Goal: Obtain resource: Download file/media

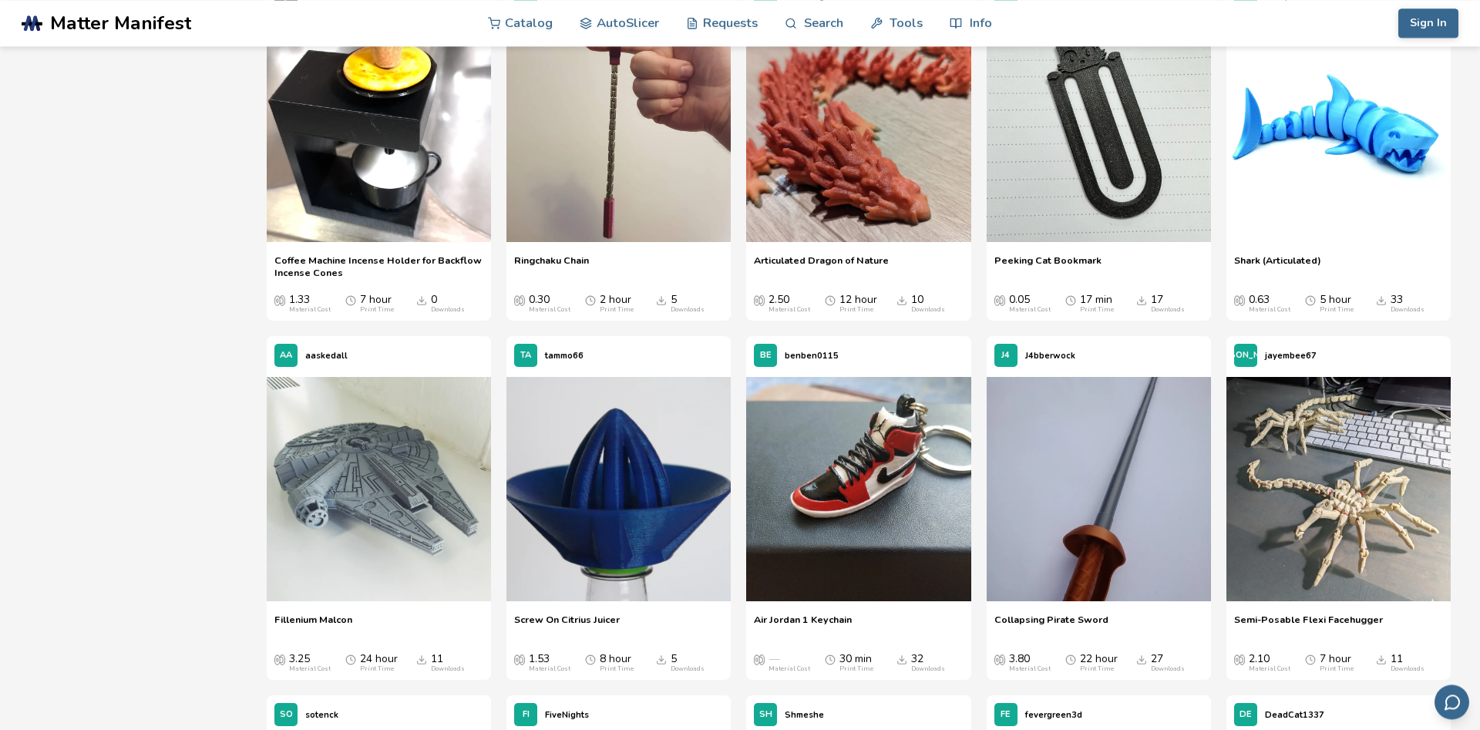
scroll to position [8924, 0]
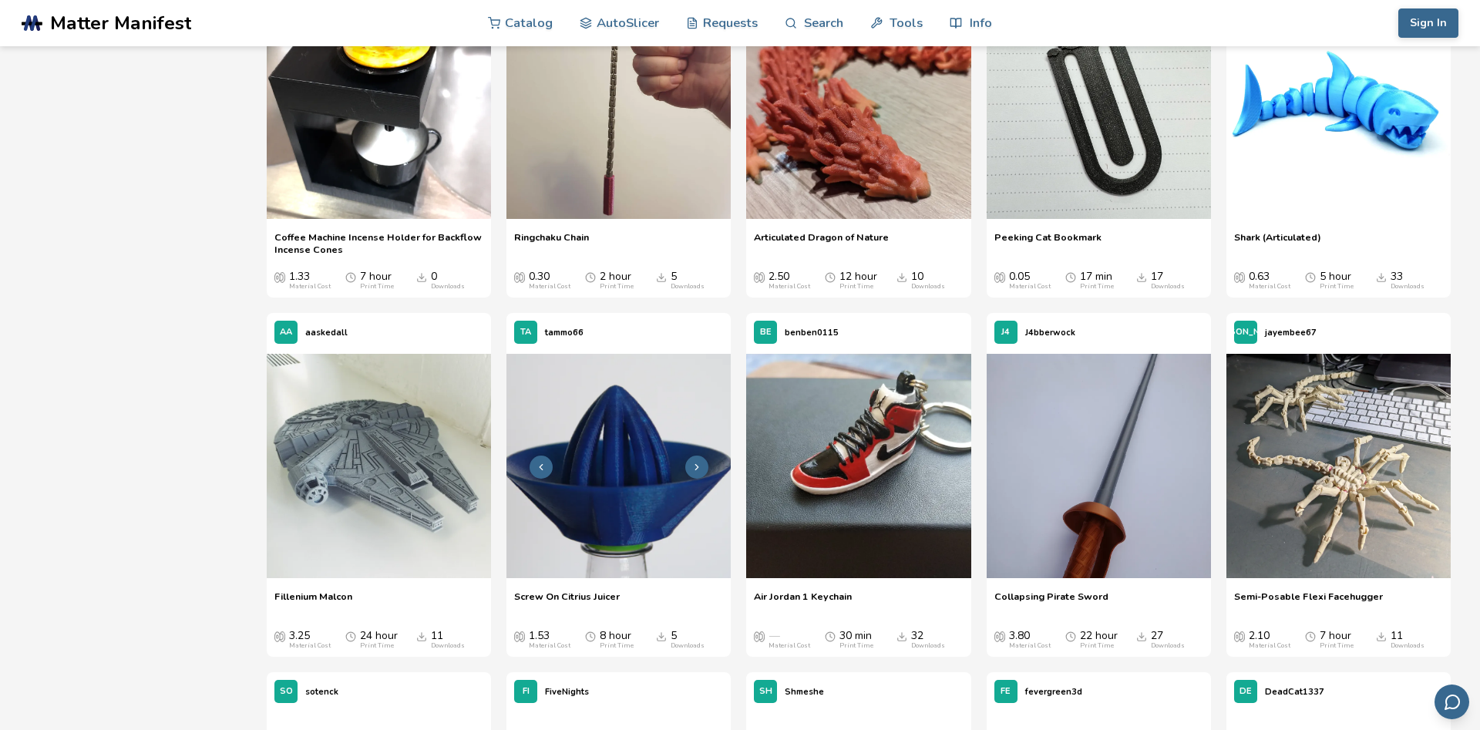
click at [695, 465] on icon at bounding box center [696, 467] width 11 height 11
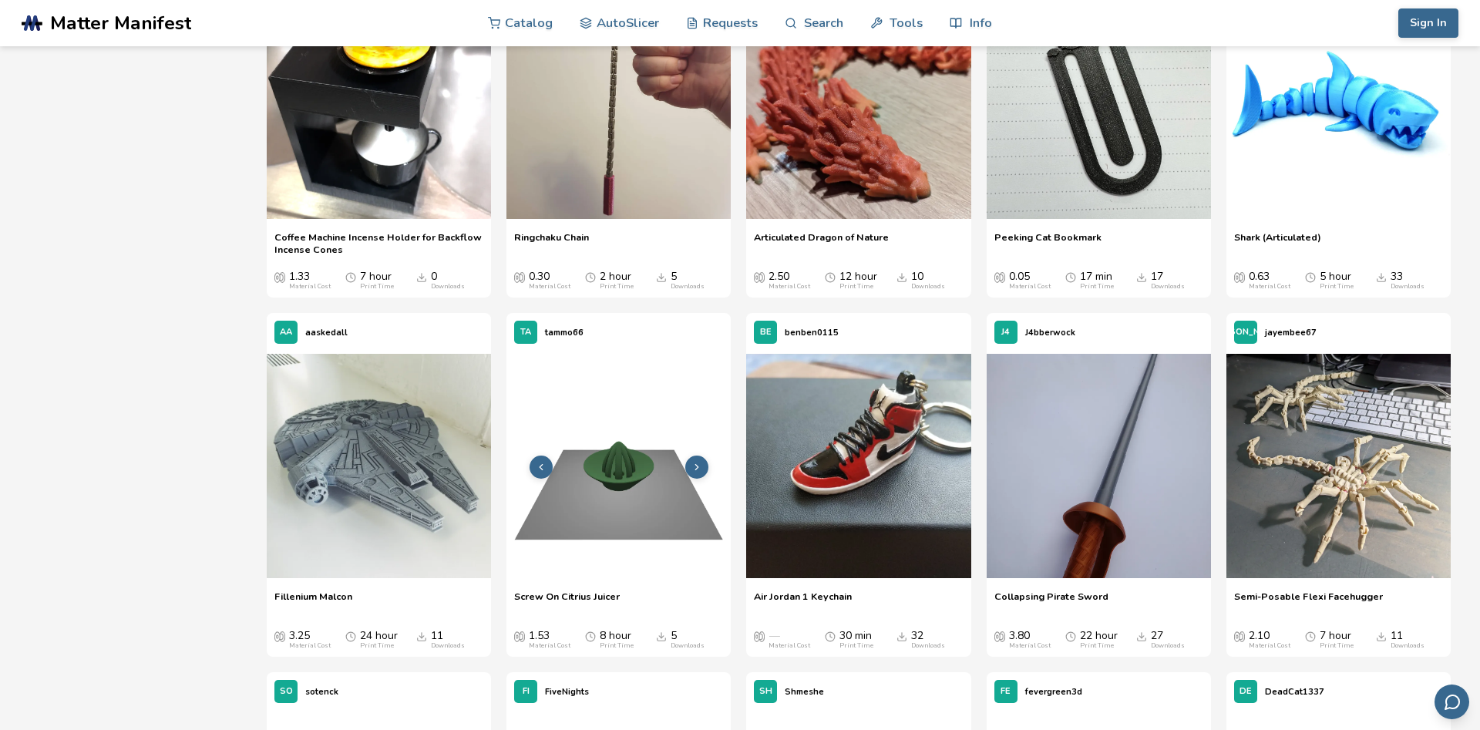
click at [695, 466] on icon at bounding box center [696, 467] width 11 height 11
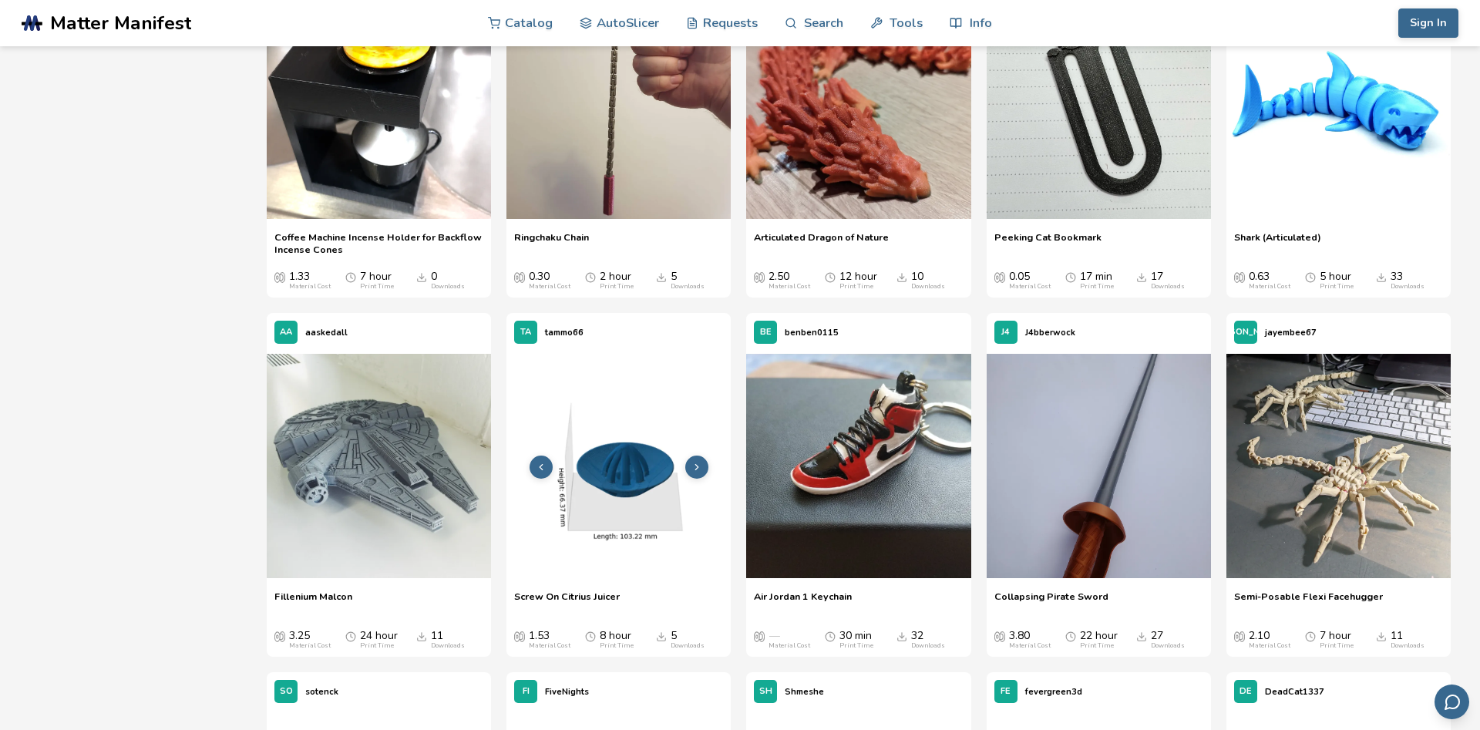
click at [695, 466] on icon at bounding box center [696, 467] width 11 height 11
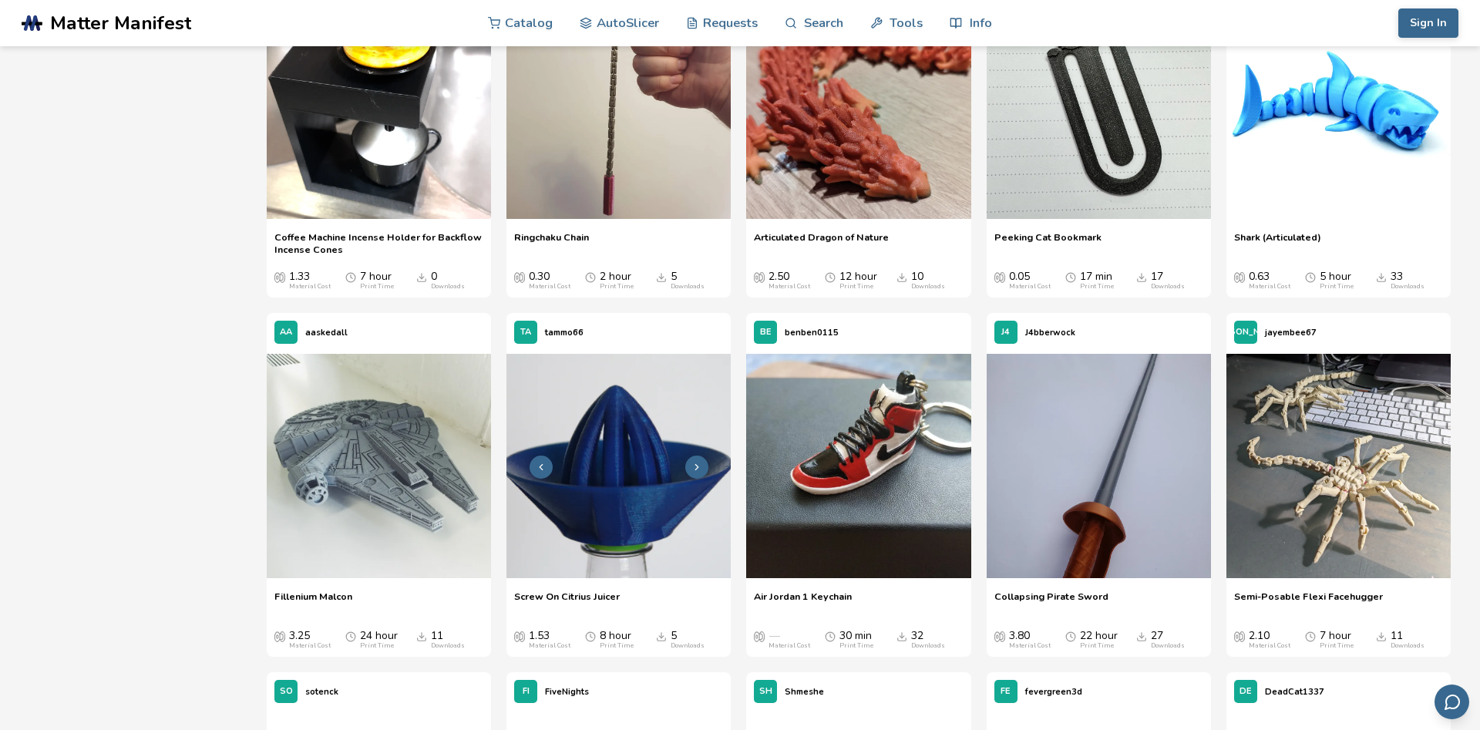
click at [695, 466] on icon at bounding box center [696, 467] width 11 height 11
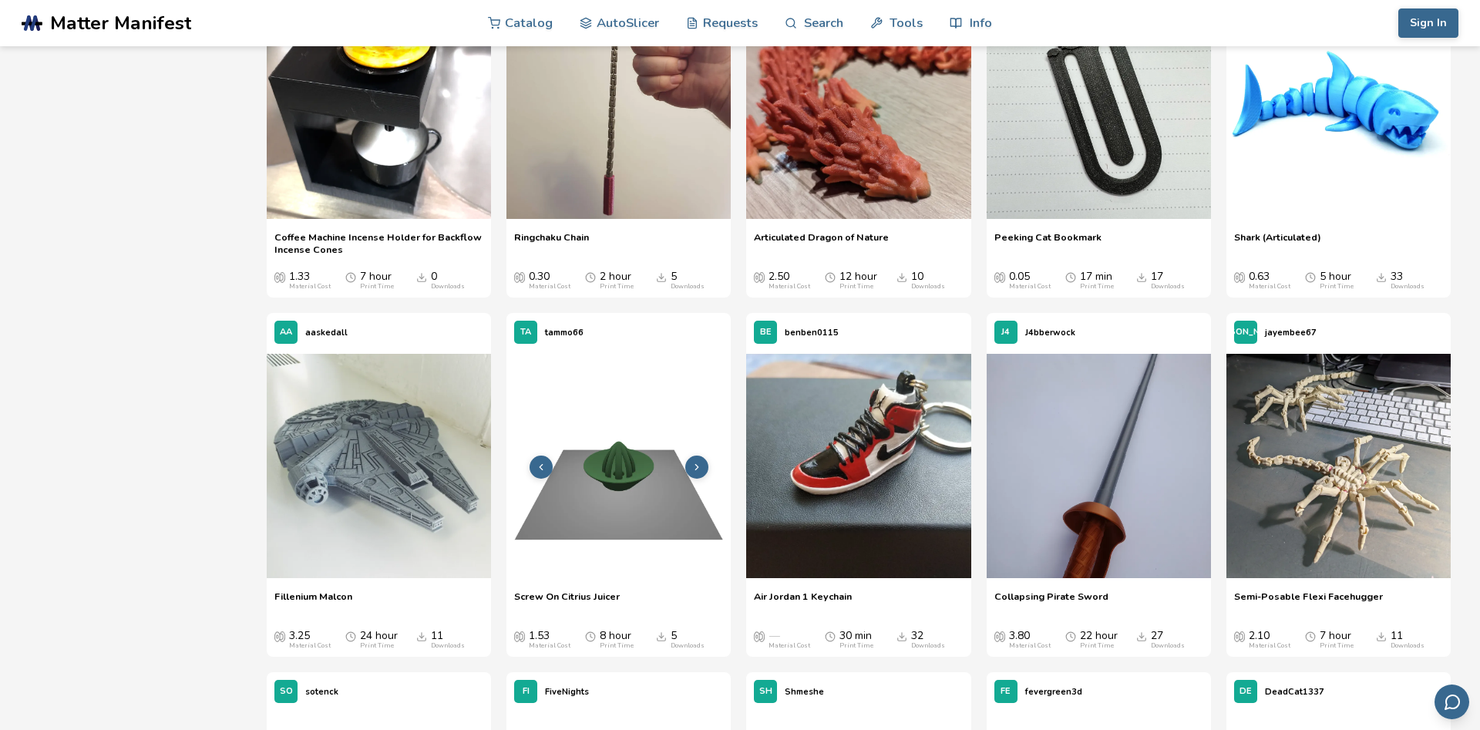
click at [695, 466] on icon at bounding box center [696, 467] width 11 height 11
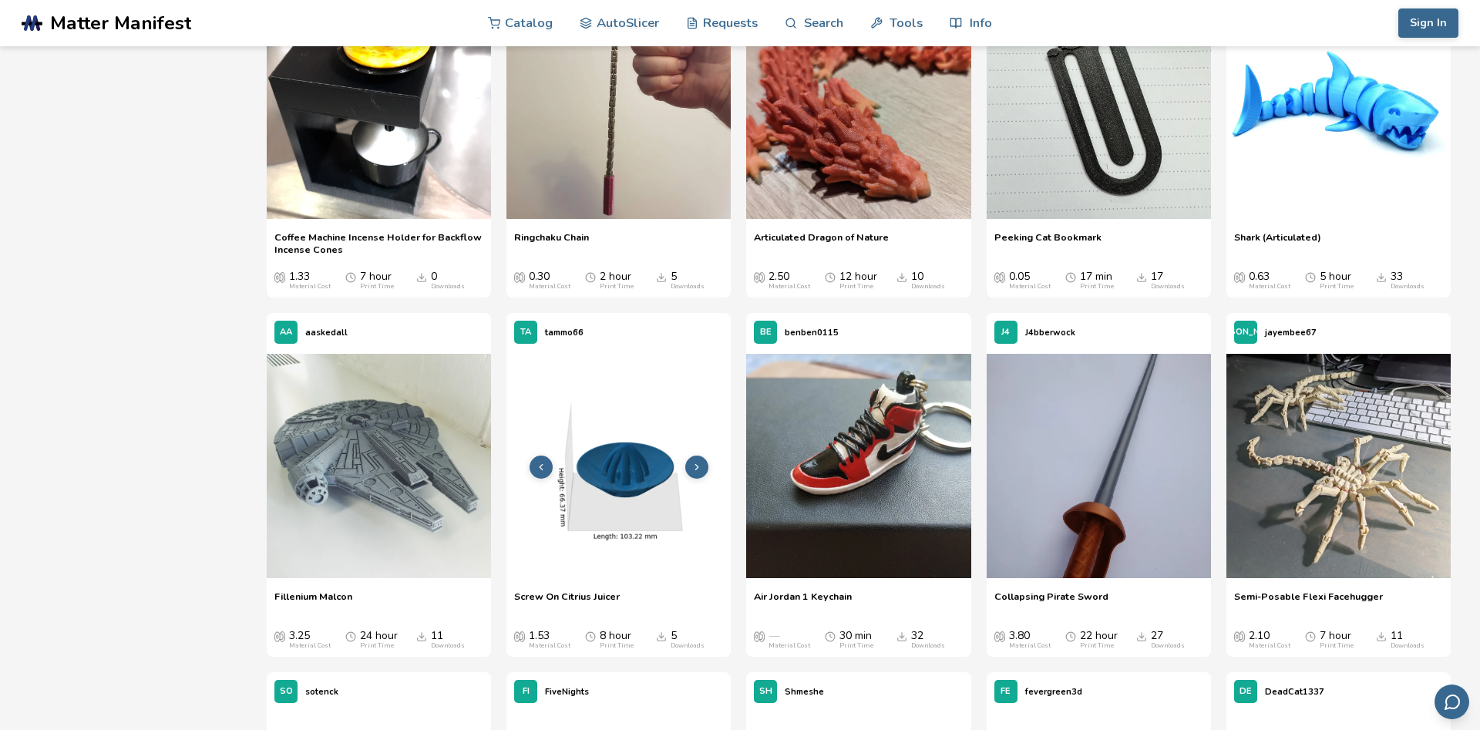
click at [695, 466] on icon at bounding box center [696, 467] width 11 height 11
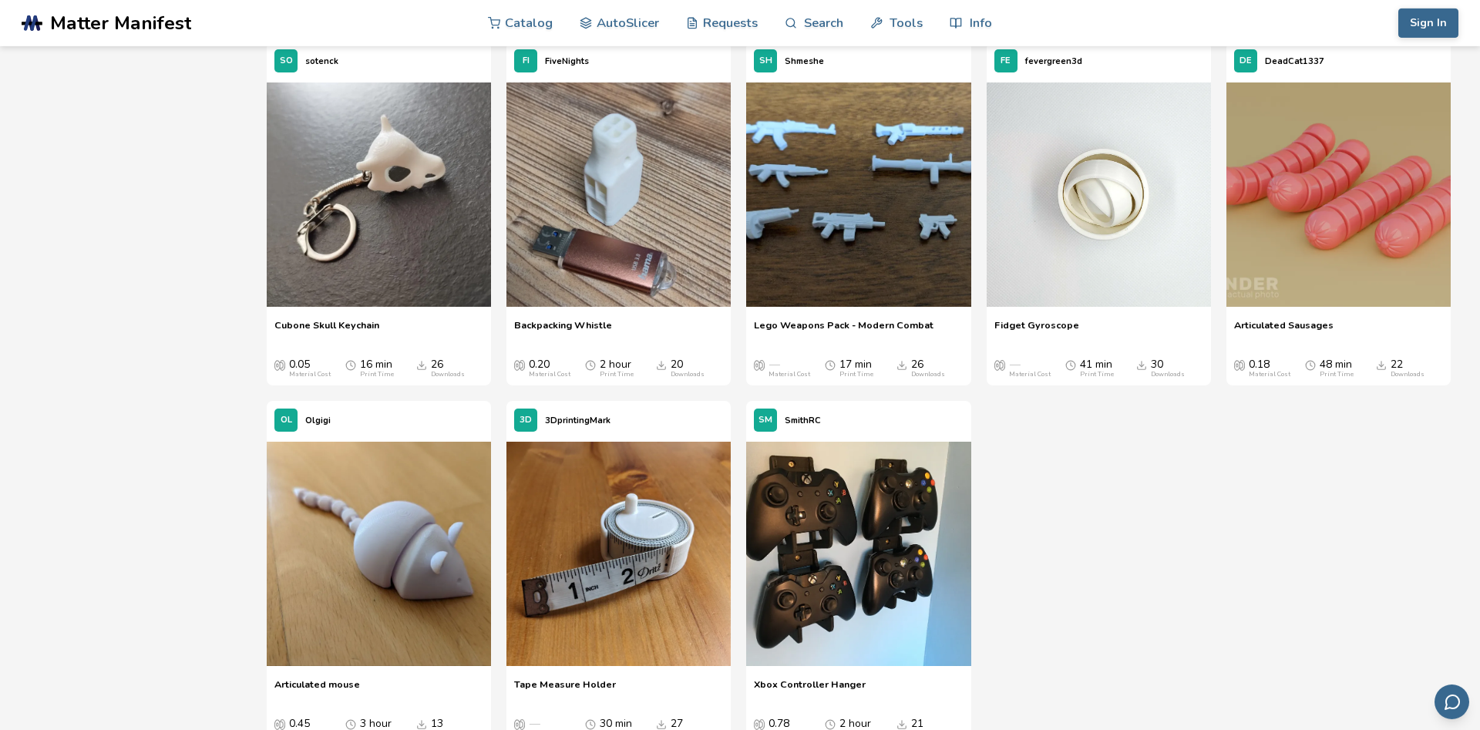
scroll to position [9593, 0]
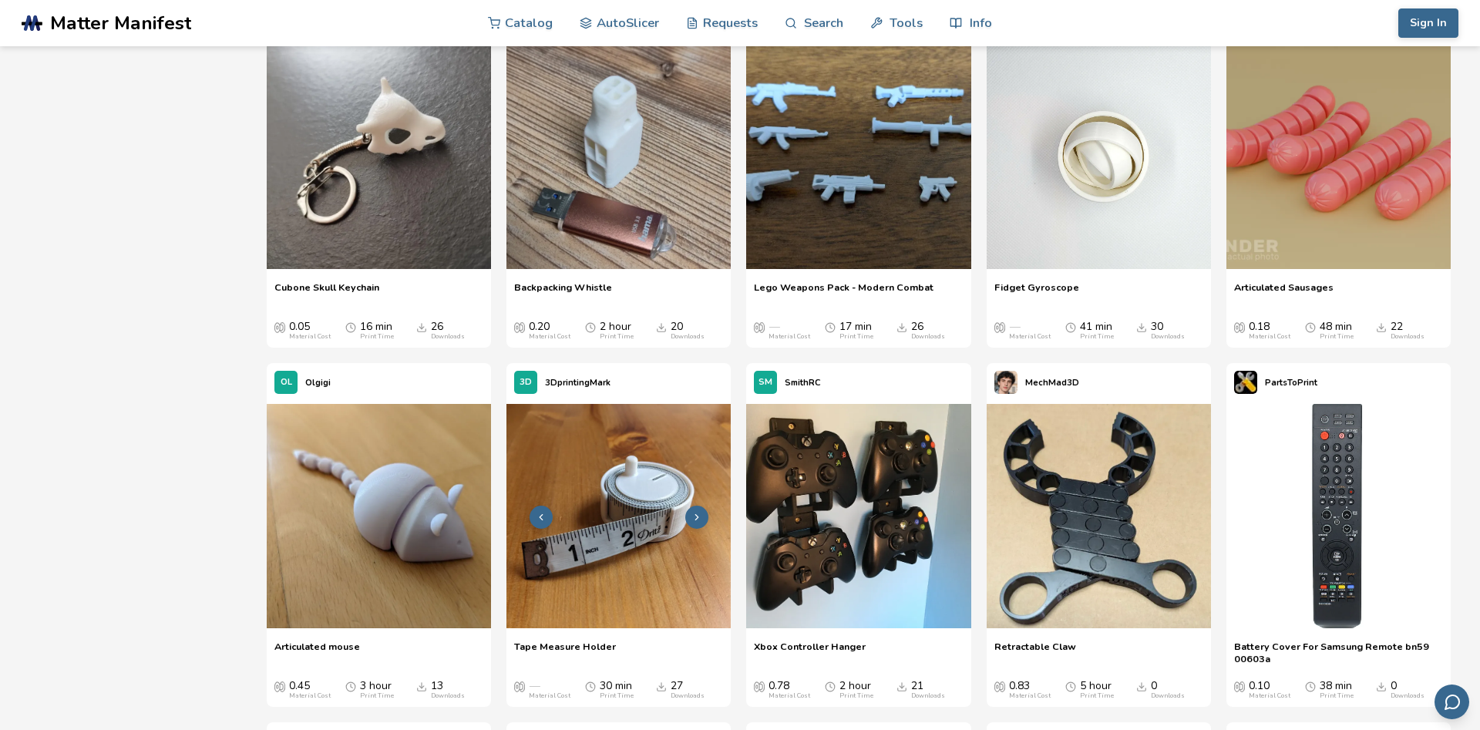
click at [576, 523] on img at bounding box center [618, 516] width 224 height 224
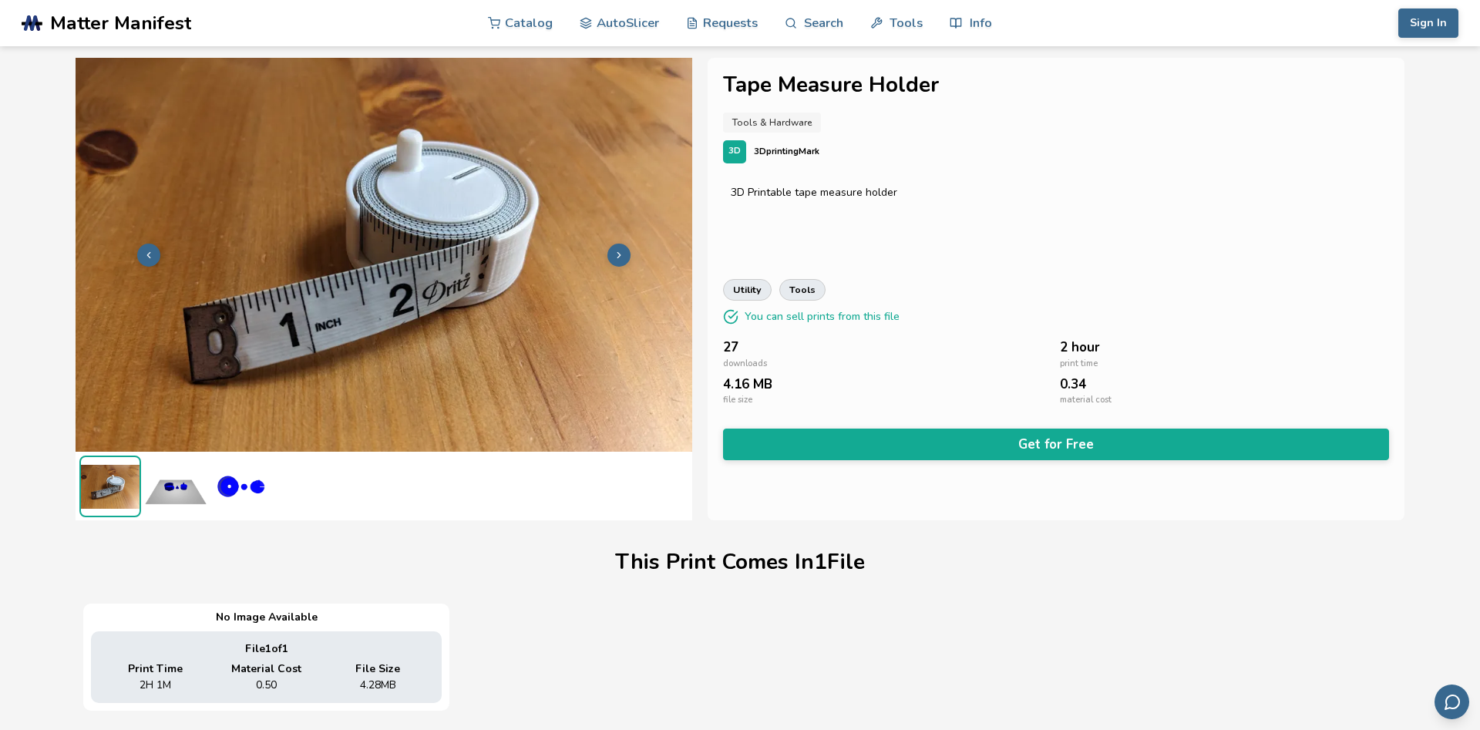
click at [169, 498] on img at bounding box center [176, 487] width 62 height 62
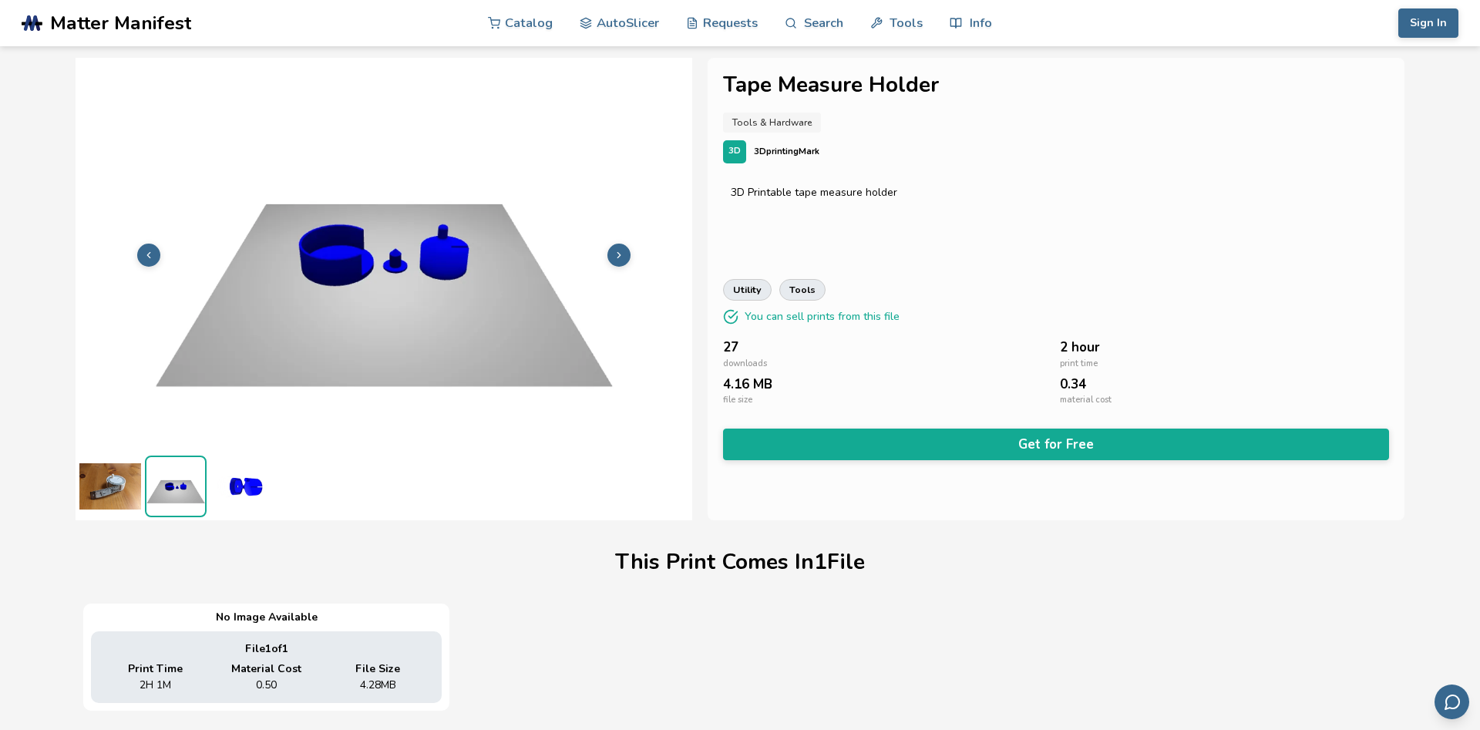
click at [237, 493] on img at bounding box center [241, 487] width 62 height 62
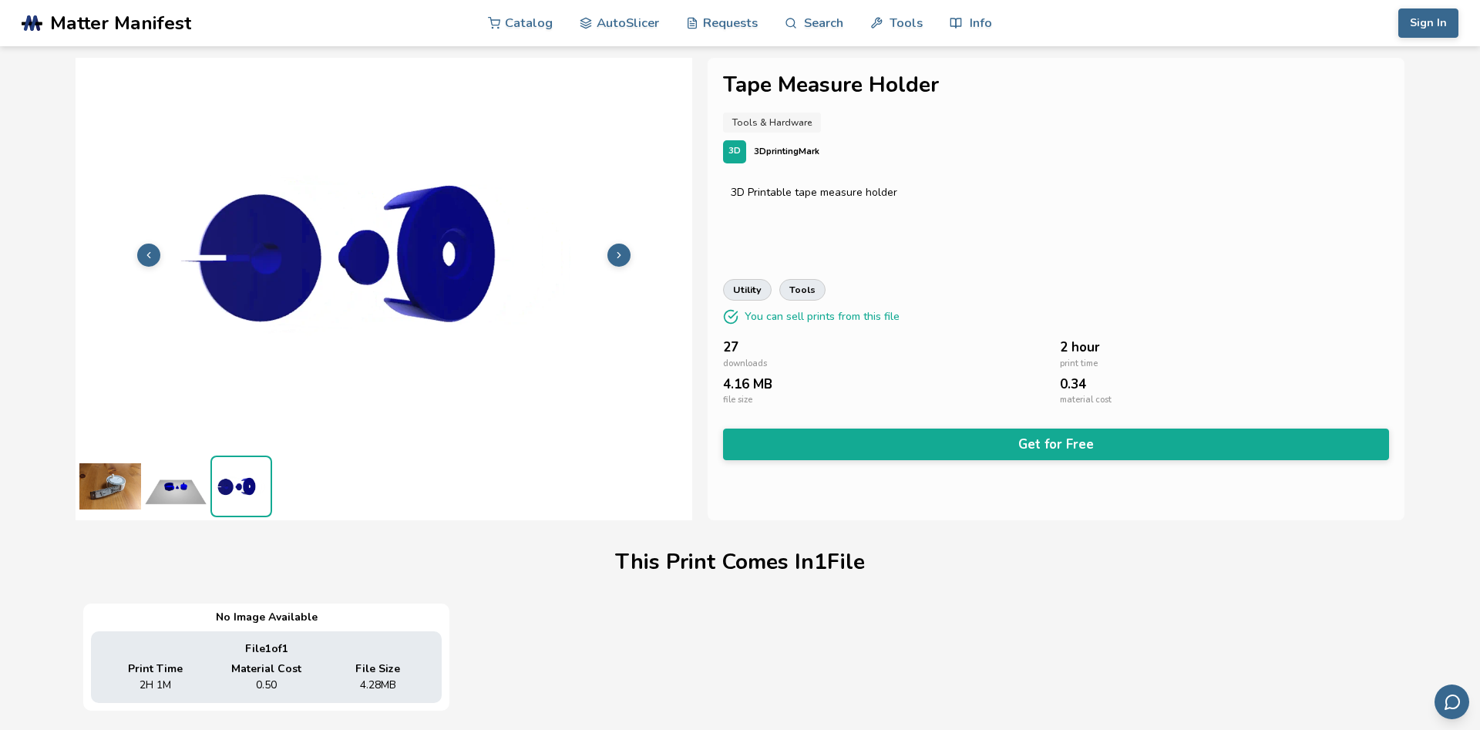
click at [179, 494] on img at bounding box center [176, 487] width 62 height 62
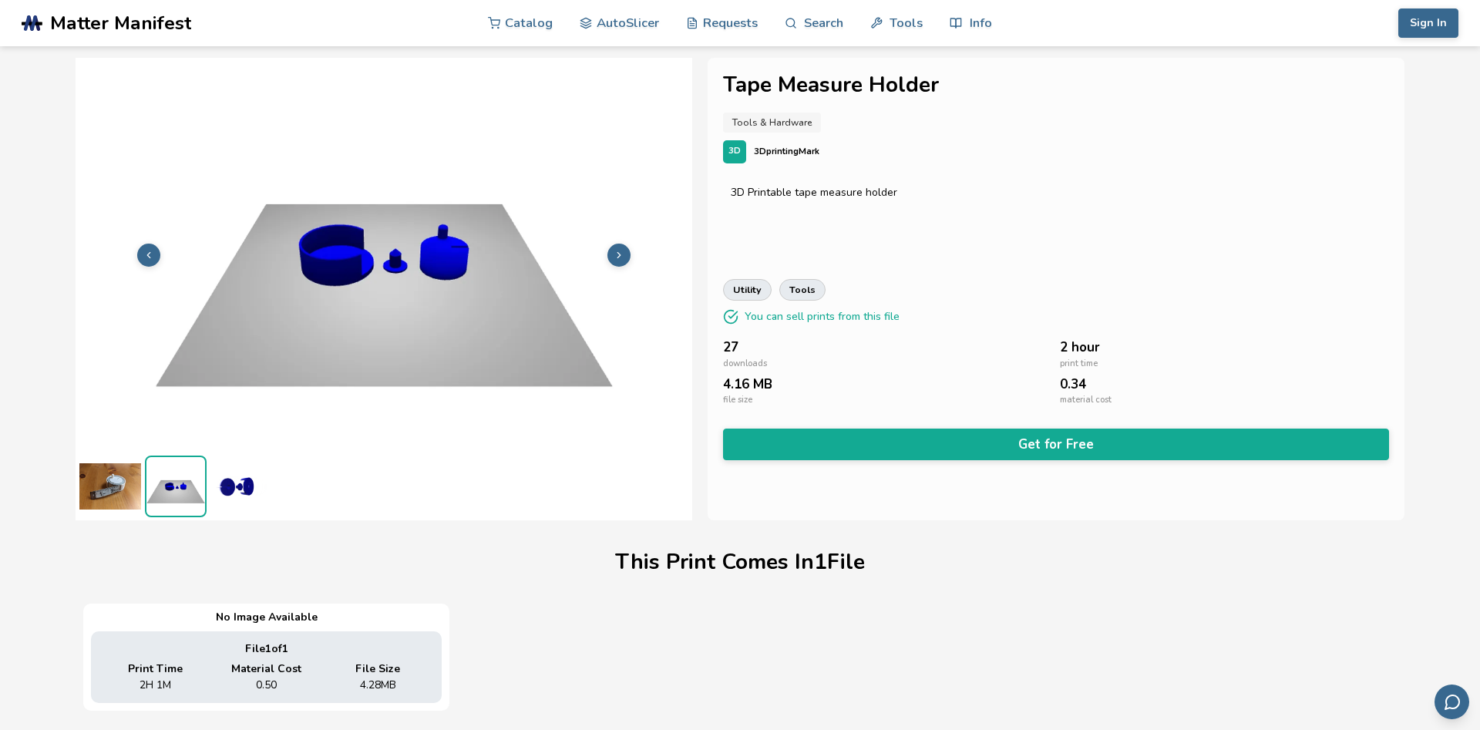
click at [217, 483] on img at bounding box center [241, 487] width 62 height 62
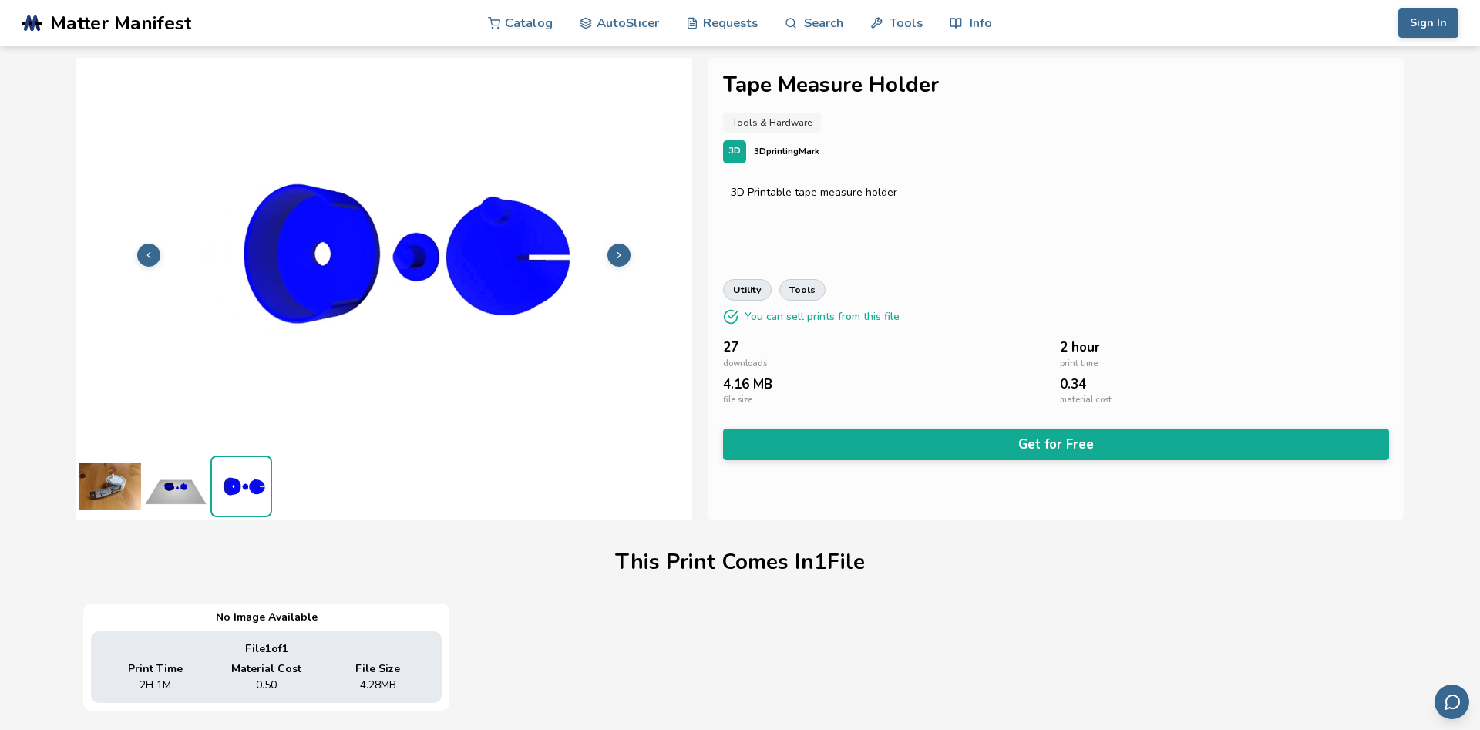
click at [217, 483] on img at bounding box center [241, 486] width 59 height 59
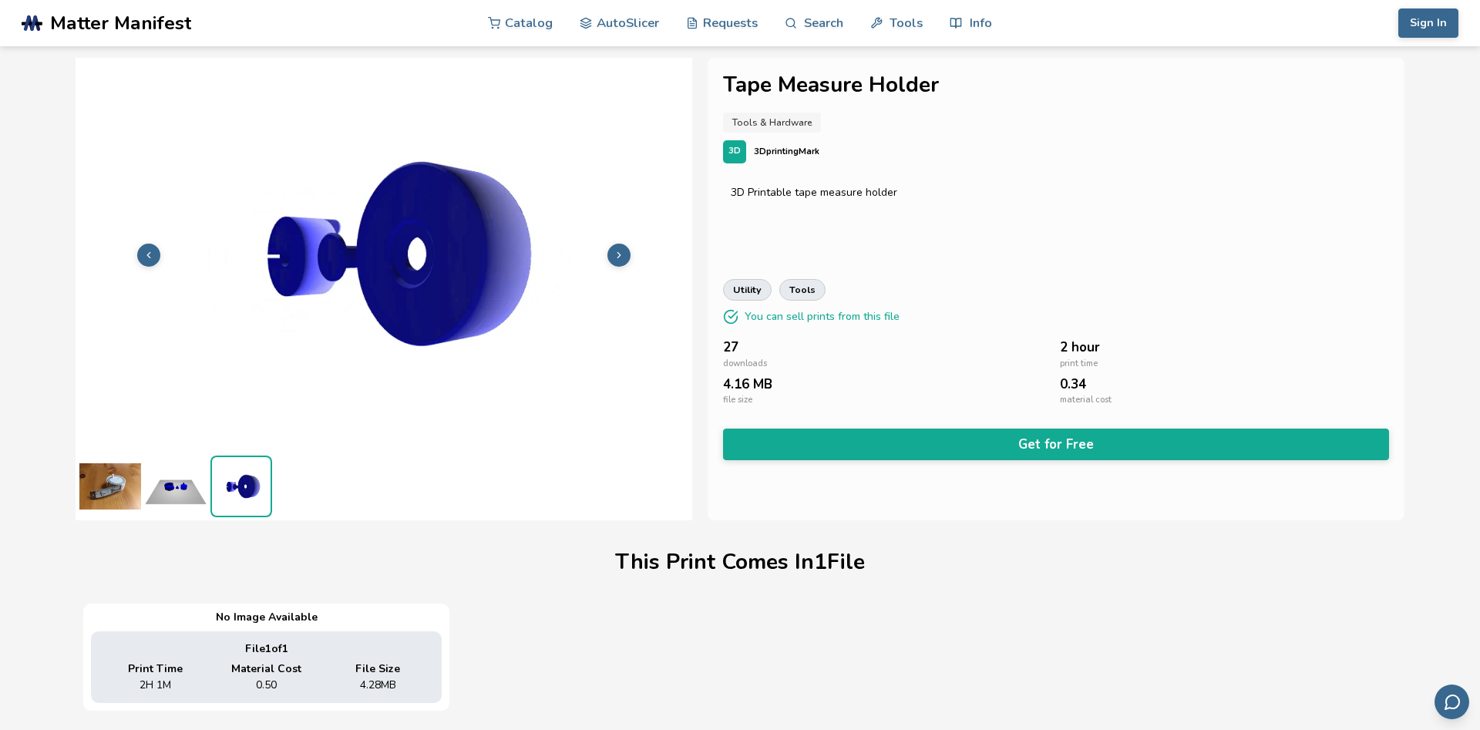
click at [200, 405] on img at bounding box center [384, 253] width 617 height 463
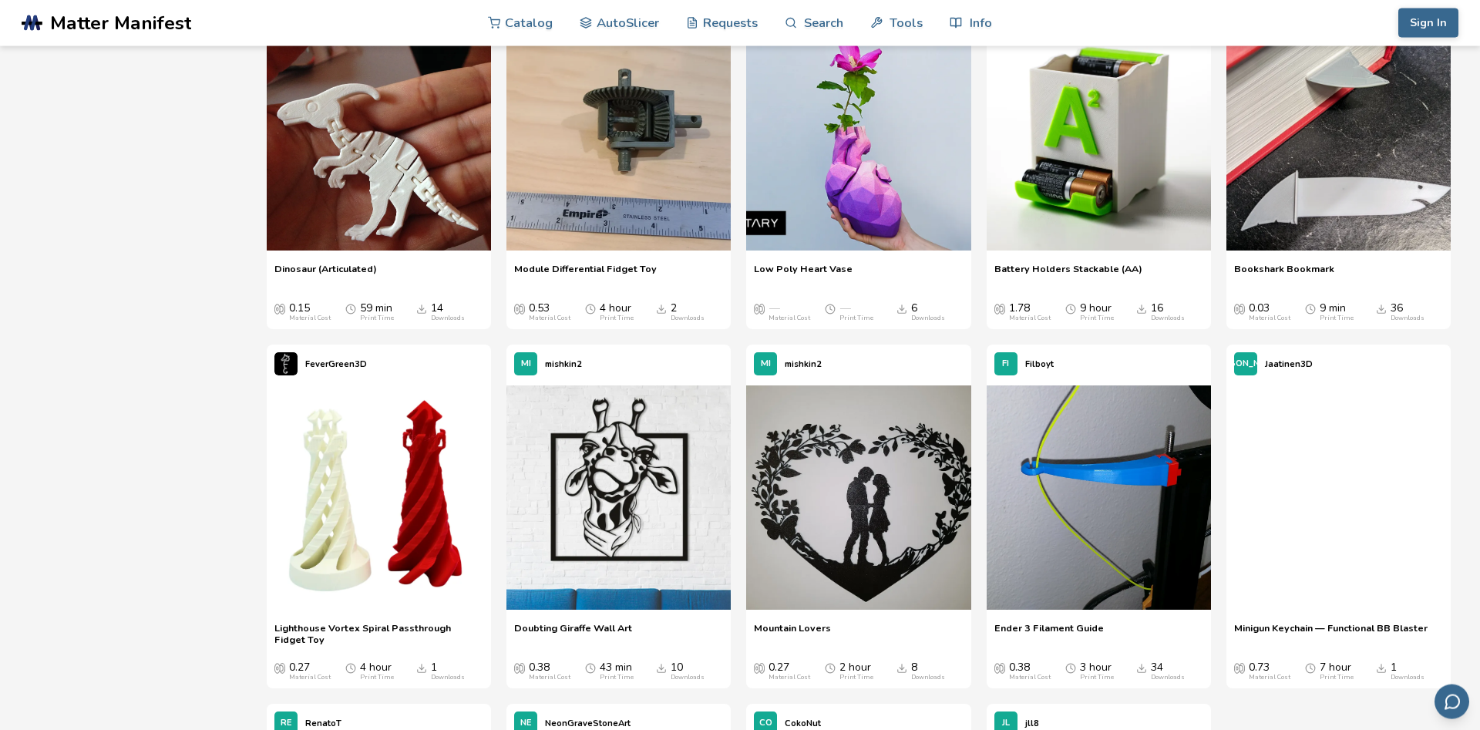
scroll to position [10706, 0]
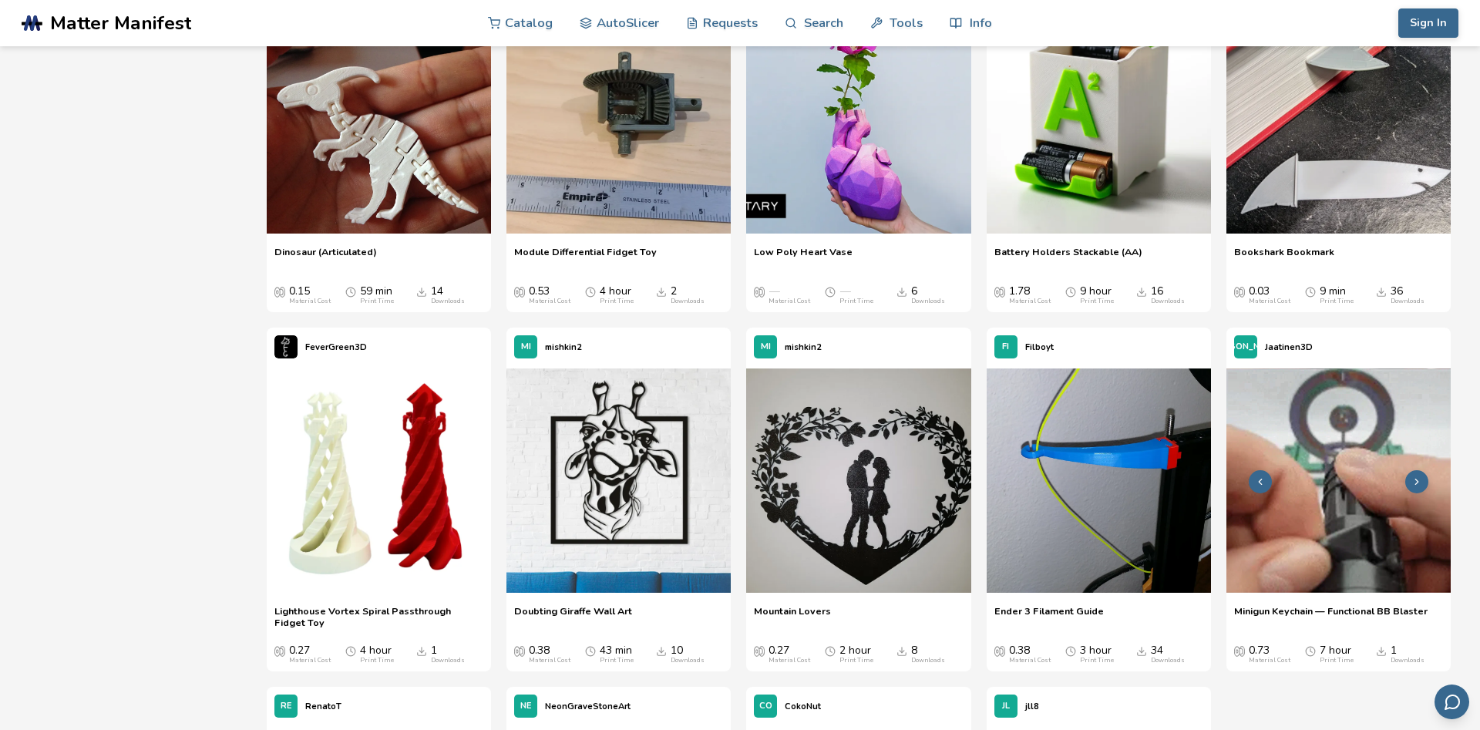
click at [1316, 486] on img at bounding box center [1338, 480] width 224 height 224
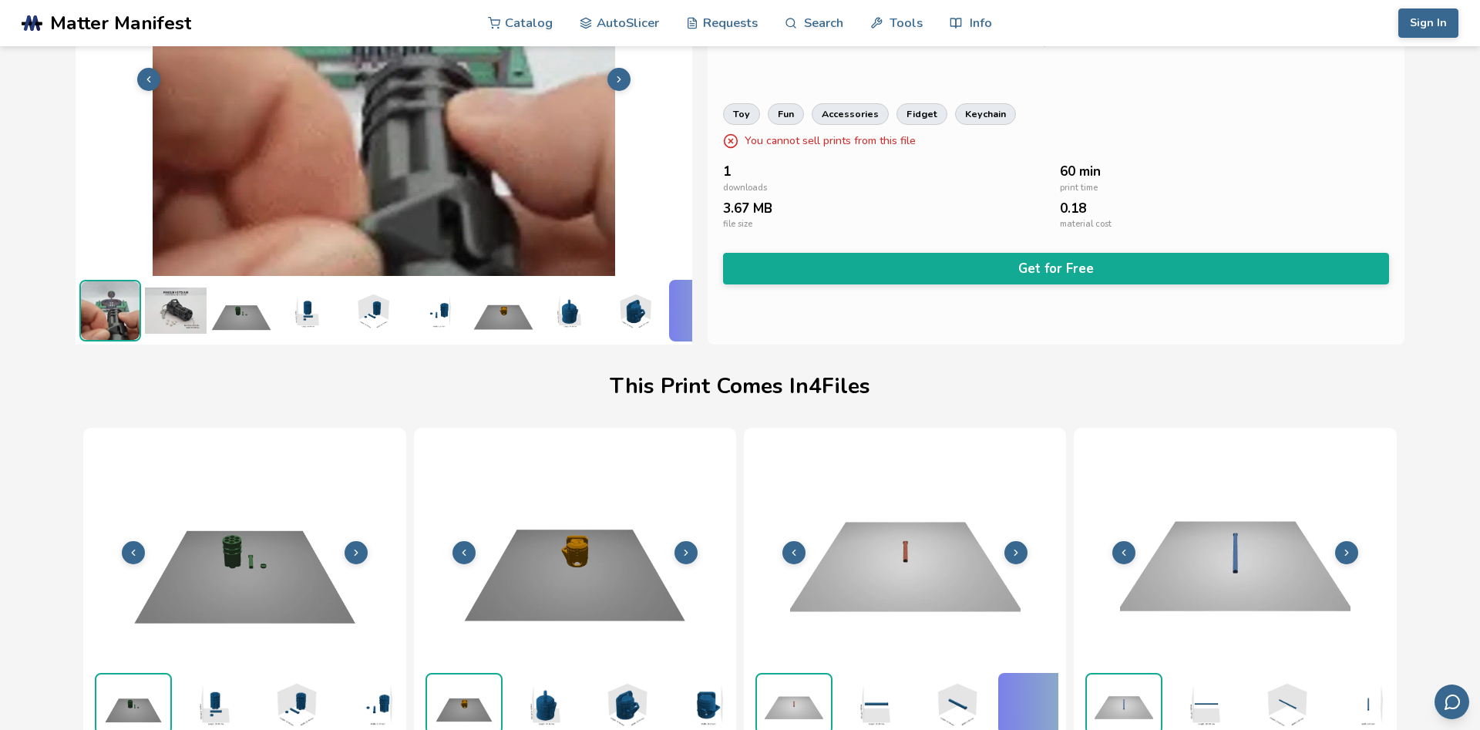
scroll to position [178, 0]
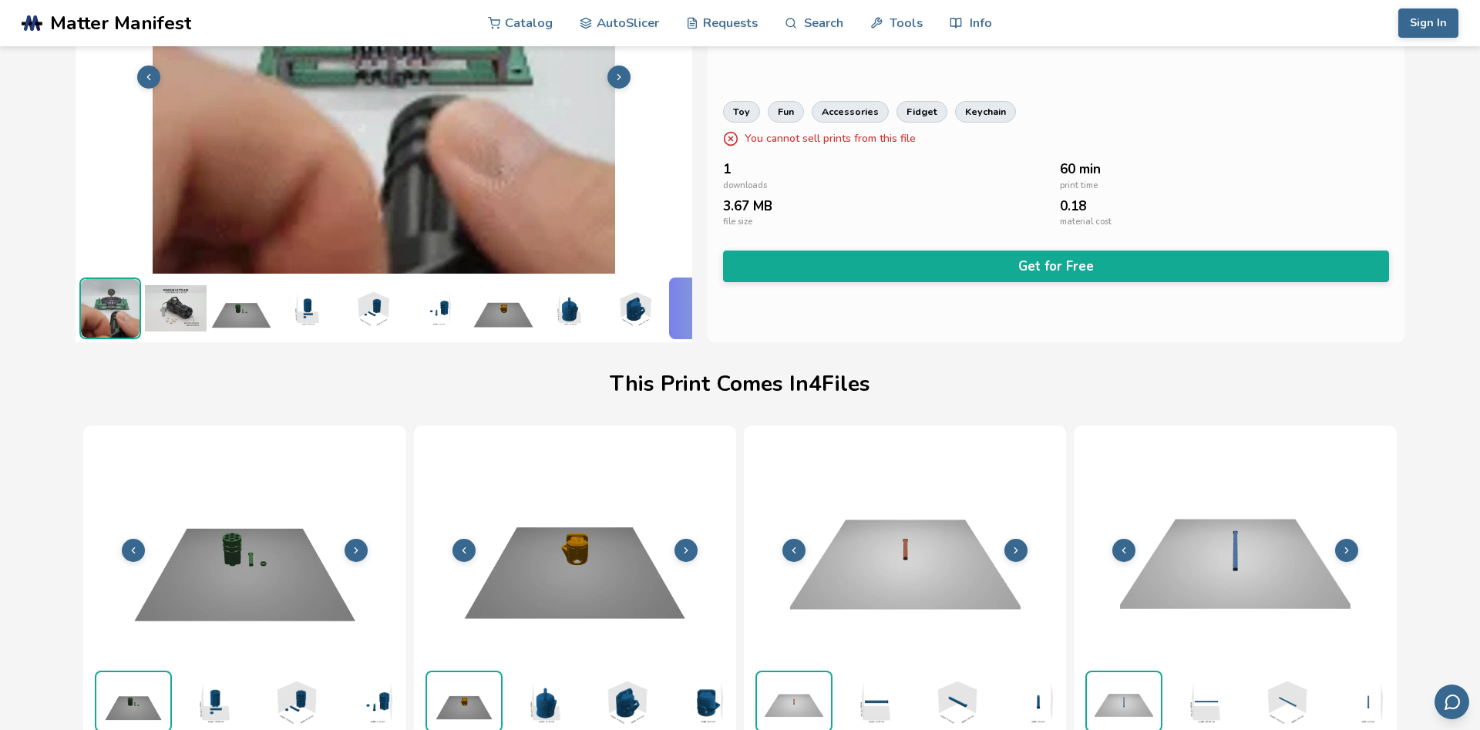
click at [177, 309] on img at bounding box center [176, 309] width 62 height 62
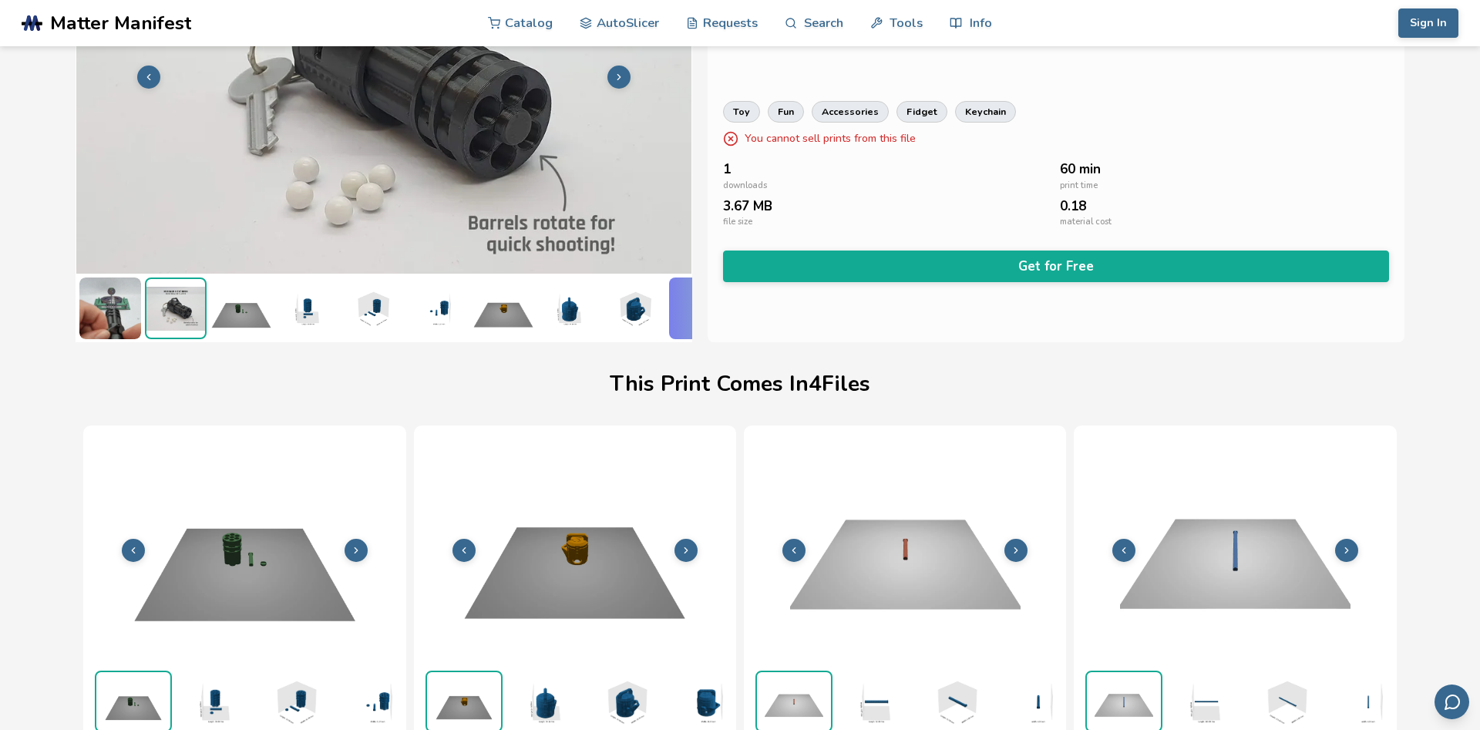
click at [237, 308] on img at bounding box center [241, 309] width 62 height 62
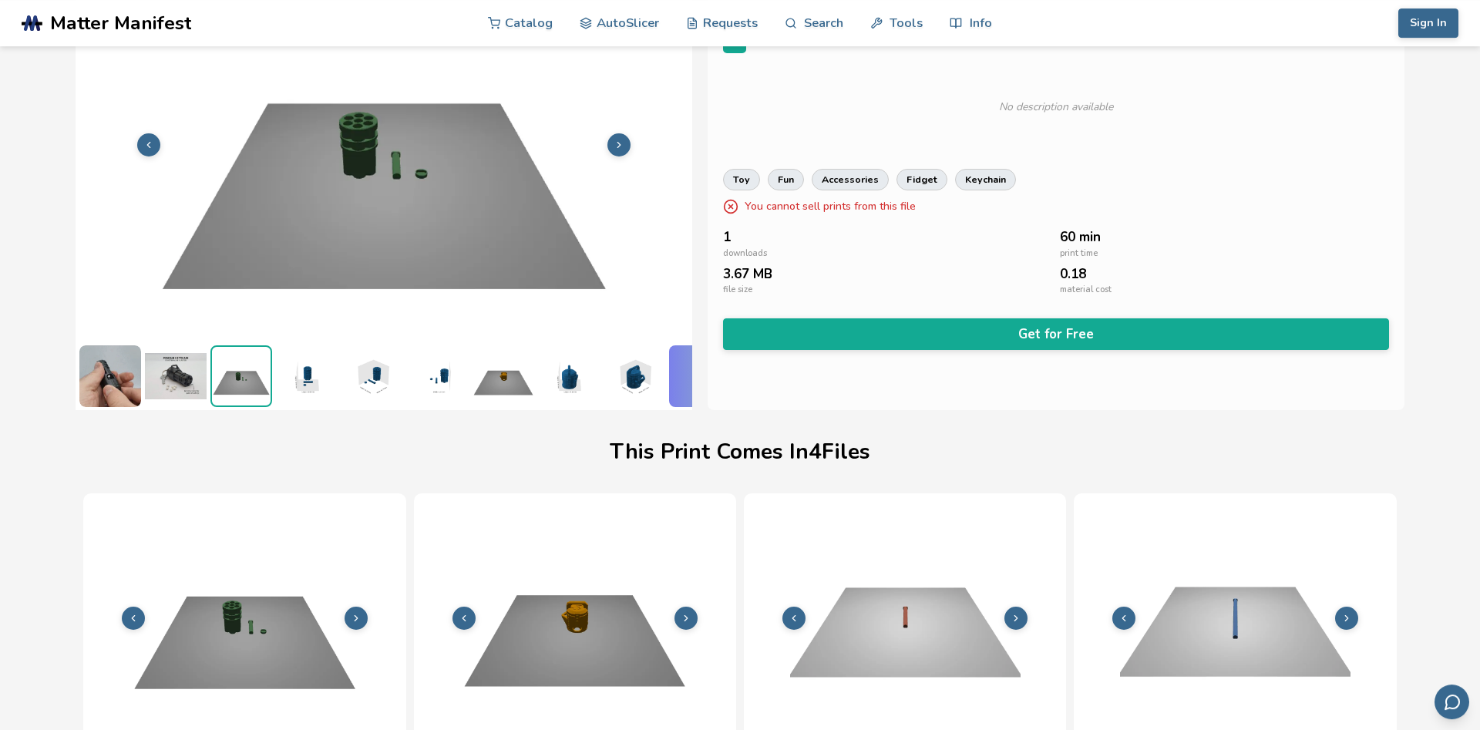
scroll to position [102, 0]
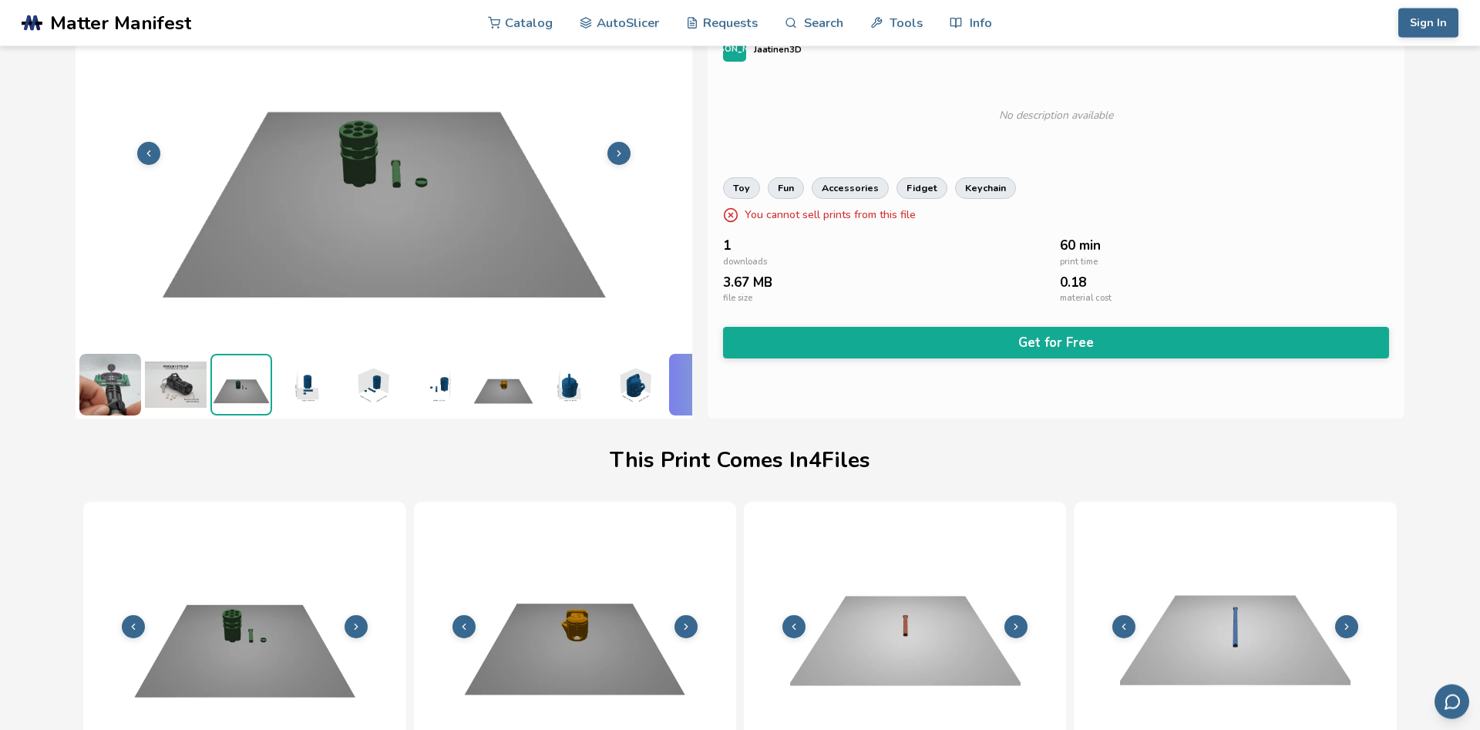
click at [439, 397] on img at bounding box center [438, 385] width 62 height 62
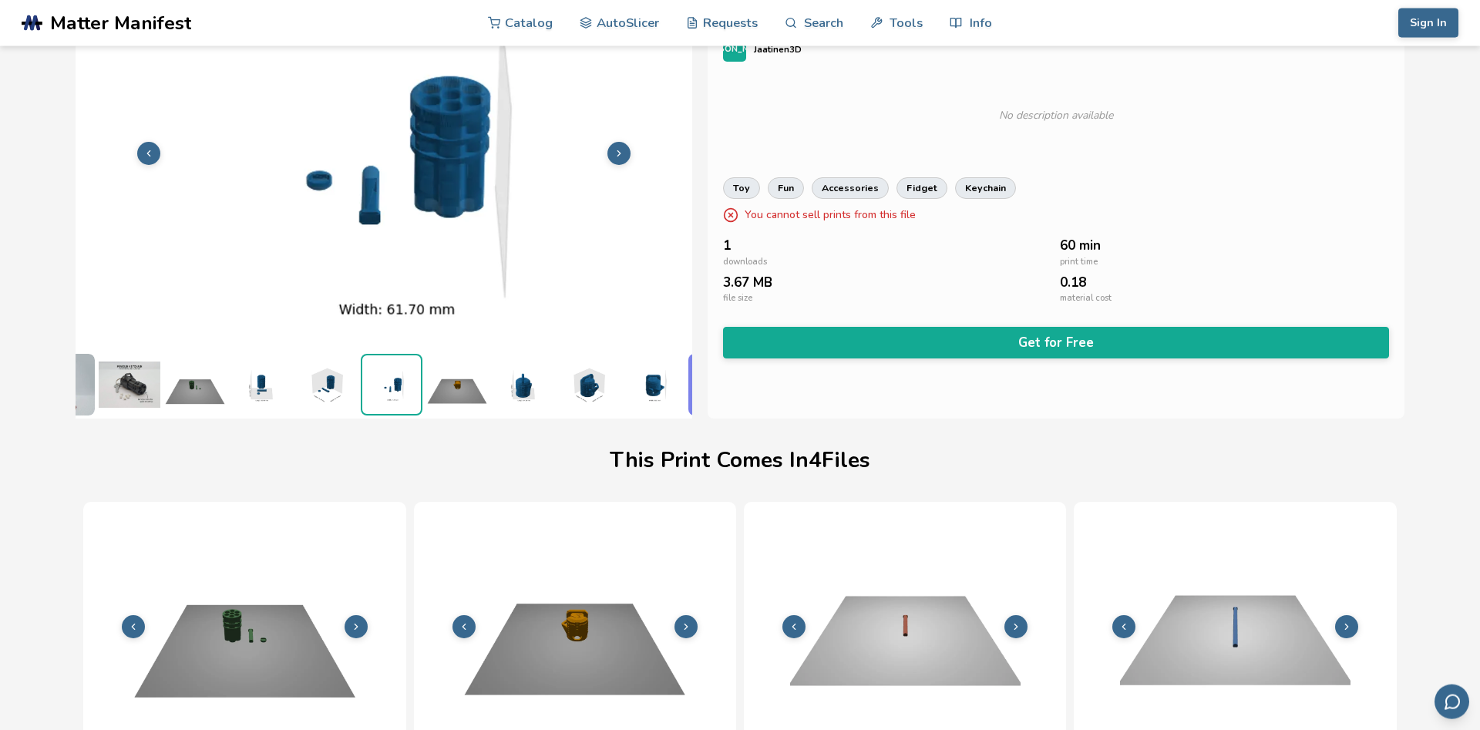
scroll to position [0, 54]
click at [514, 393] on img at bounding box center [515, 385] width 62 height 62
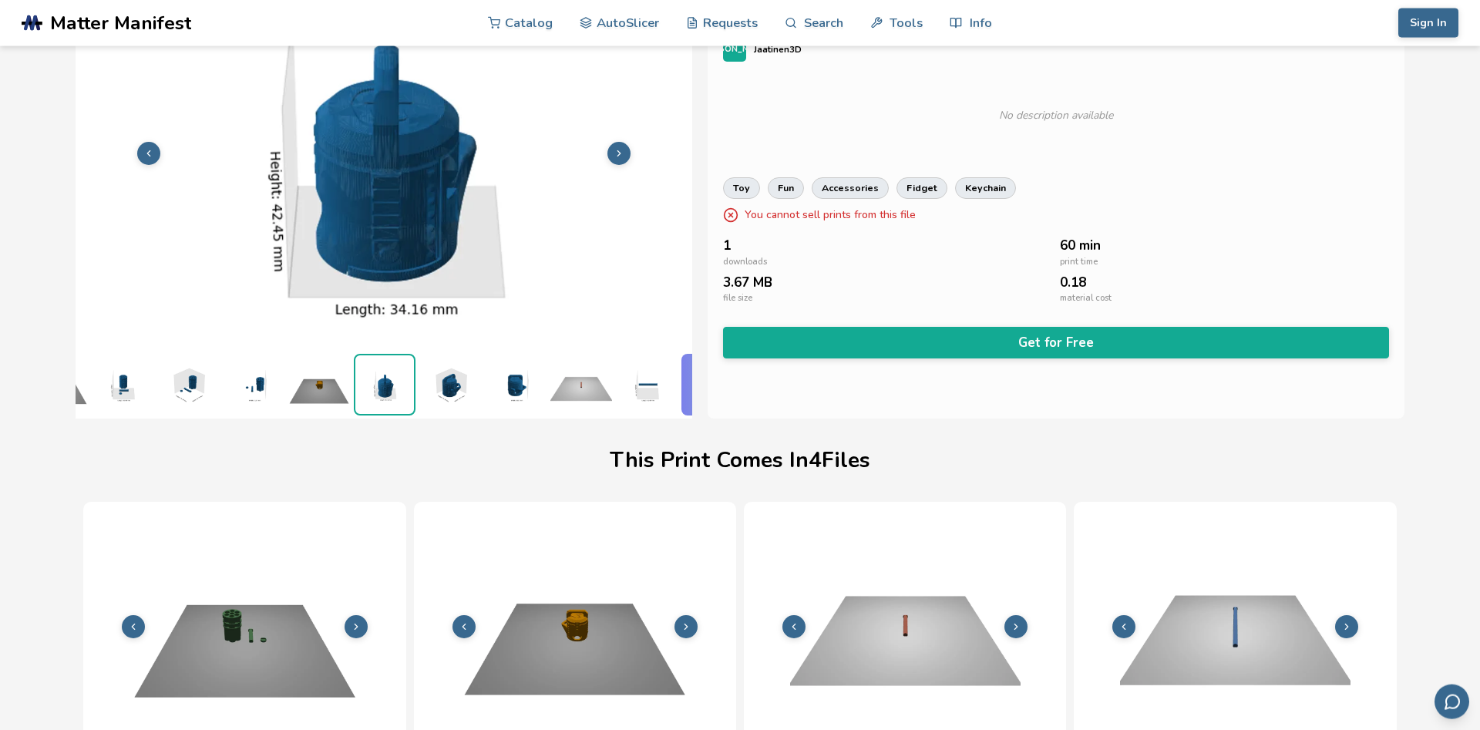
scroll to position [0, 185]
click at [514, 393] on img at bounding box center [515, 385] width 62 height 62
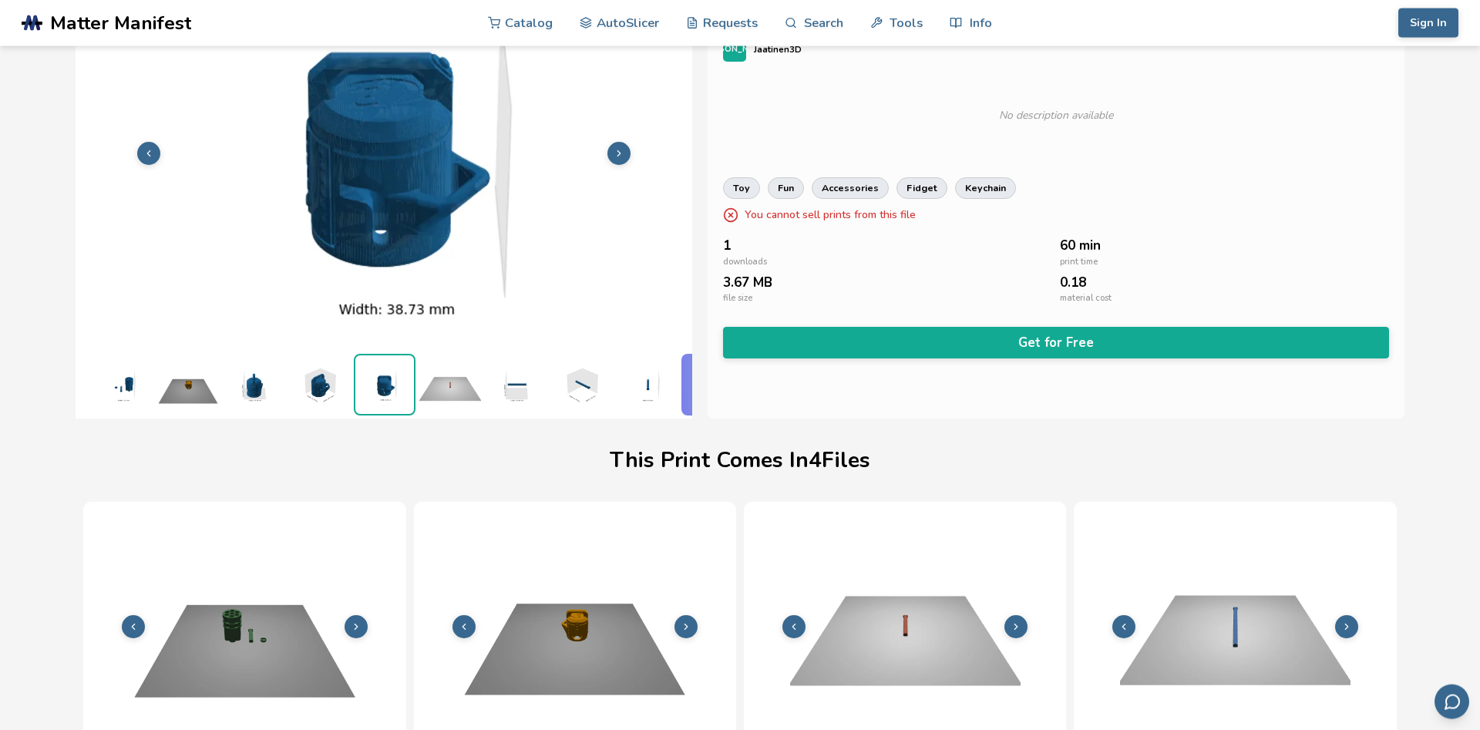
scroll to position [0, 316]
click at [574, 383] on img at bounding box center [581, 385] width 62 height 62
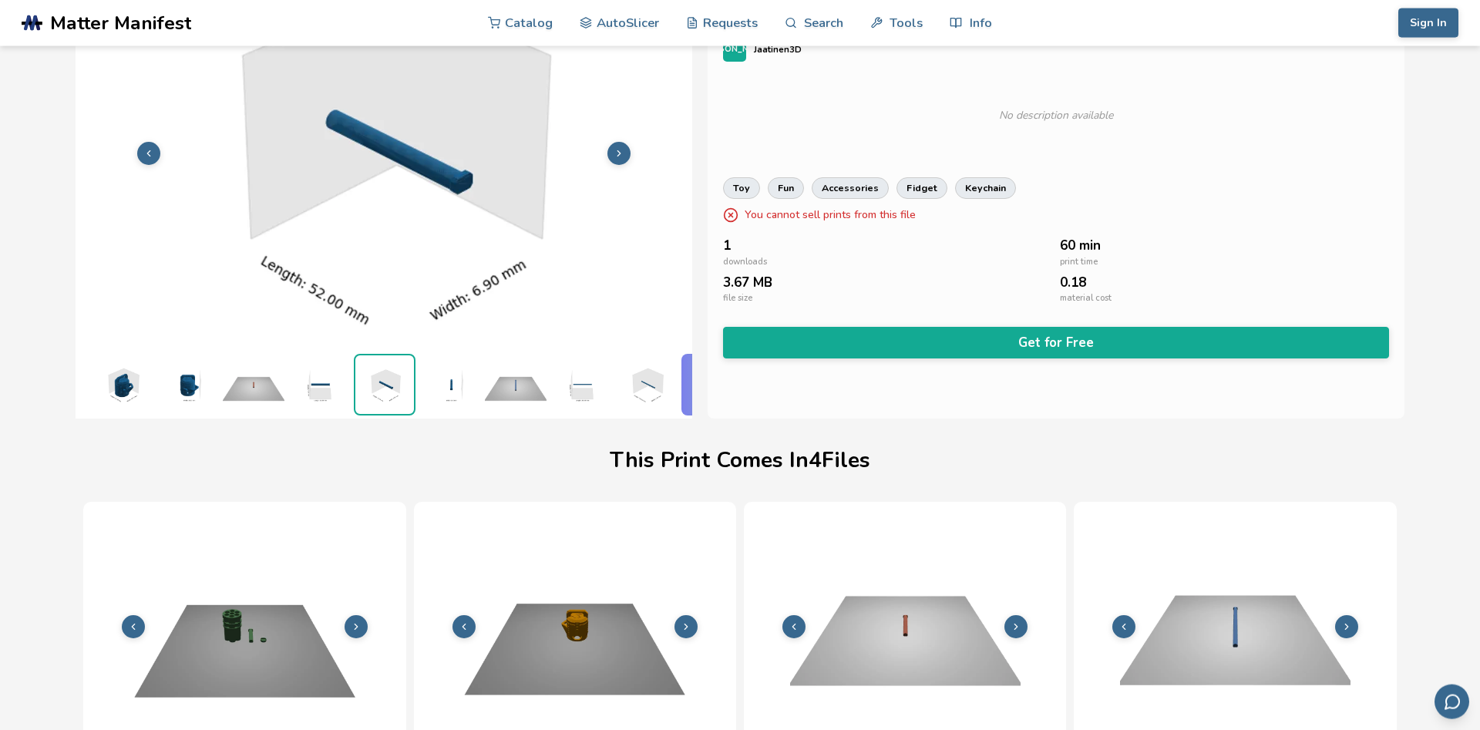
scroll to position [0, 513]
click at [506, 399] on img at bounding box center [515, 385] width 62 height 62
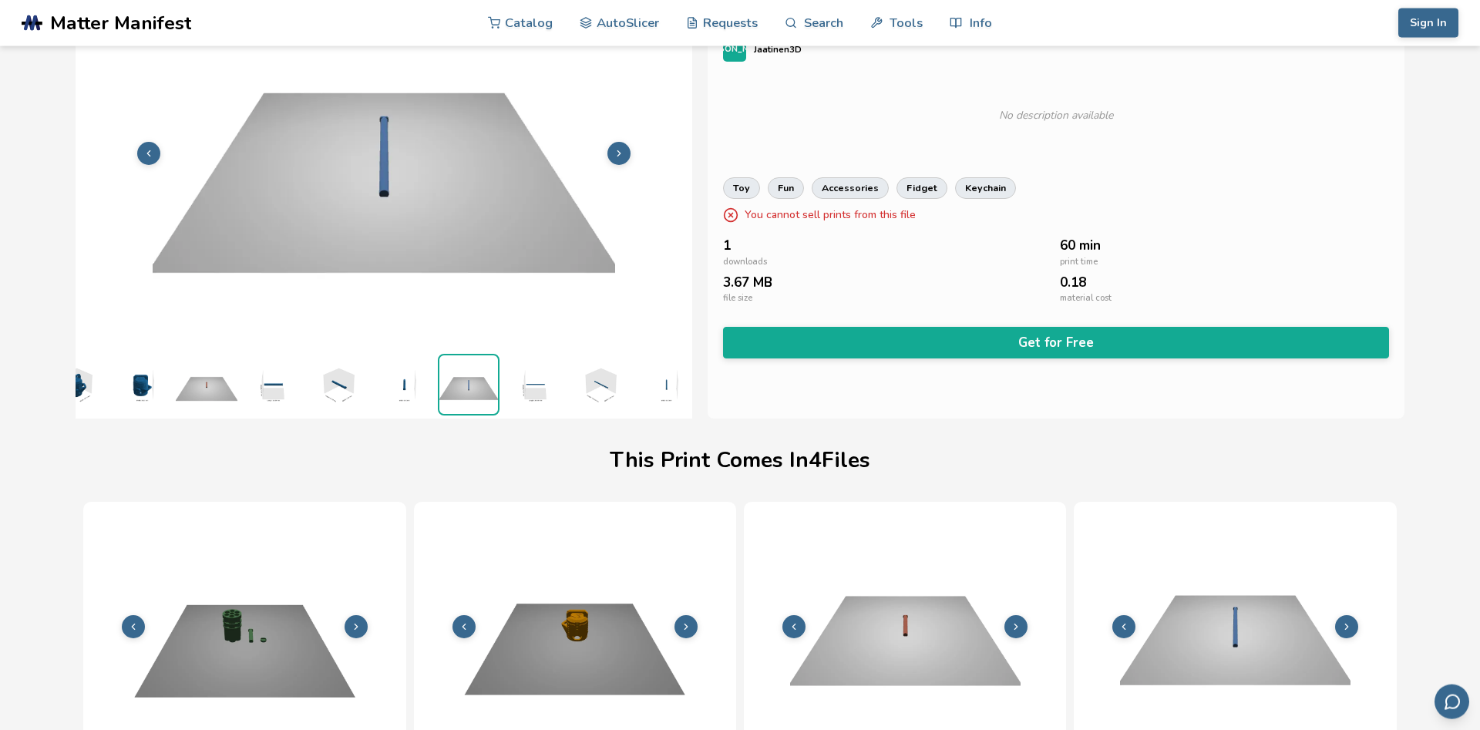
scroll to position [0, 567]
click at [531, 399] on img at bounding box center [527, 385] width 62 height 62
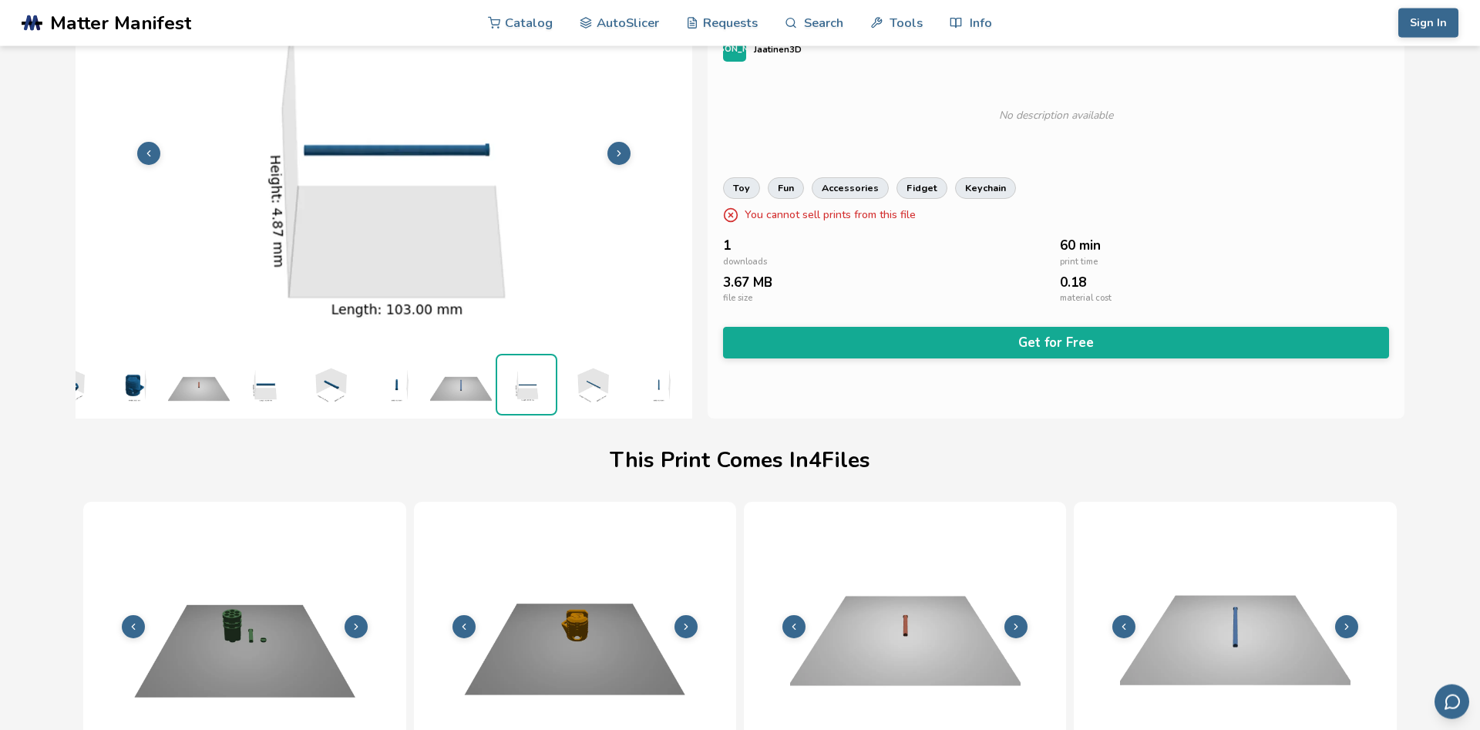
click at [574, 389] on img at bounding box center [592, 385] width 62 height 62
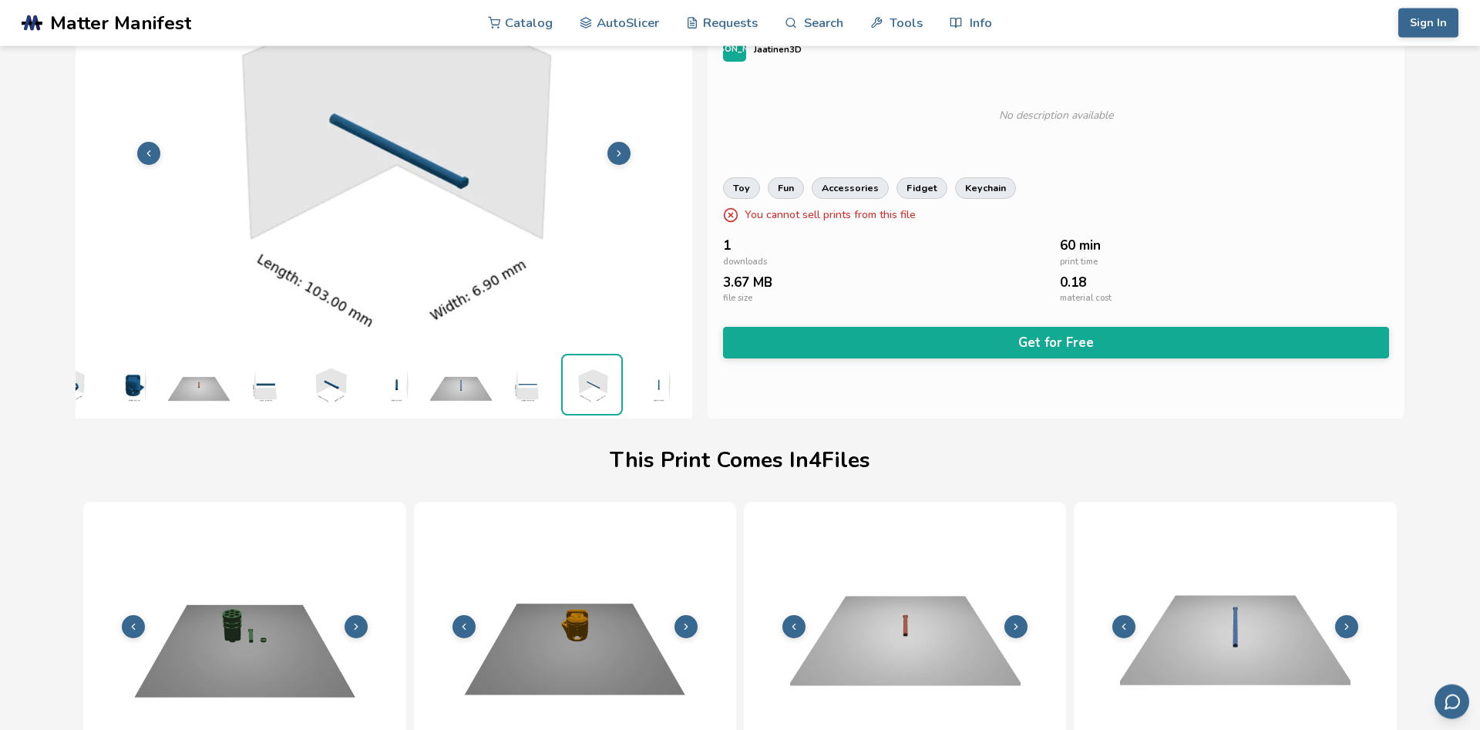
click at [651, 389] on img at bounding box center [658, 385] width 62 height 62
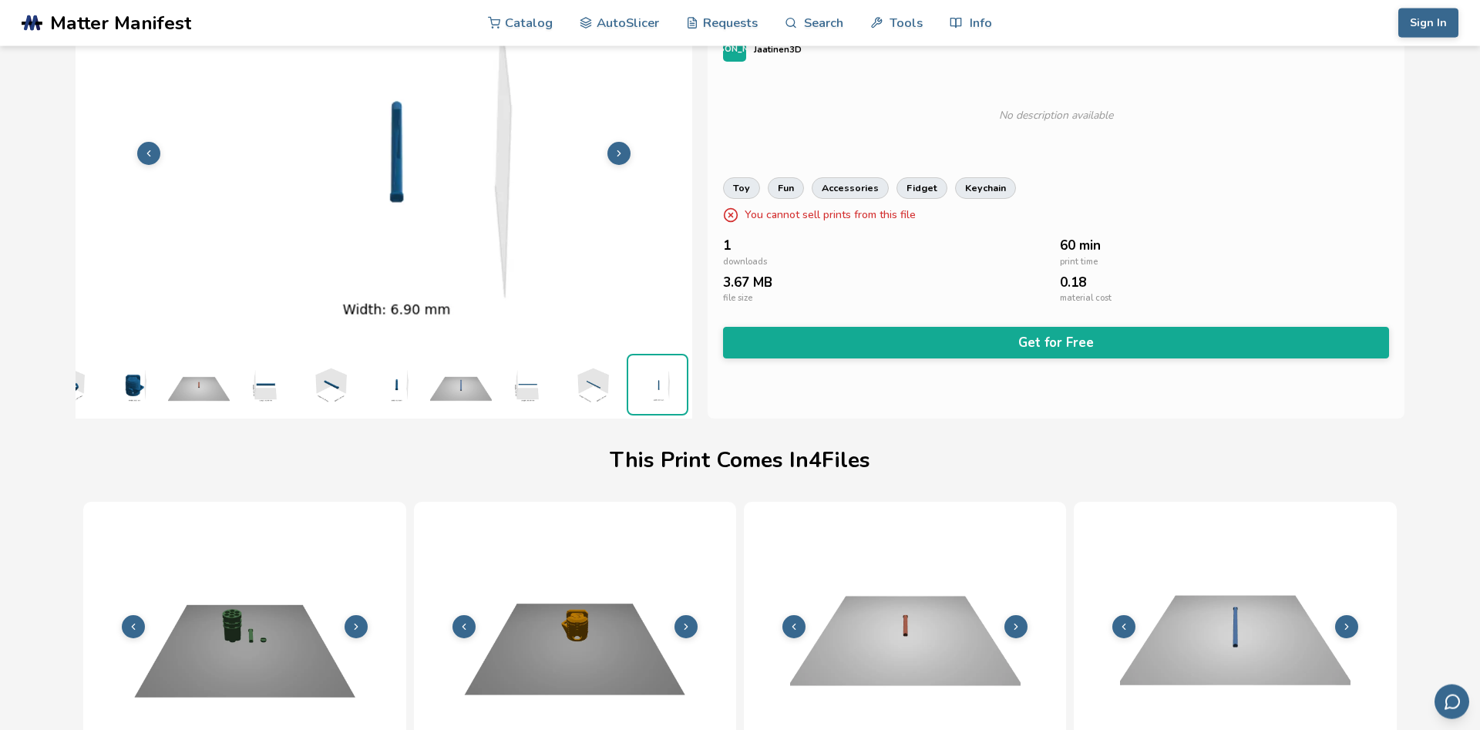
click at [625, 158] on button at bounding box center [618, 153] width 23 height 23
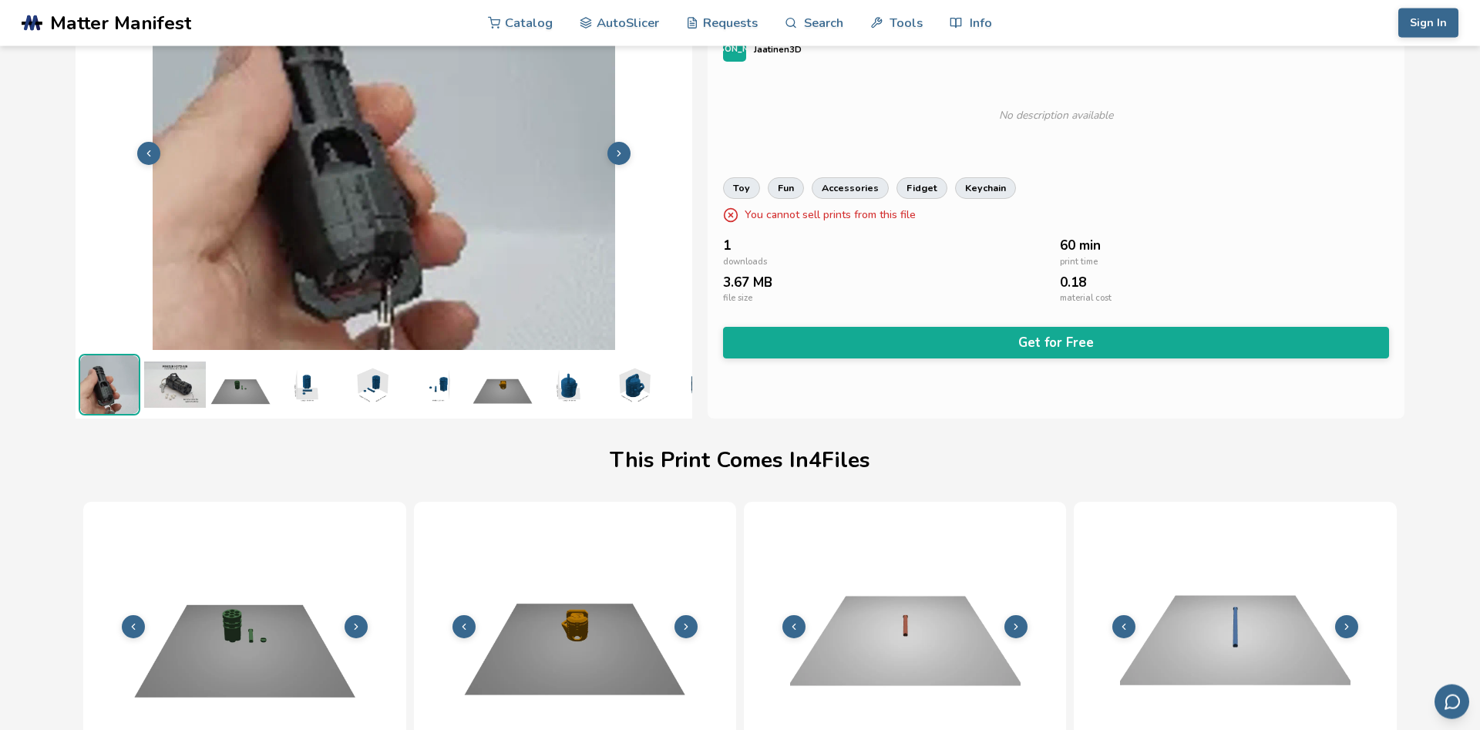
scroll to position [0, 0]
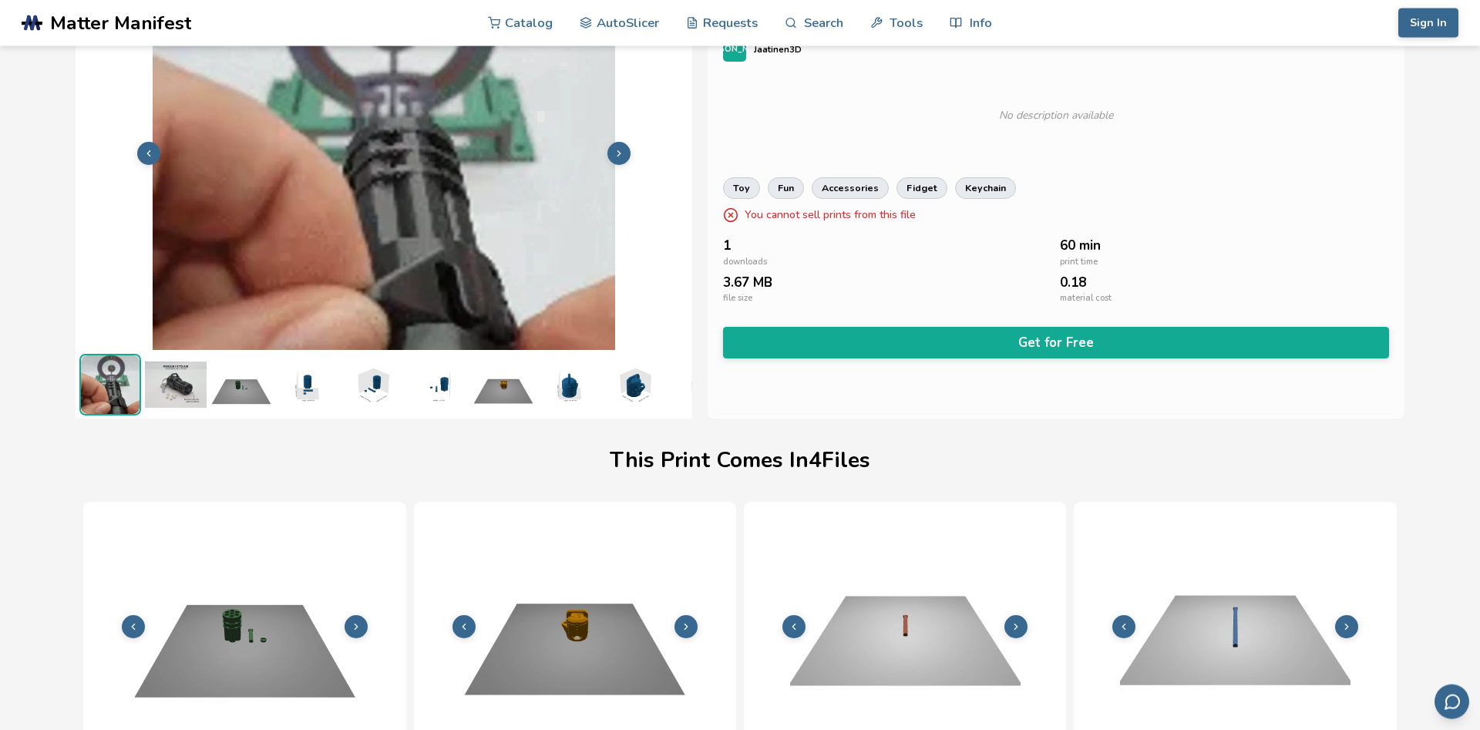
click at [625, 158] on button at bounding box center [618, 153] width 23 height 23
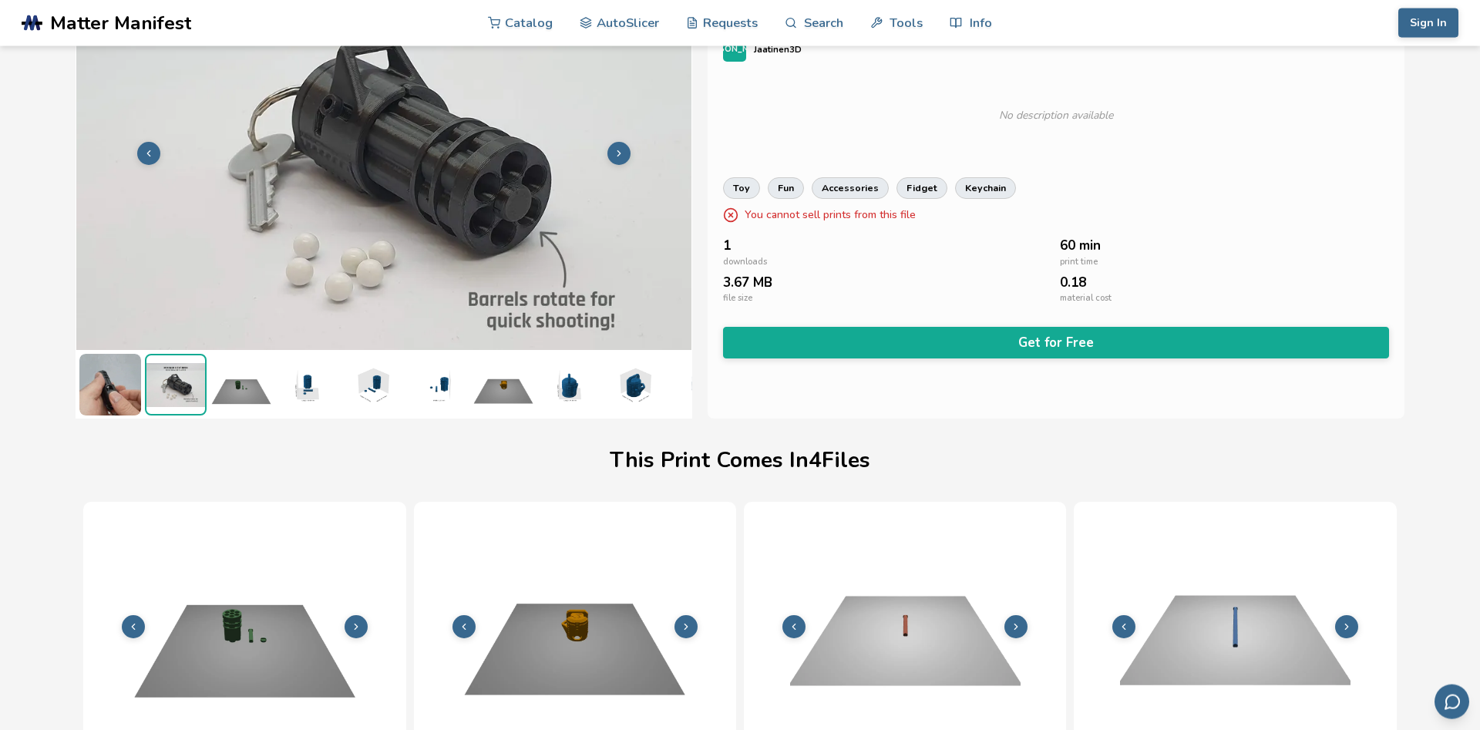
click at [625, 158] on button at bounding box center [618, 153] width 23 height 23
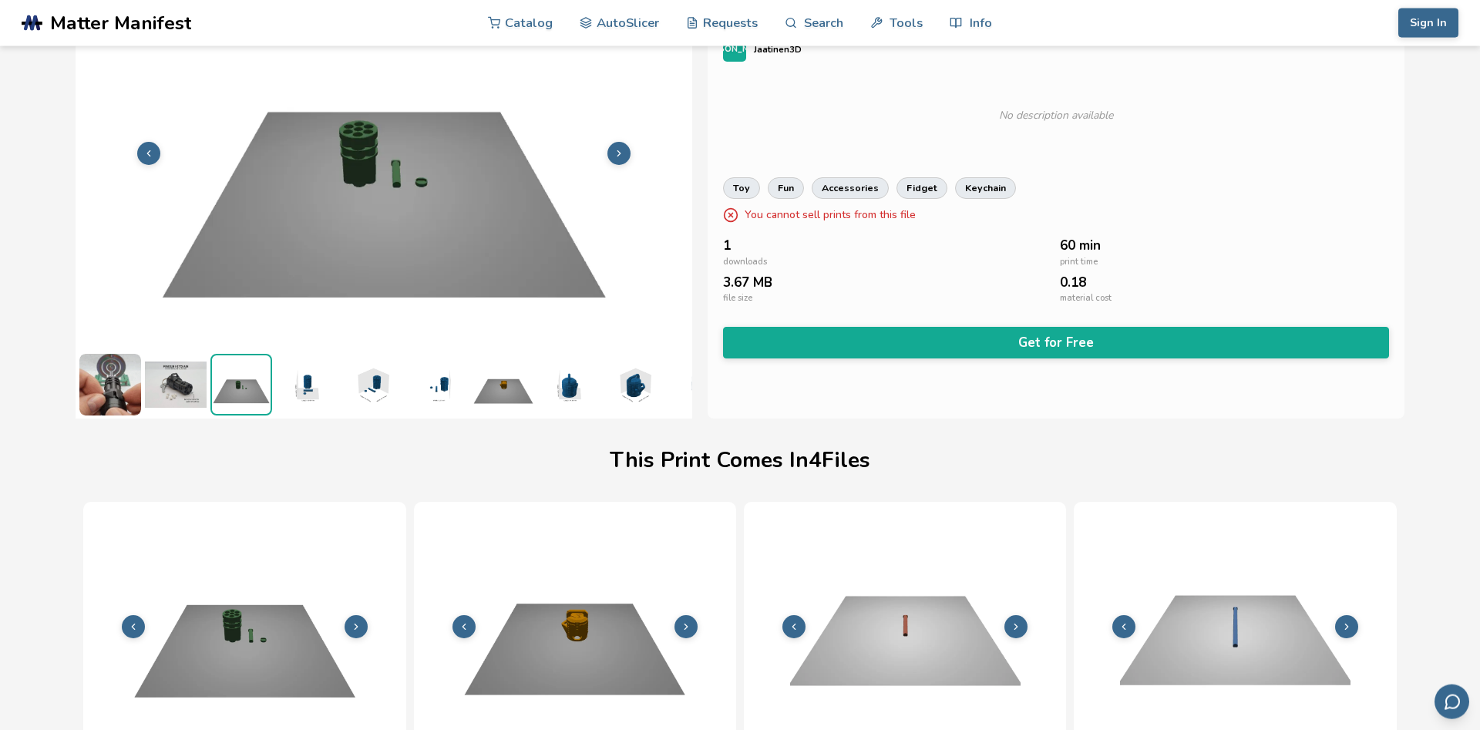
click at [625, 158] on button at bounding box center [618, 153] width 23 height 23
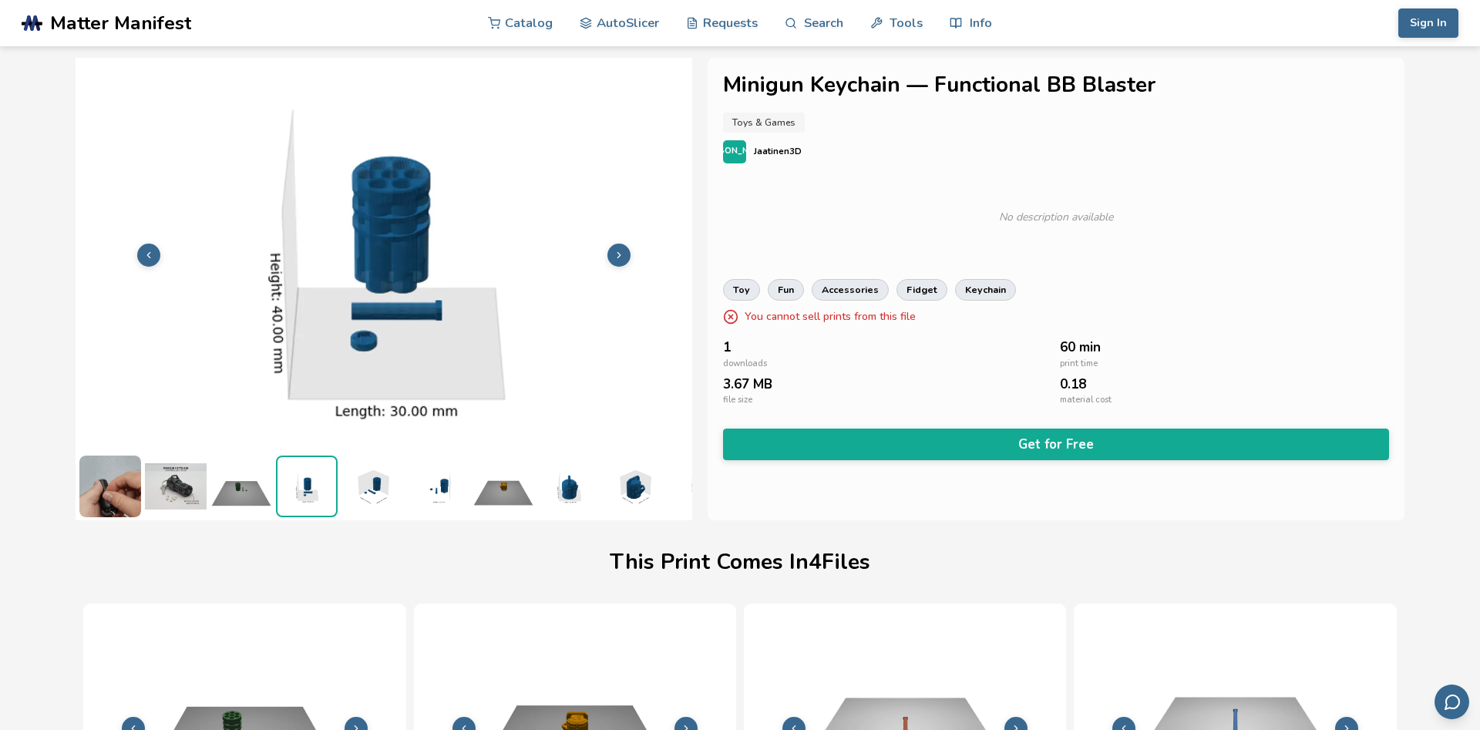
click at [181, 493] on img at bounding box center [176, 487] width 62 height 62
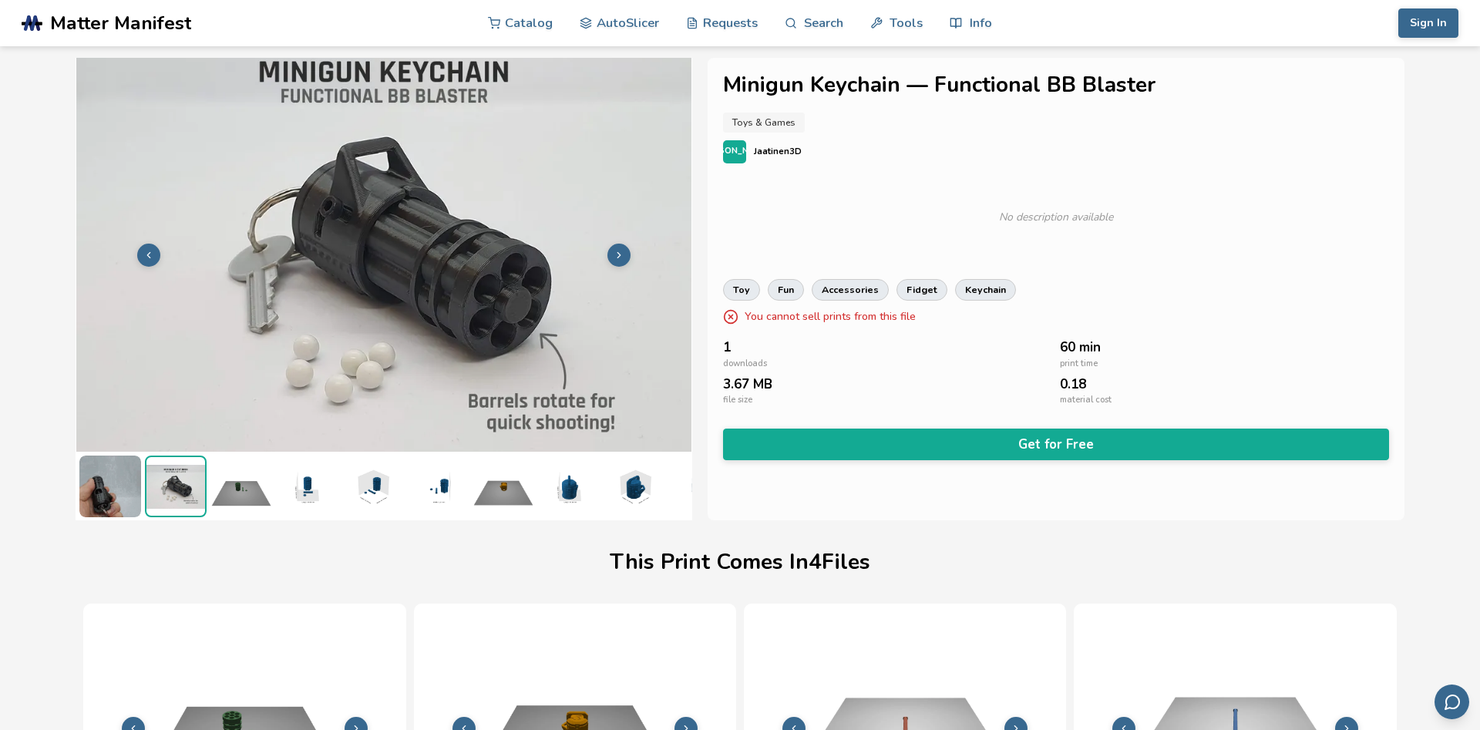
click at [111, 496] on img at bounding box center [110, 487] width 62 height 62
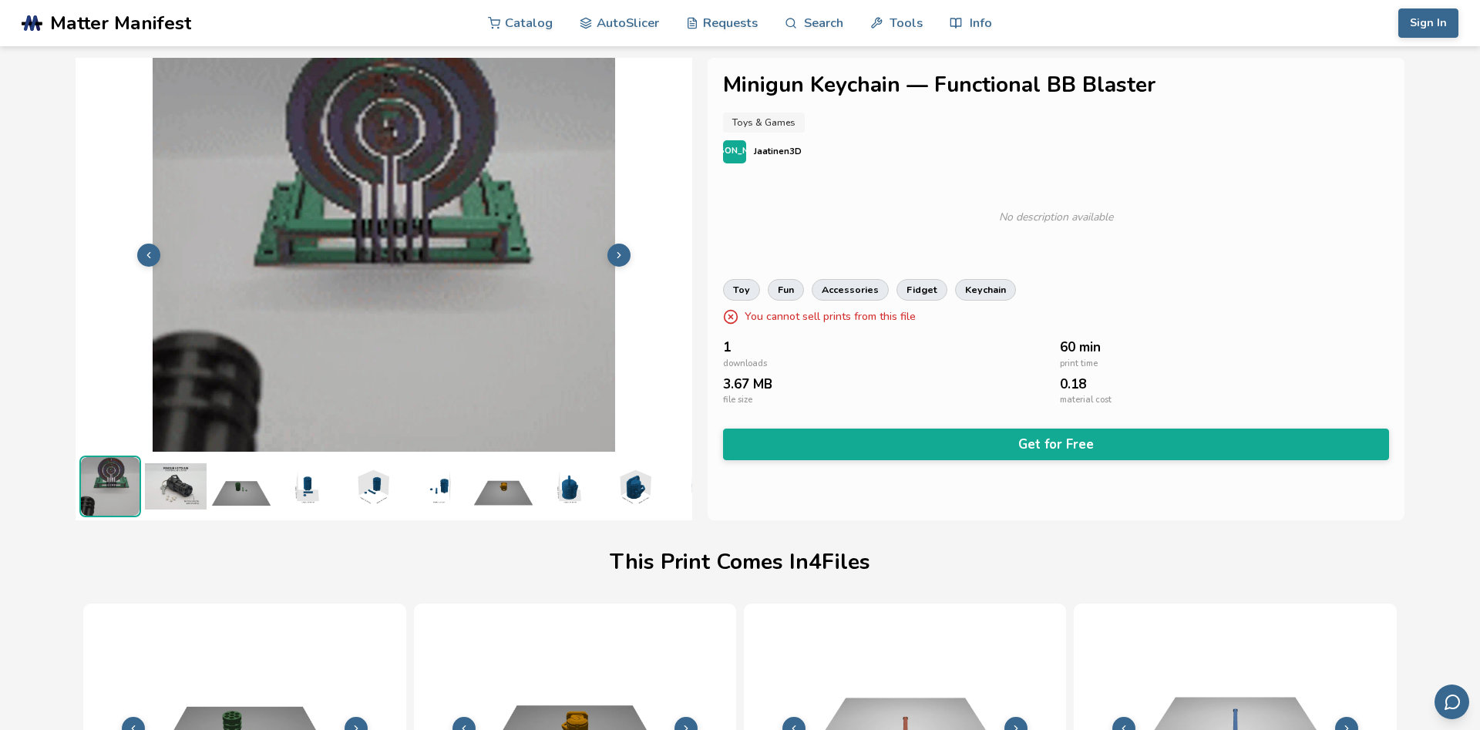
click at [111, 496] on img at bounding box center [110, 486] width 59 height 59
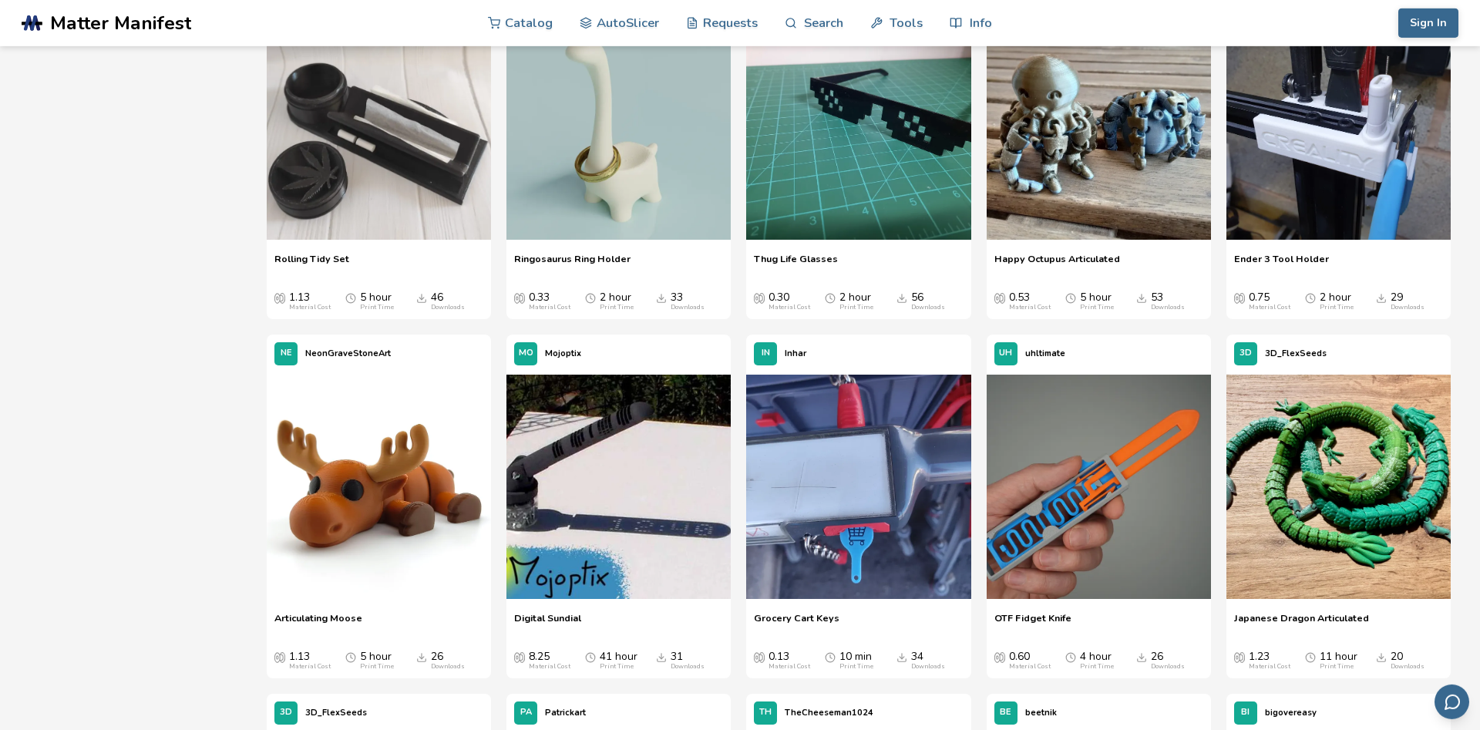
scroll to position [1378, 0]
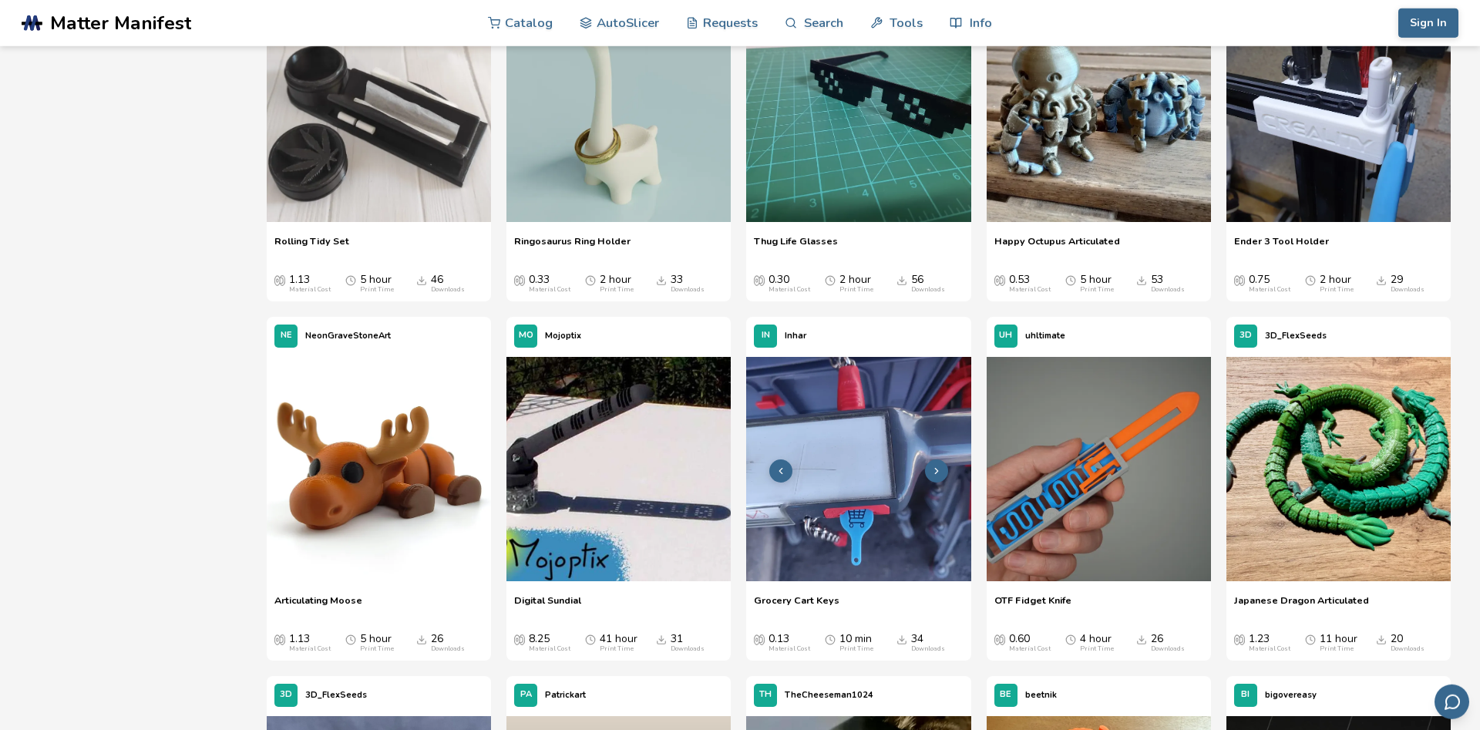
click at [882, 483] on img at bounding box center [858, 469] width 224 height 224
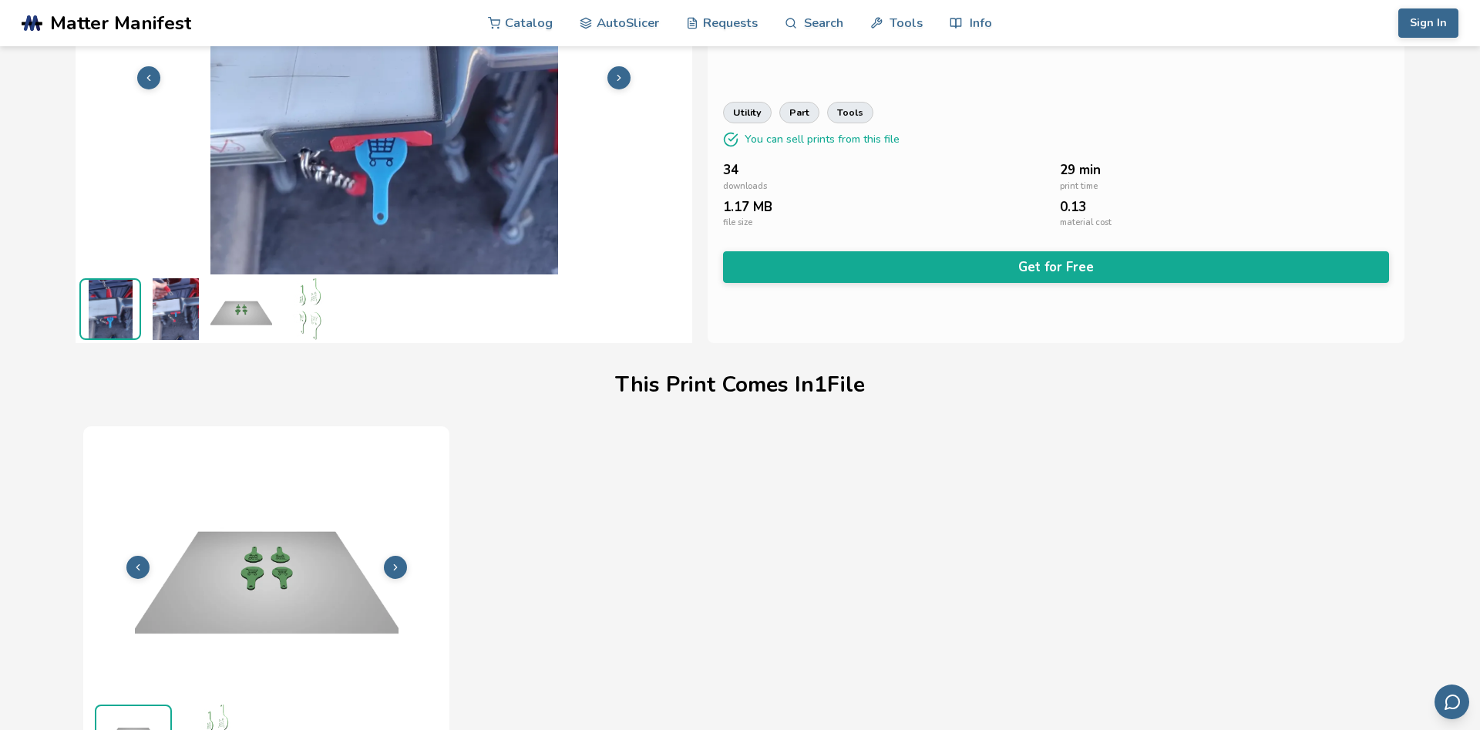
scroll to position [178, 0]
click at [170, 328] on img at bounding box center [176, 309] width 62 height 62
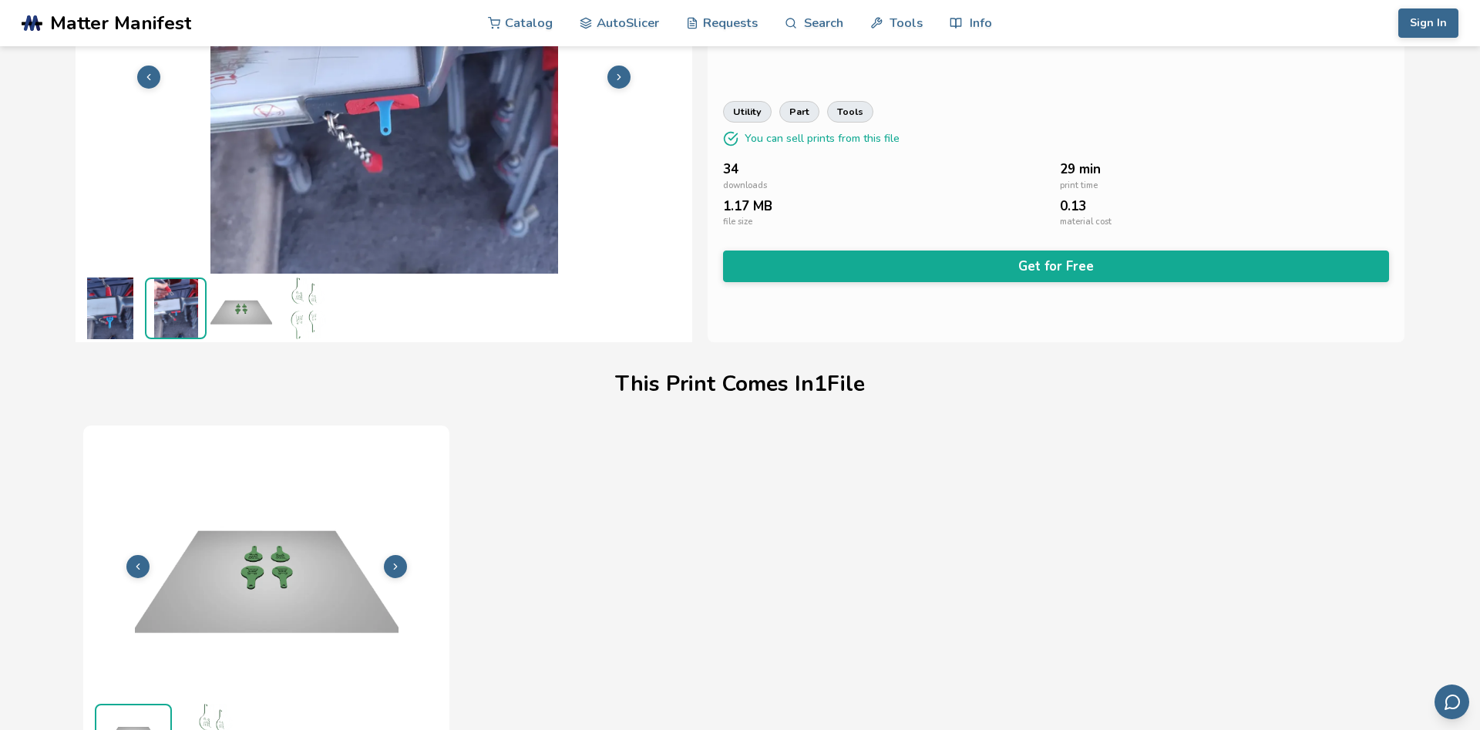
click at [102, 309] on img at bounding box center [110, 309] width 62 height 62
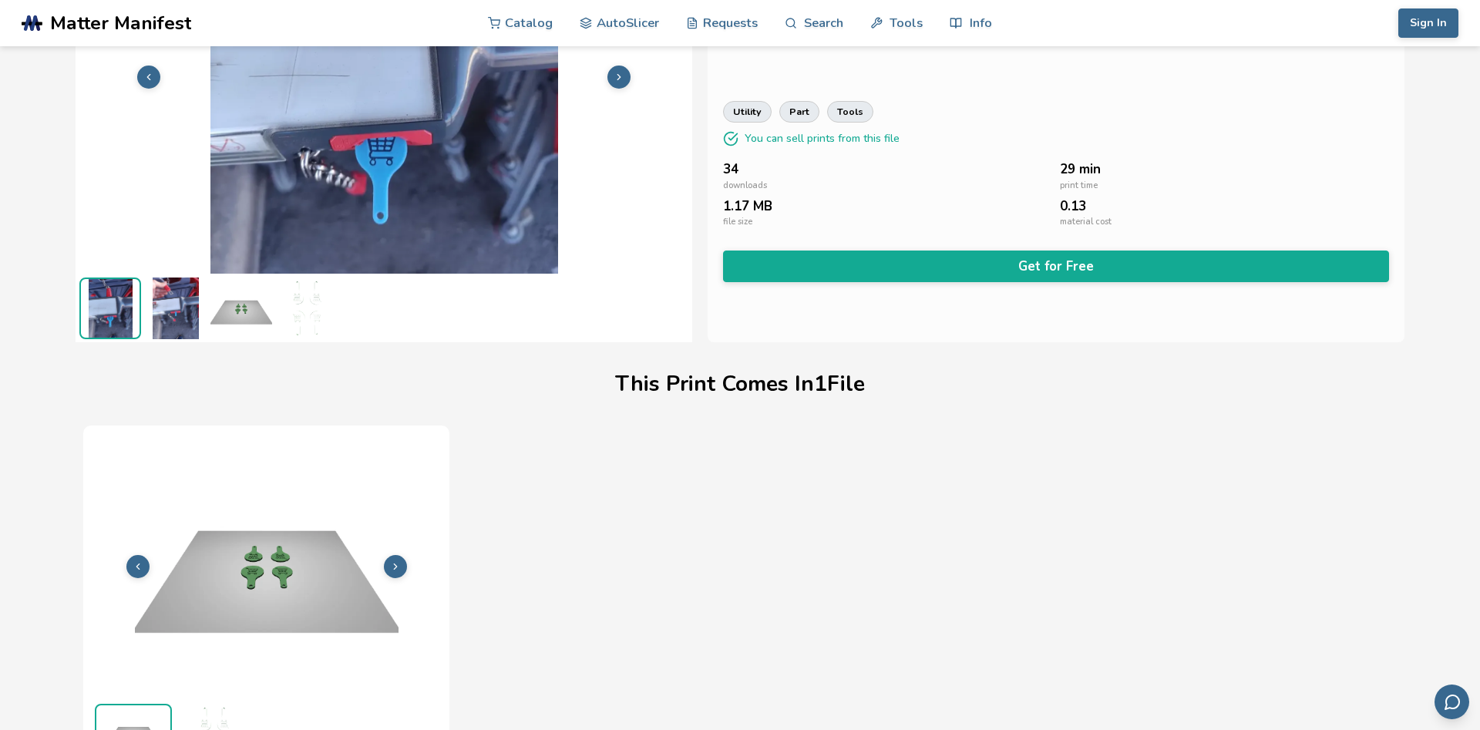
click at [170, 315] on img at bounding box center [176, 309] width 62 height 62
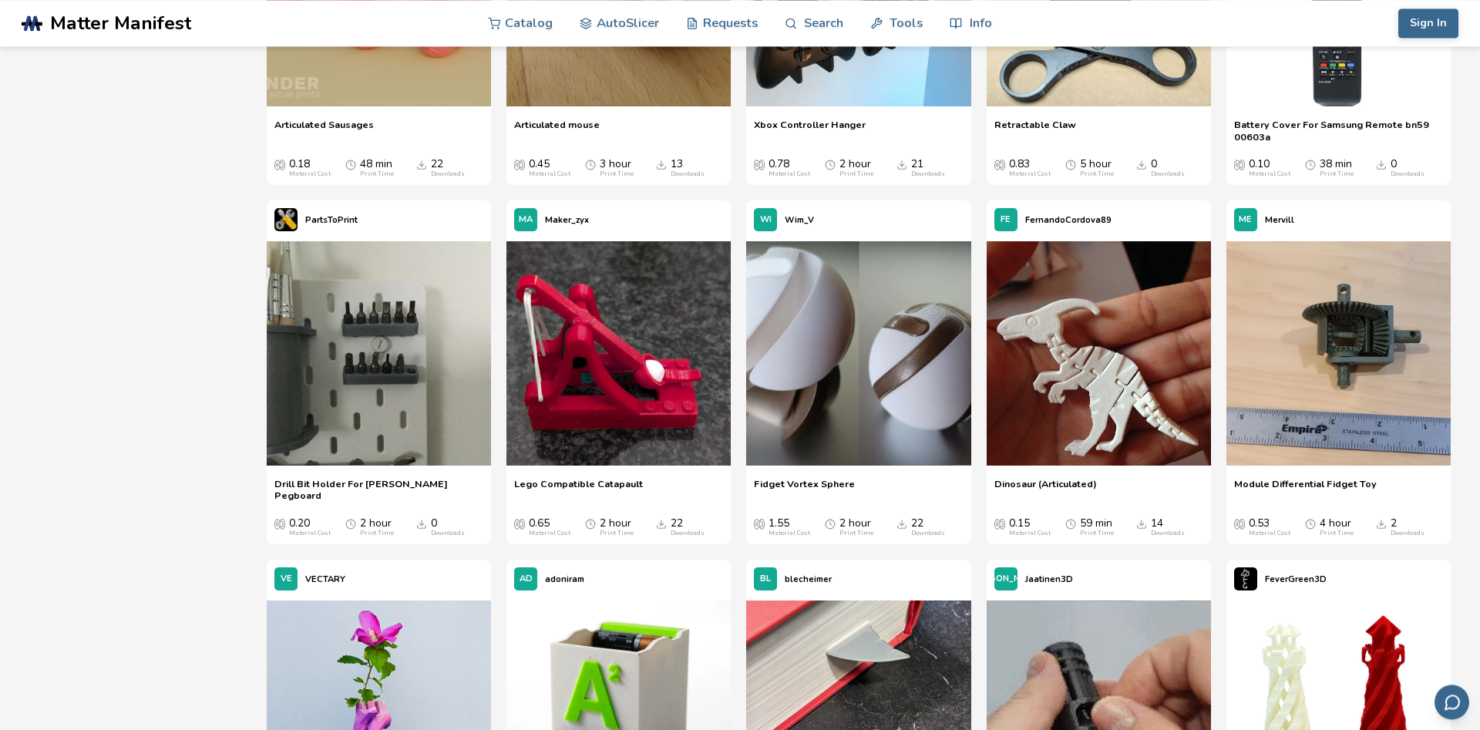
scroll to position [10107, 0]
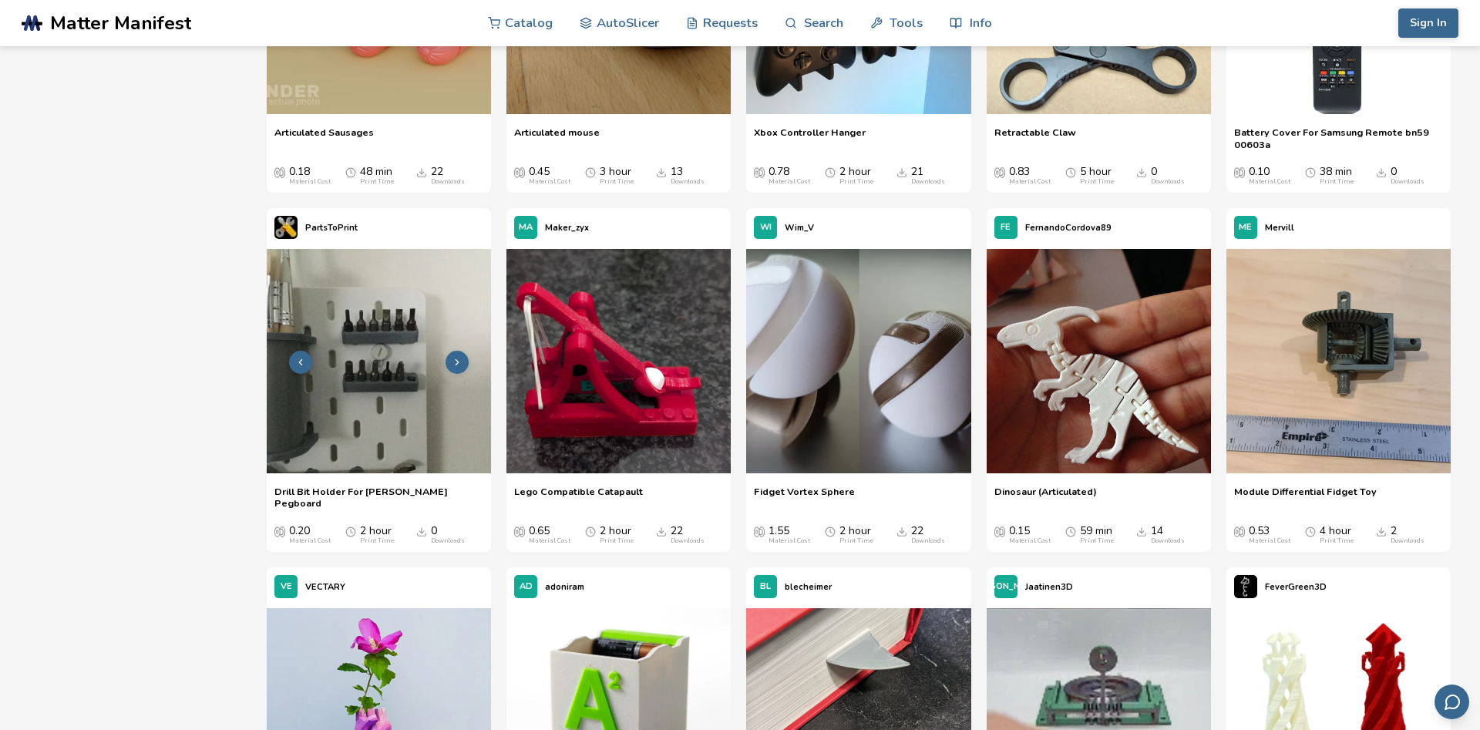
click at [371, 335] on img at bounding box center [379, 361] width 224 height 224
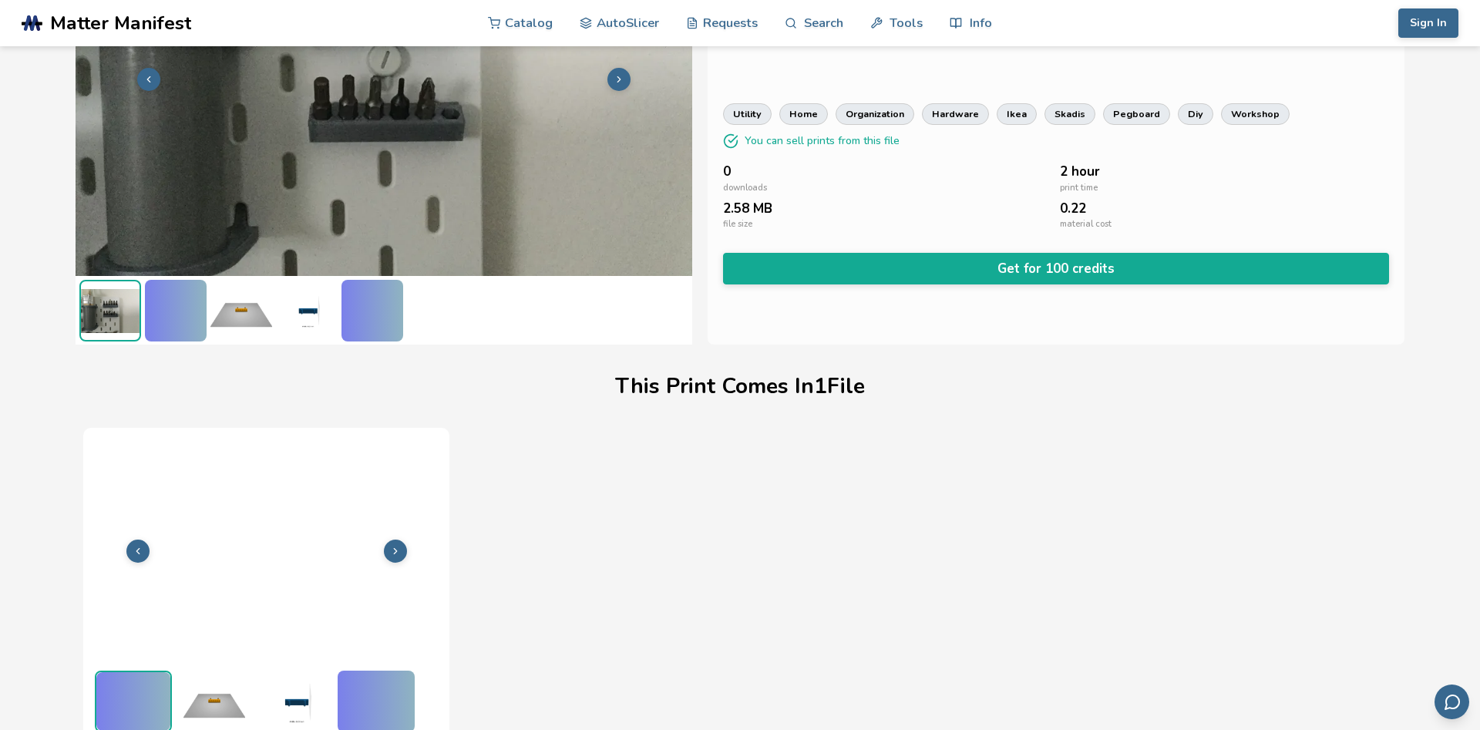
scroll to position [178, 0]
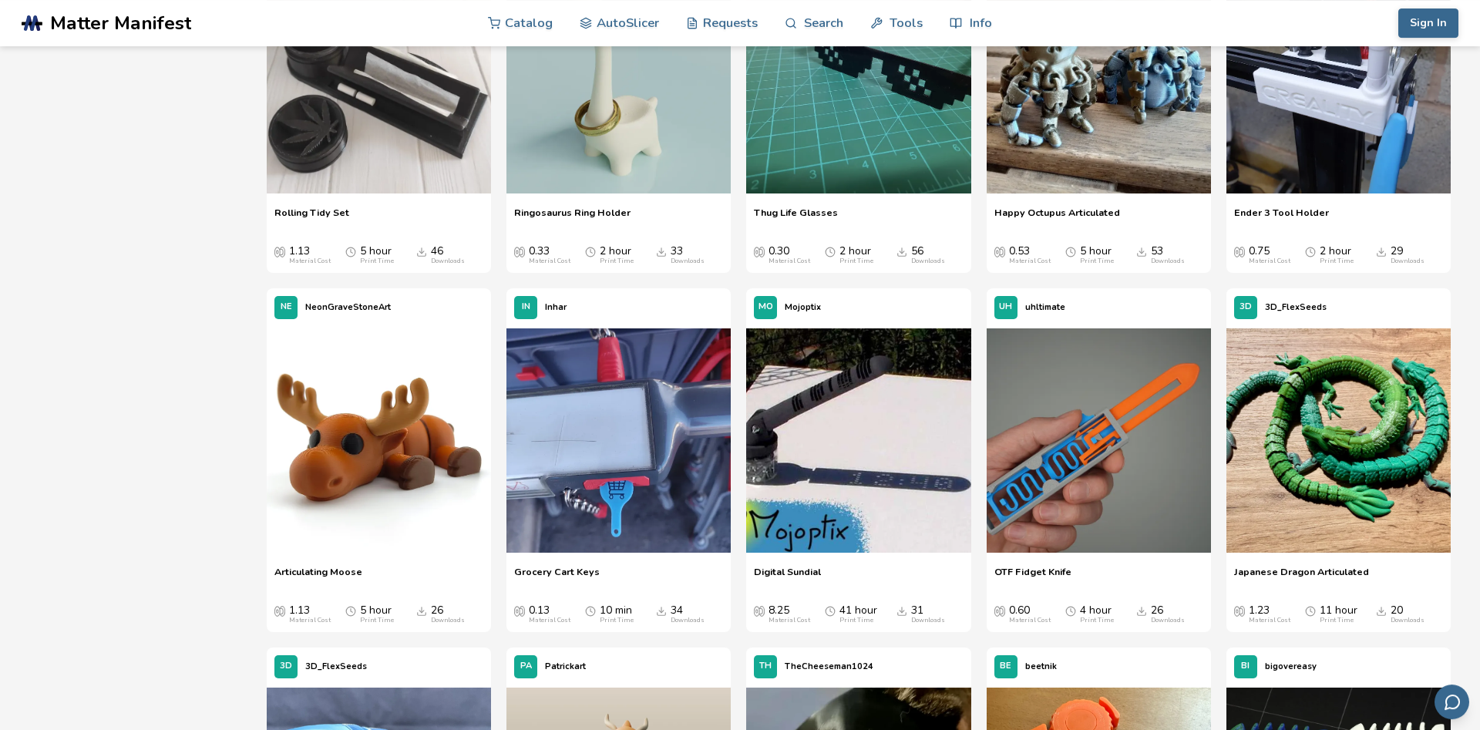
scroll to position [1451, 0]
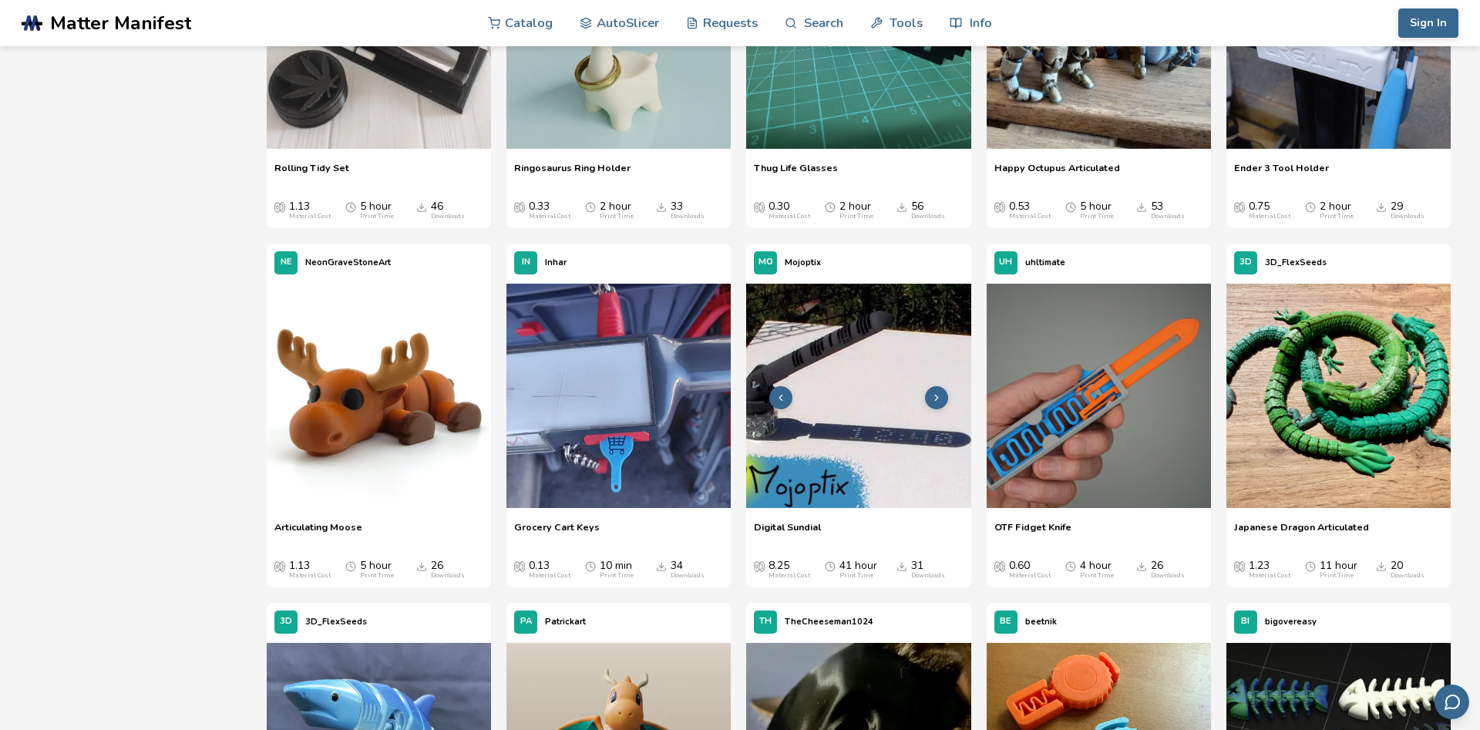
click at [903, 412] on img at bounding box center [858, 396] width 224 height 224
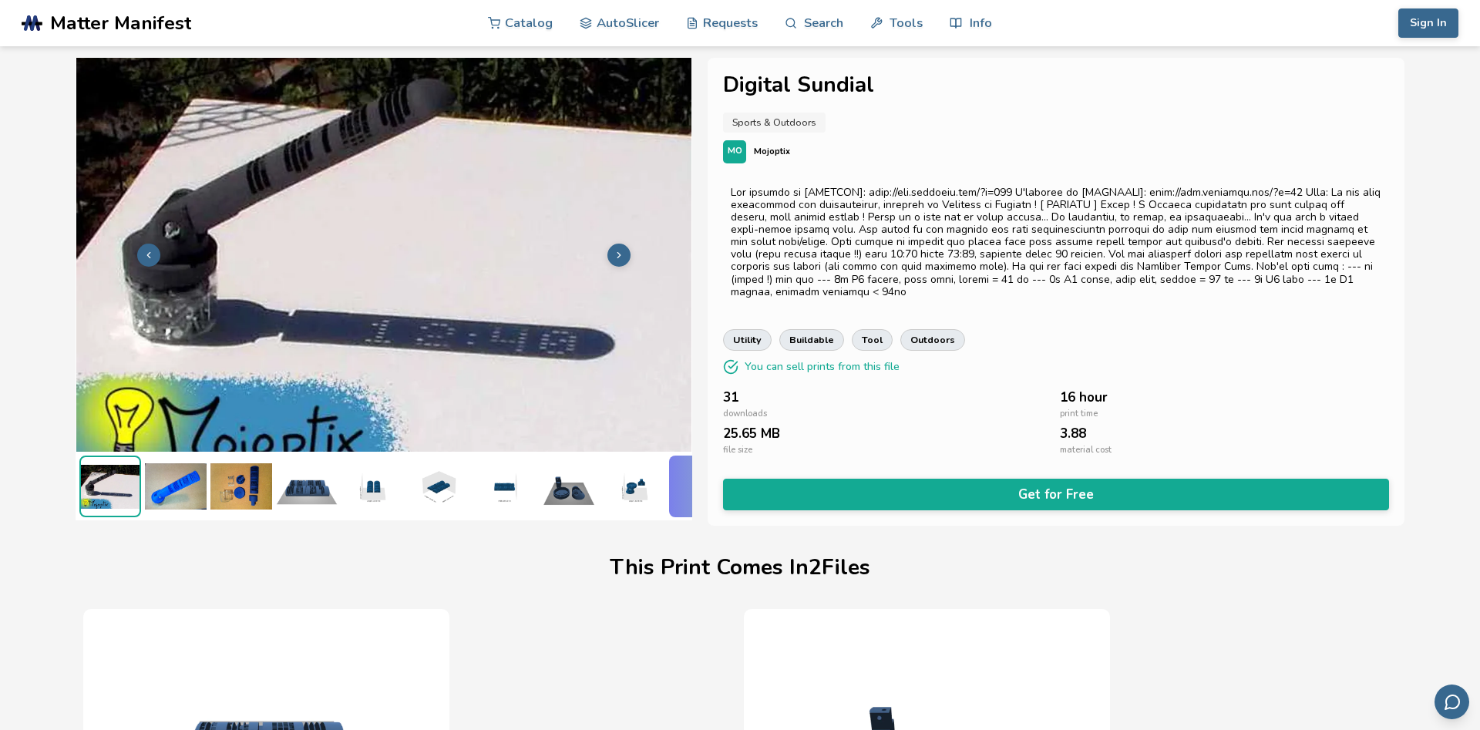
click at [617, 254] on icon at bounding box center [619, 255] width 11 height 11
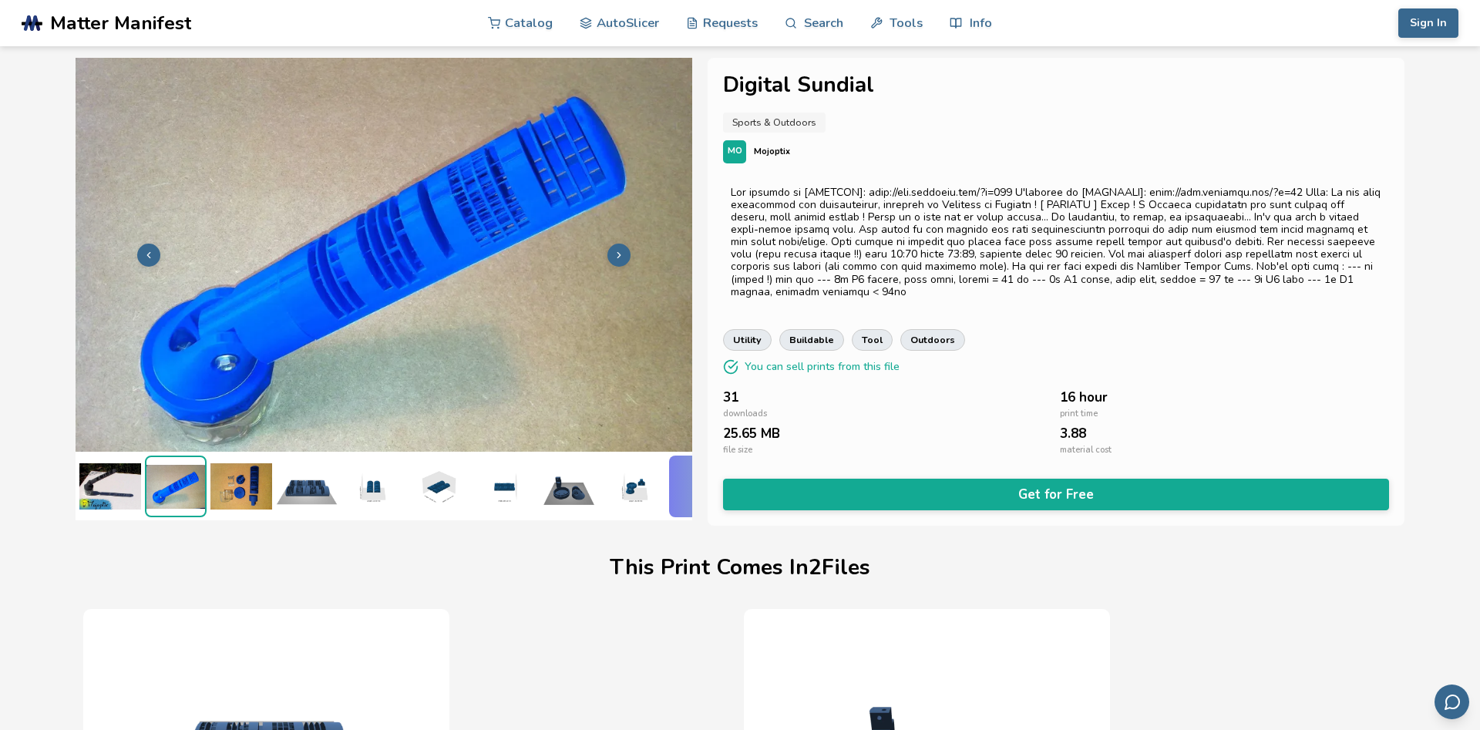
click at [617, 254] on icon at bounding box center [619, 255] width 11 height 11
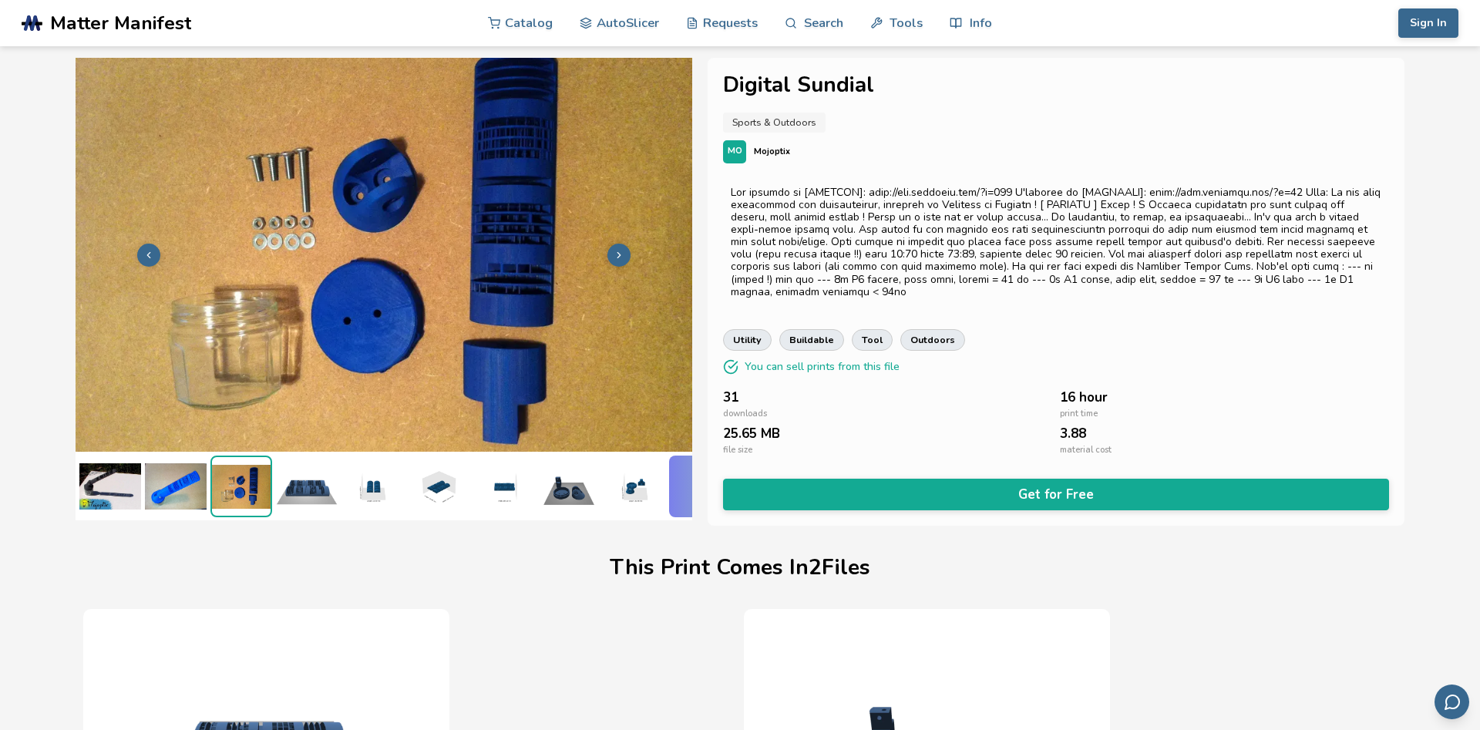
click at [617, 254] on icon at bounding box center [619, 255] width 11 height 11
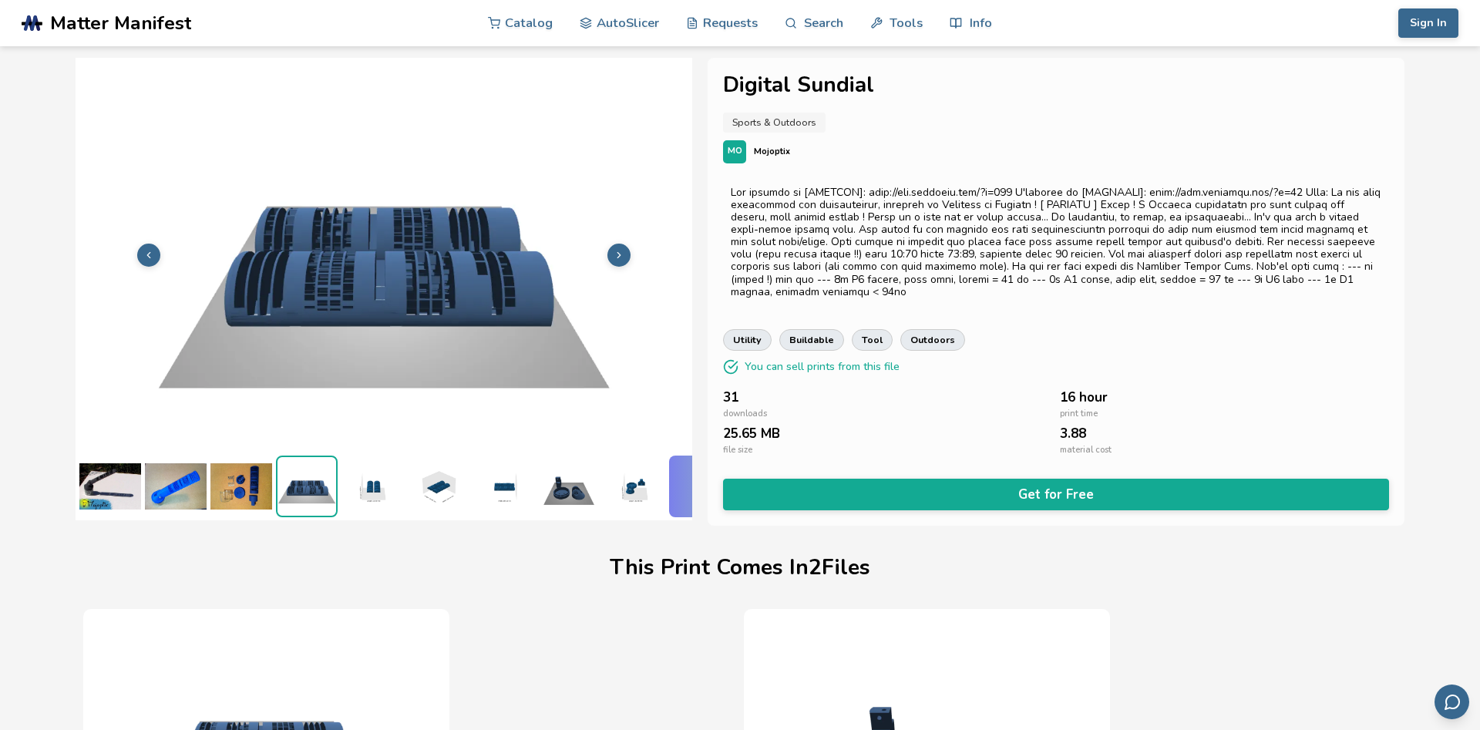
click at [617, 254] on icon at bounding box center [619, 255] width 11 height 11
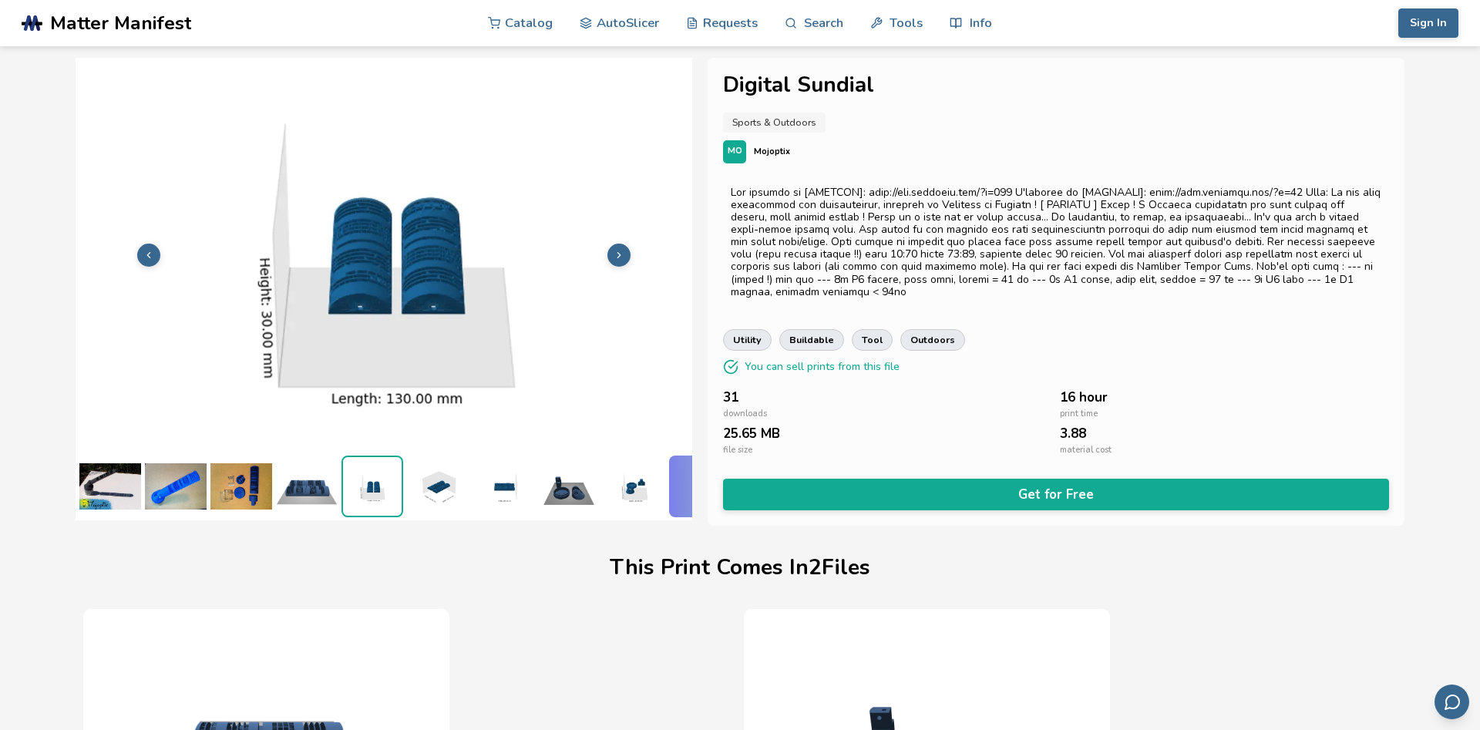
click at [617, 254] on icon at bounding box center [619, 255] width 11 height 11
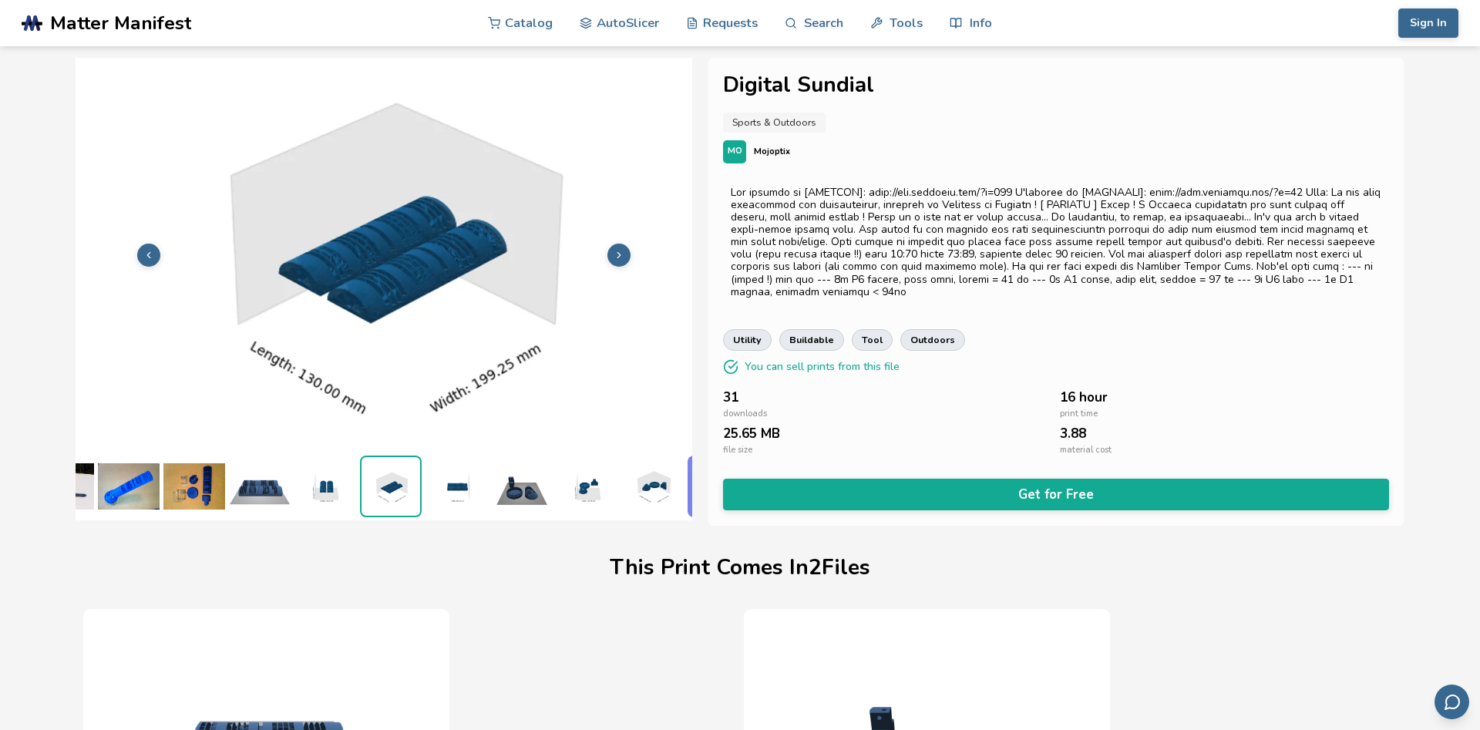
scroll to position [0, 54]
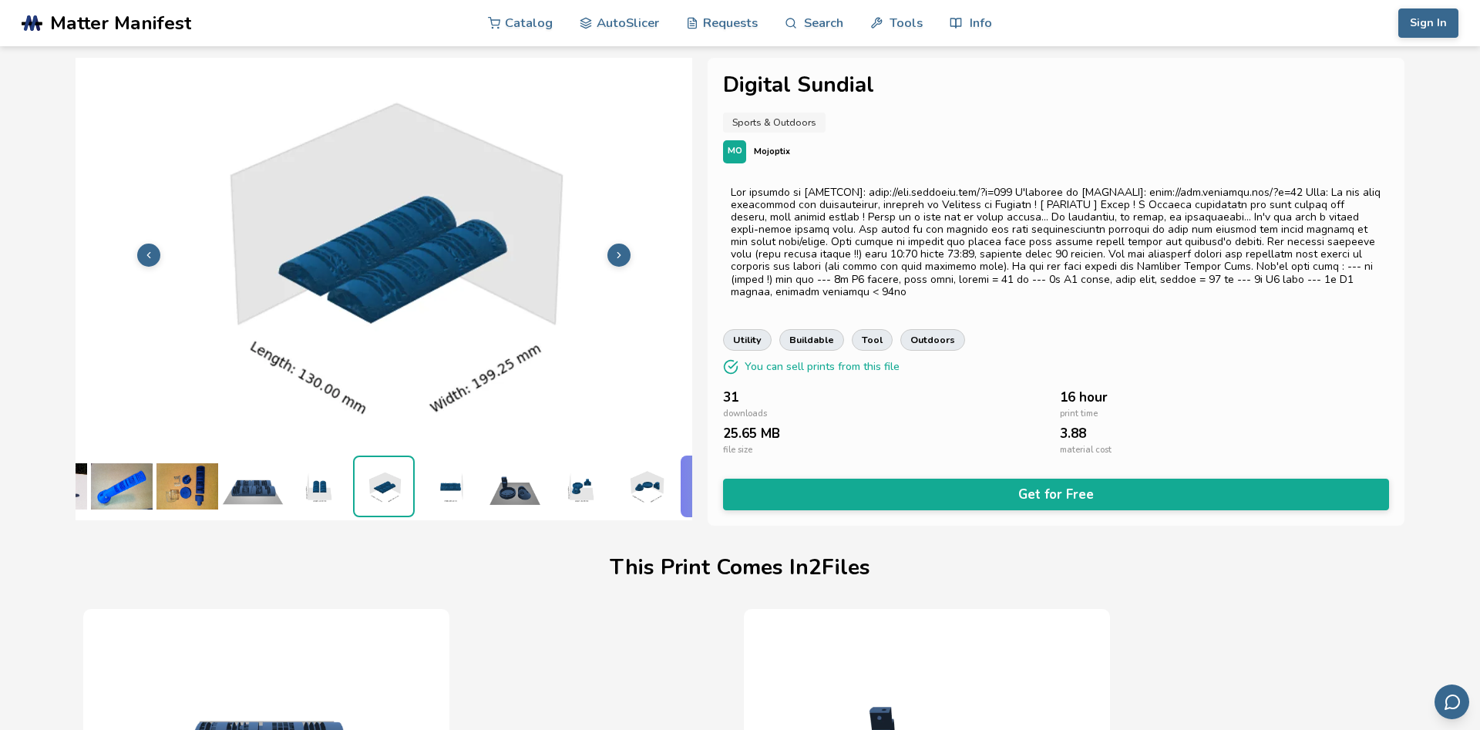
click at [617, 254] on icon at bounding box center [619, 255] width 11 height 11
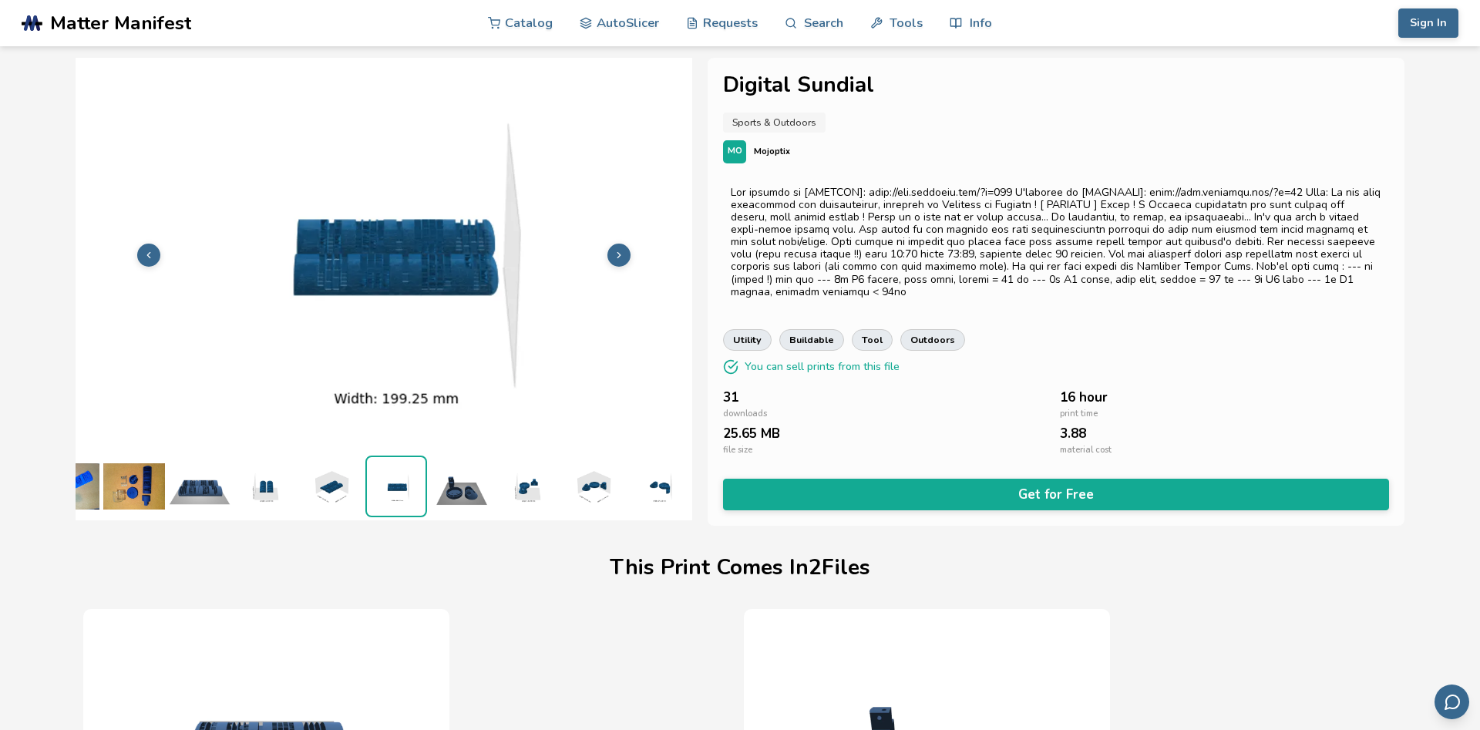
scroll to position [0, 108]
click at [617, 254] on icon at bounding box center [619, 255] width 11 height 11
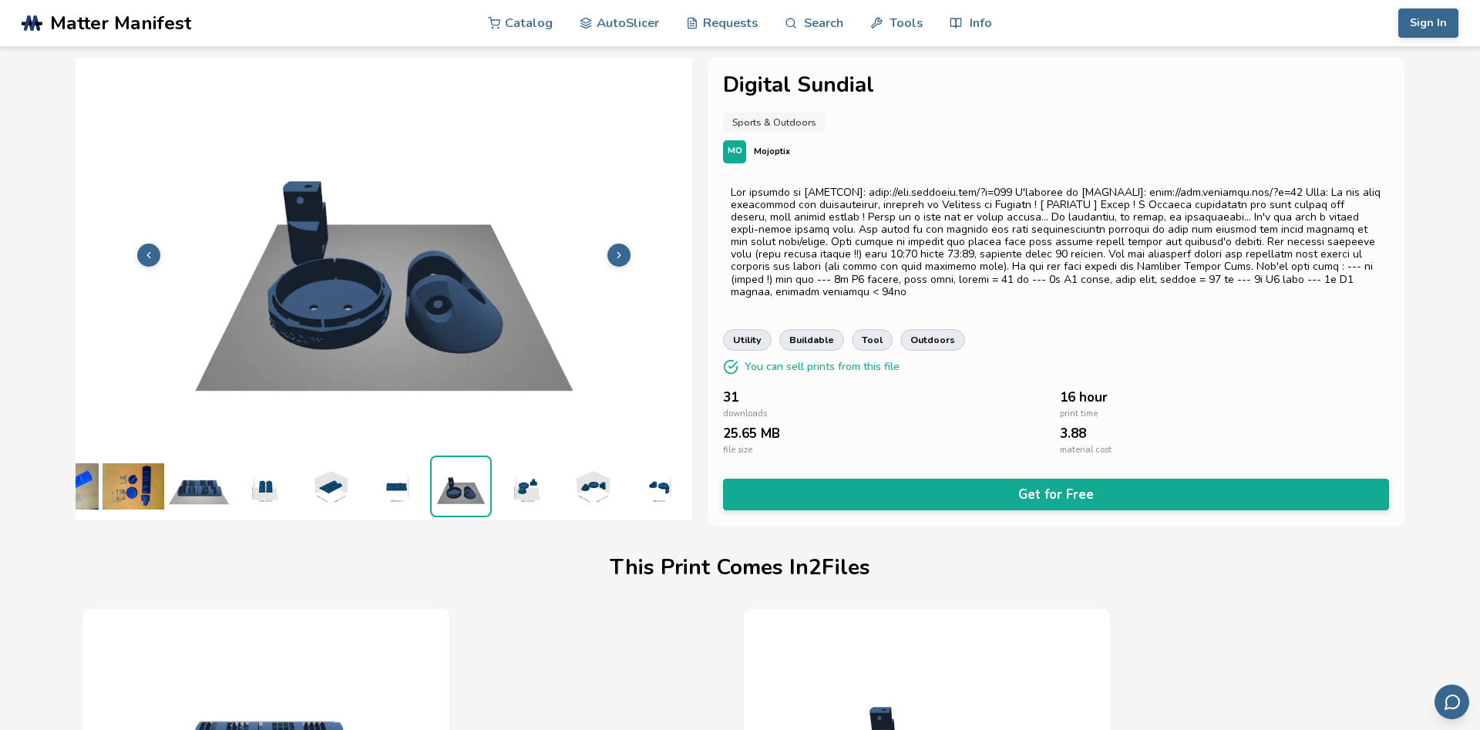
click at [617, 254] on icon at bounding box center [619, 255] width 11 height 11
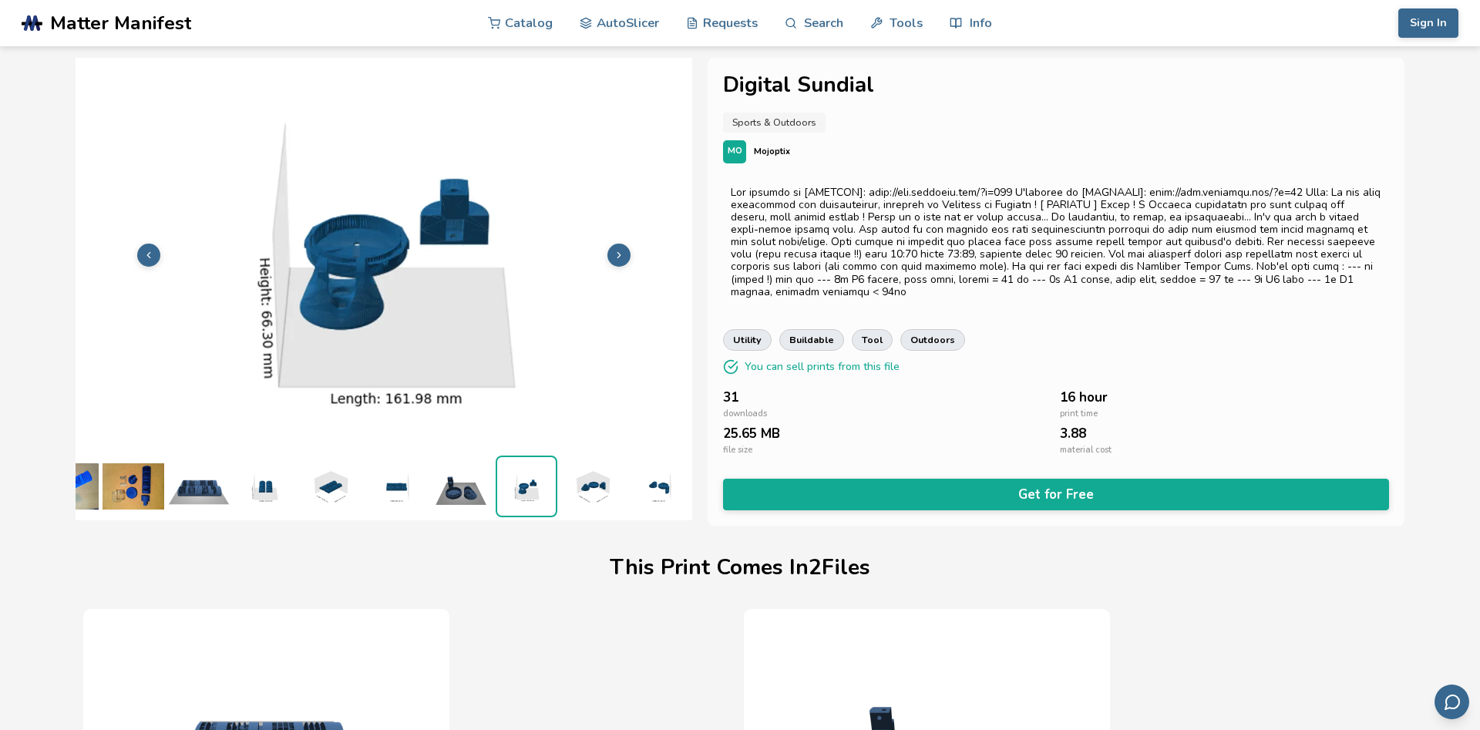
click at [617, 254] on icon at bounding box center [619, 255] width 11 height 11
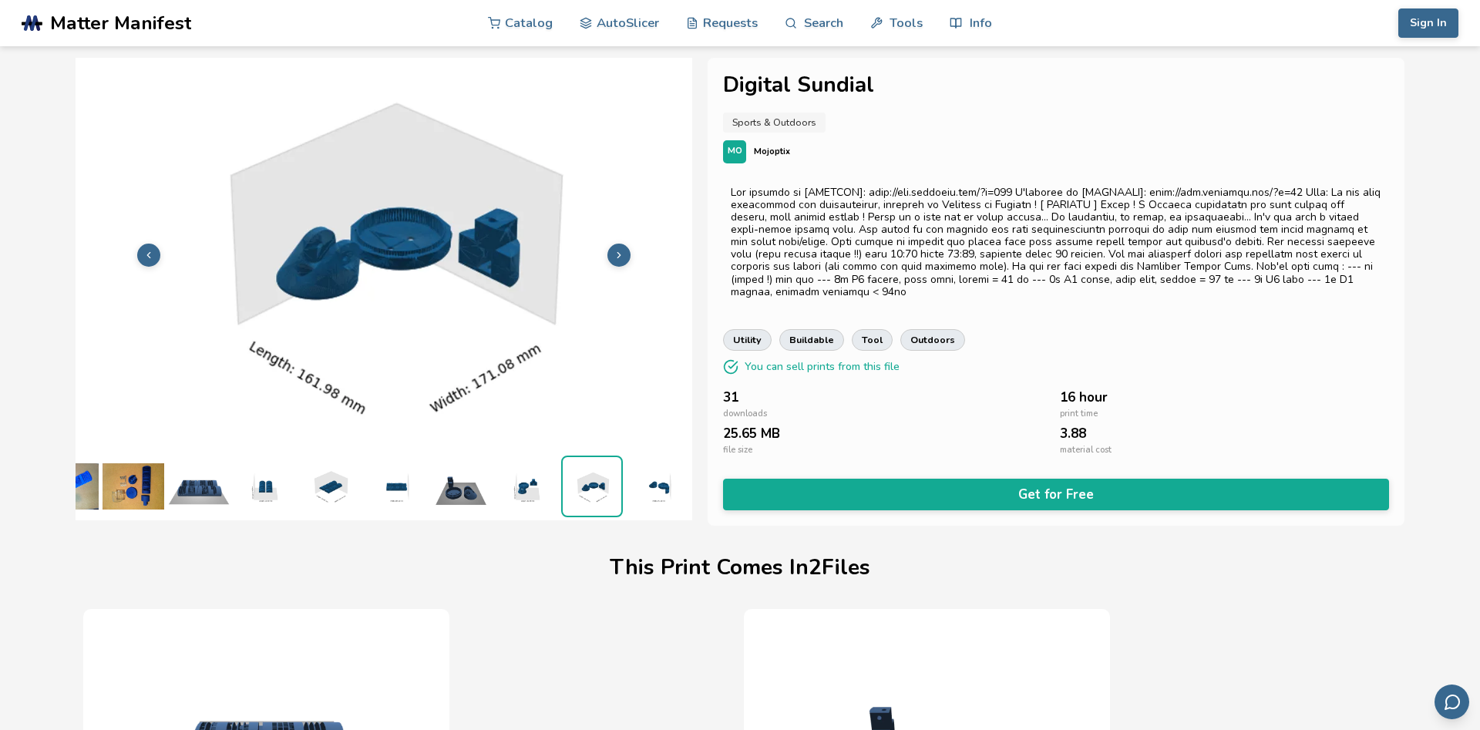
click at [617, 254] on icon at bounding box center [619, 255] width 11 height 11
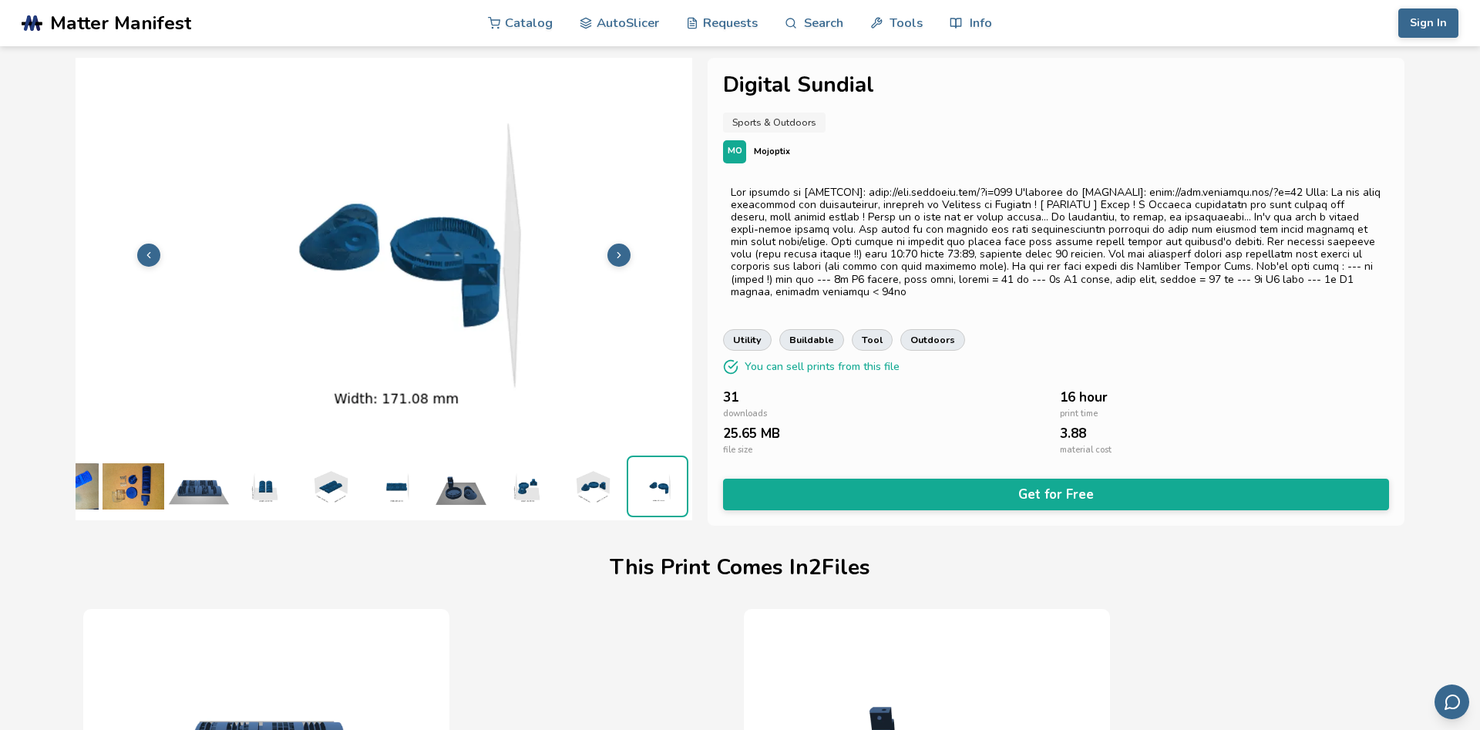
click at [617, 254] on icon at bounding box center [619, 255] width 11 height 11
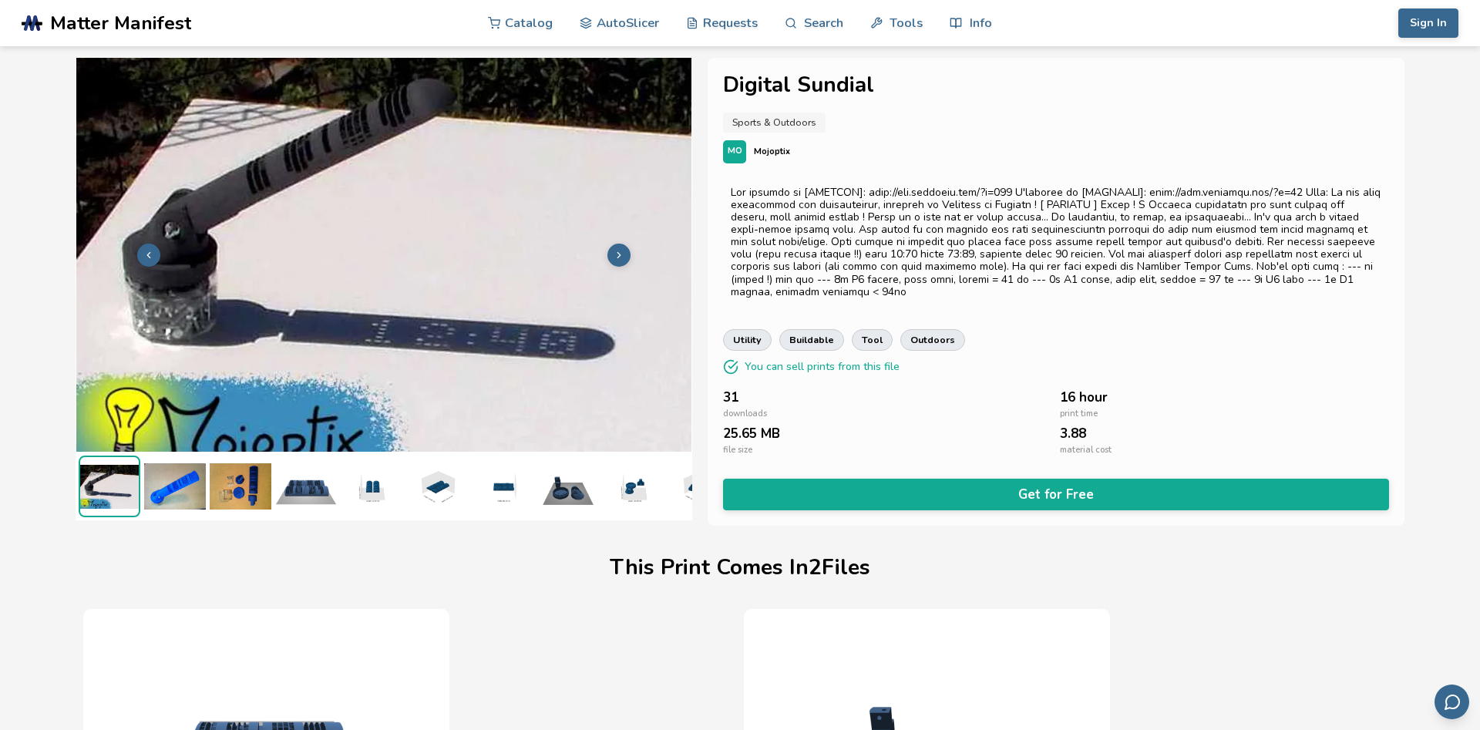
scroll to position [0, 0]
click at [617, 254] on icon at bounding box center [619, 255] width 11 height 11
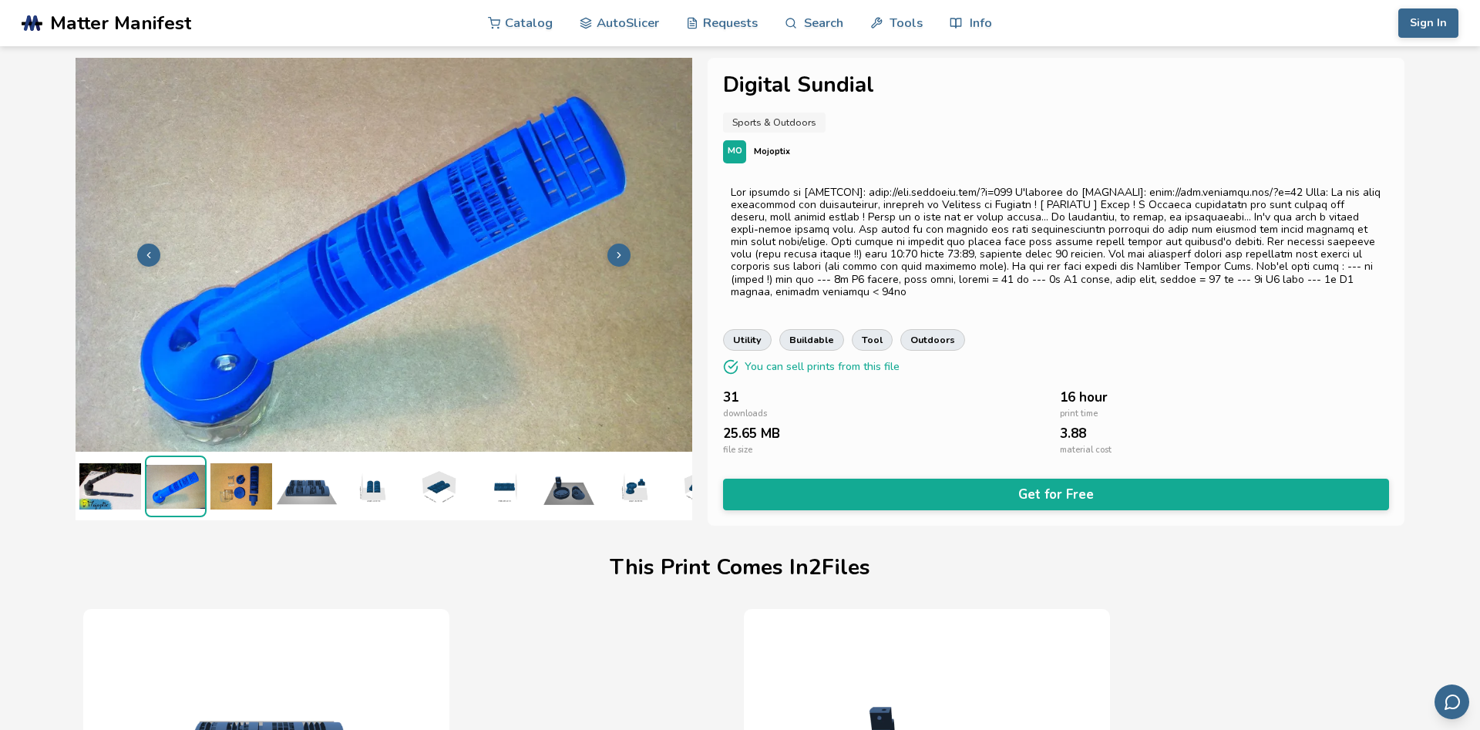
click at [617, 254] on icon at bounding box center [619, 255] width 11 height 11
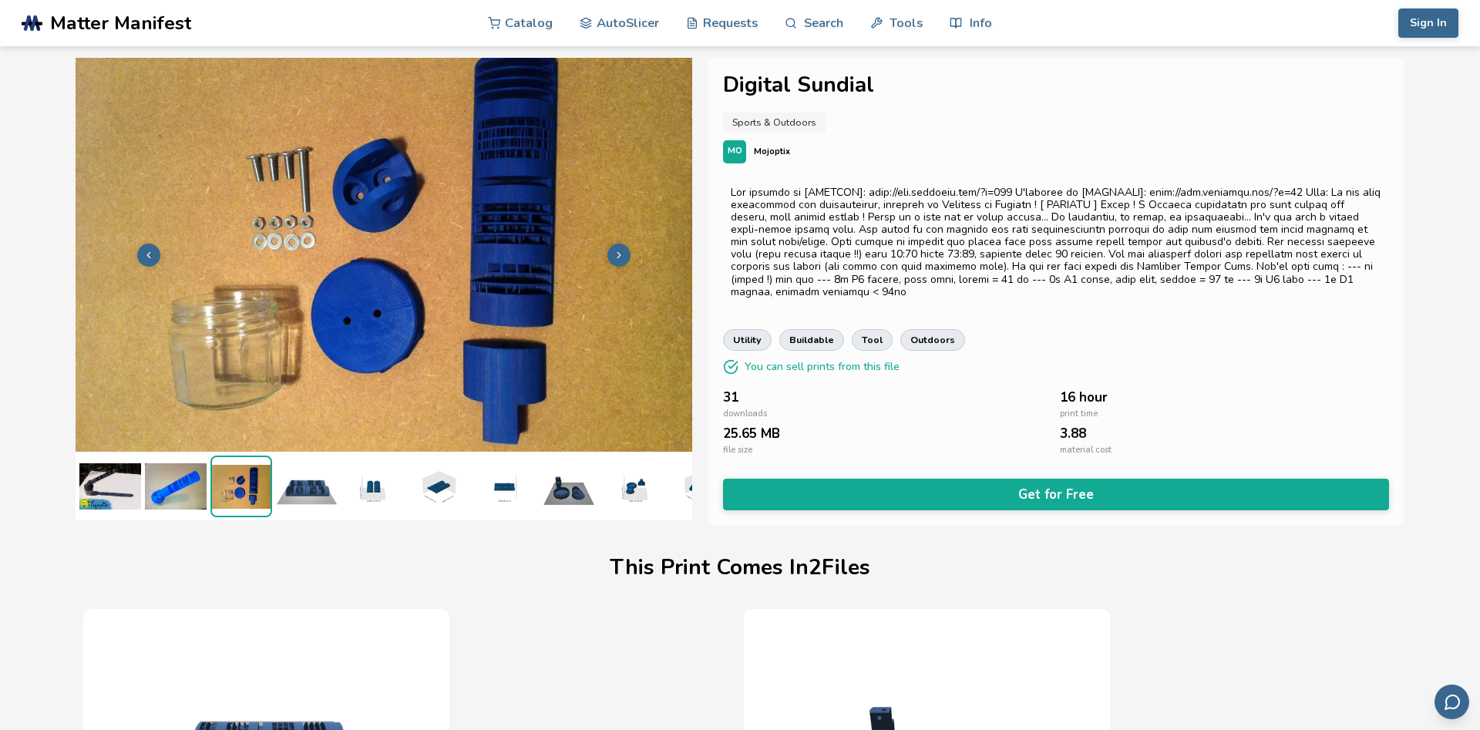
click at [617, 254] on icon at bounding box center [619, 255] width 11 height 11
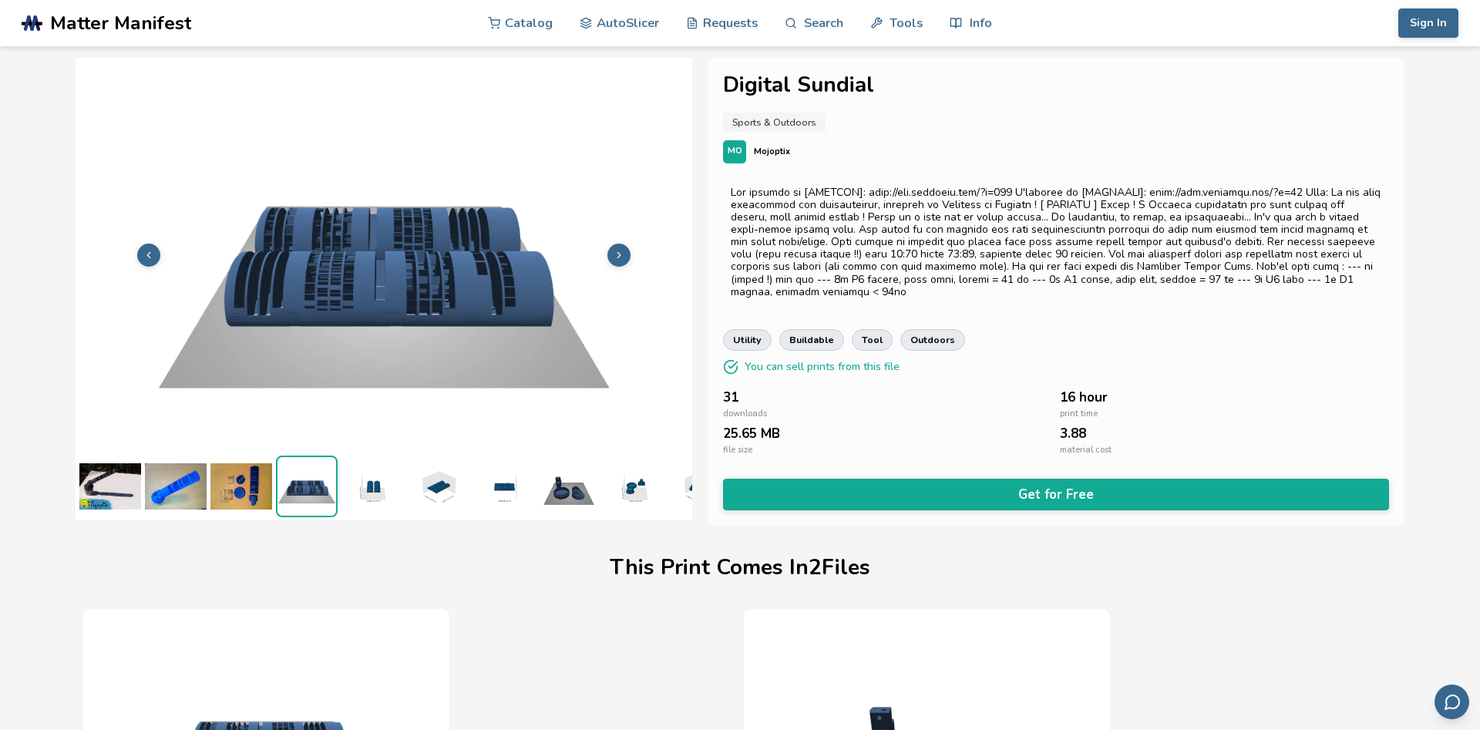
click at [617, 254] on icon at bounding box center [619, 255] width 11 height 11
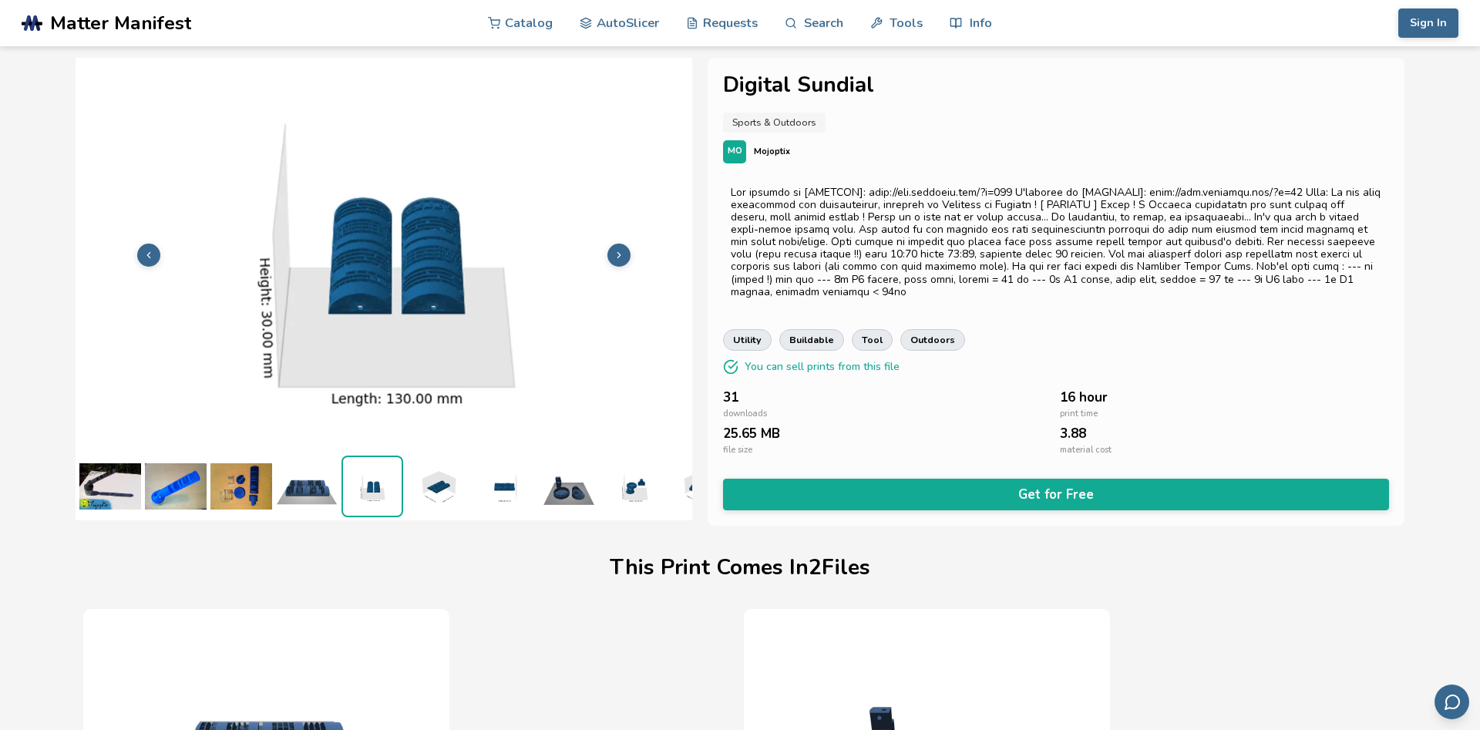
click at [617, 254] on icon at bounding box center [619, 255] width 11 height 11
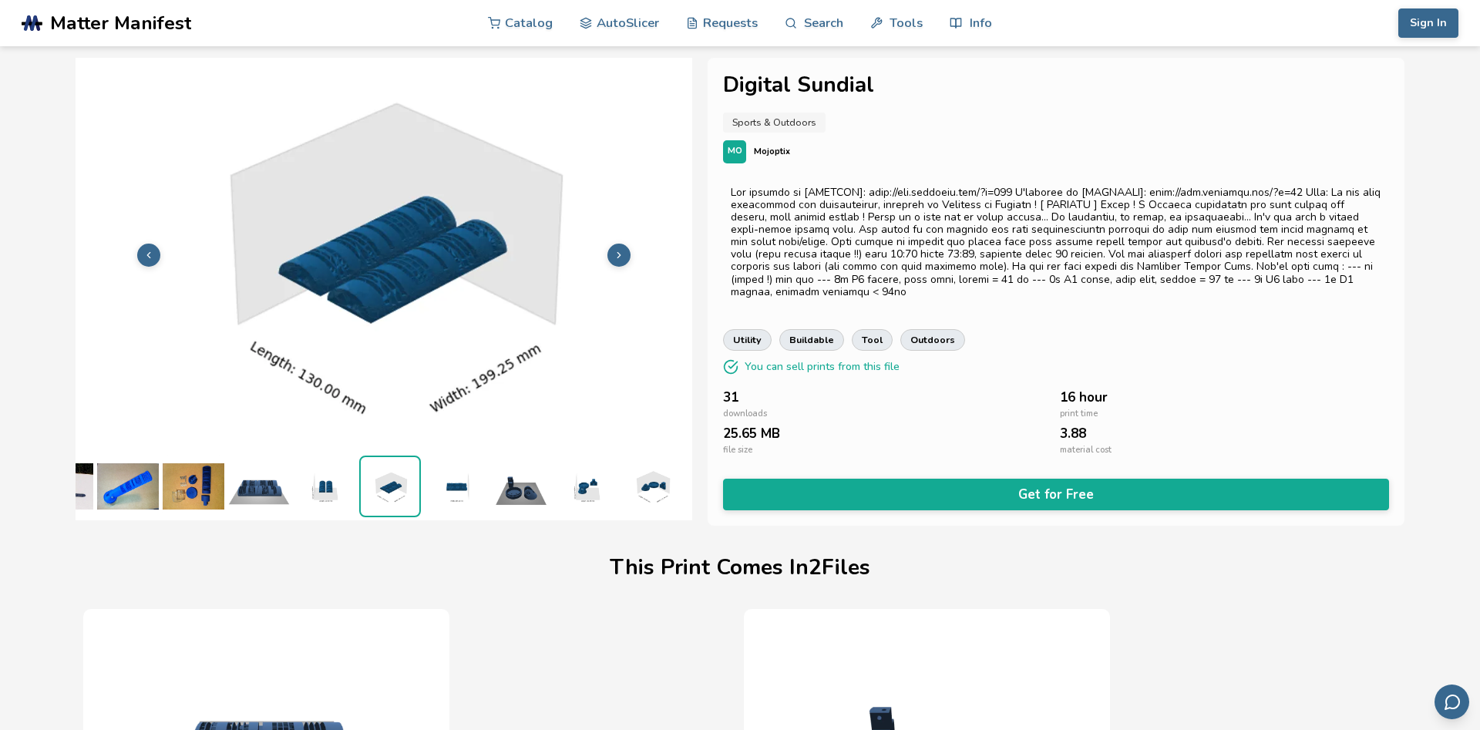
scroll to position [0, 54]
click at [617, 254] on icon at bounding box center [619, 255] width 11 height 11
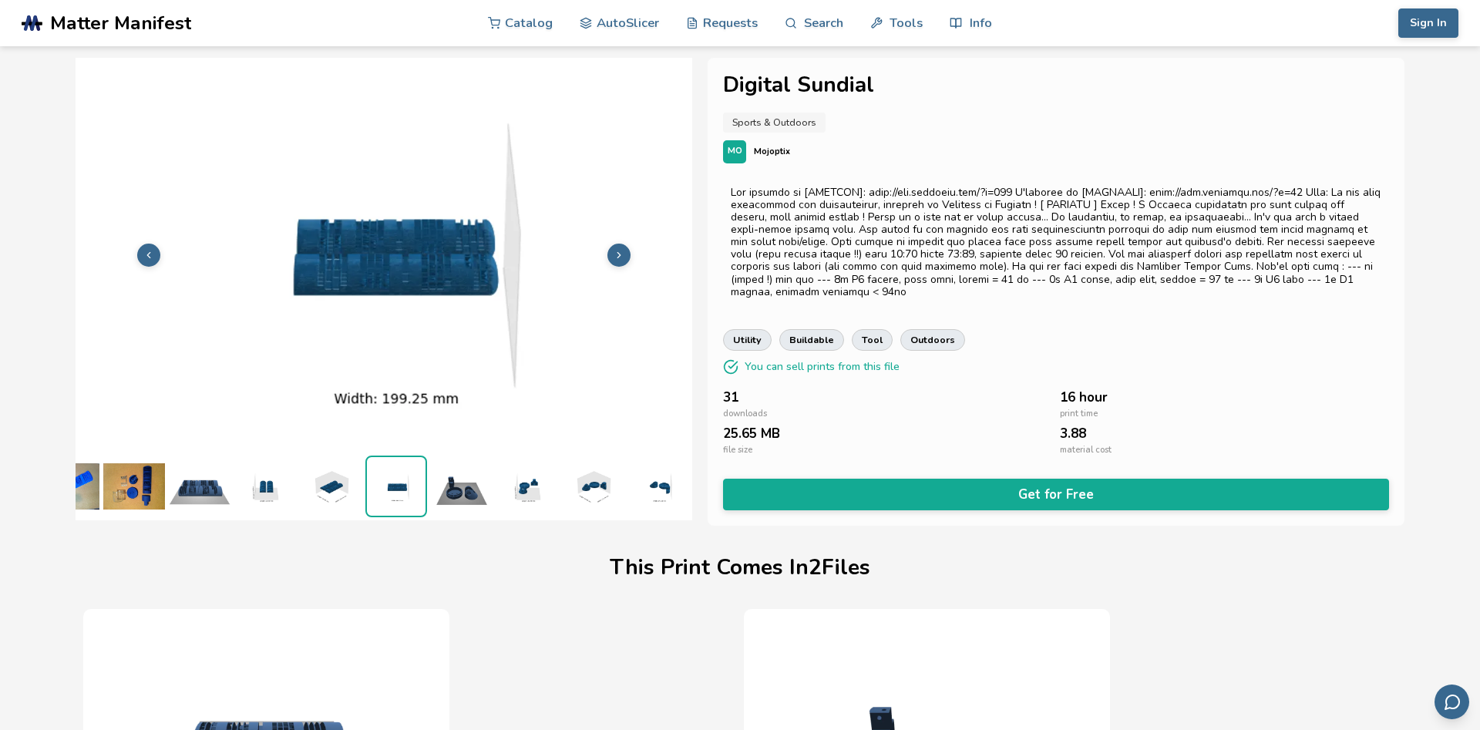
scroll to position [0, 108]
click at [144, 255] on icon at bounding box center [148, 255] width 11 height 11
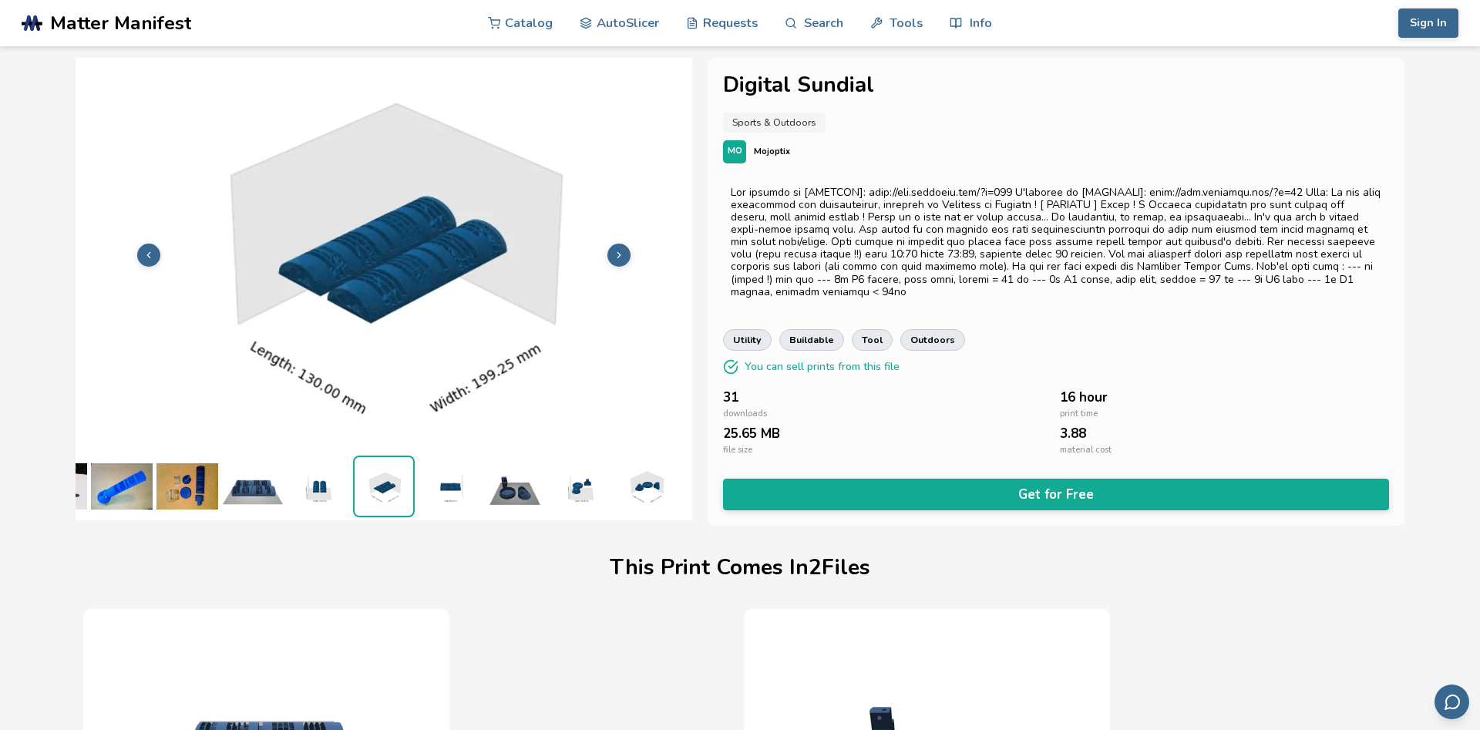
click at [144, 255] on icon at bounding box center [148, 255] width 11 height 11
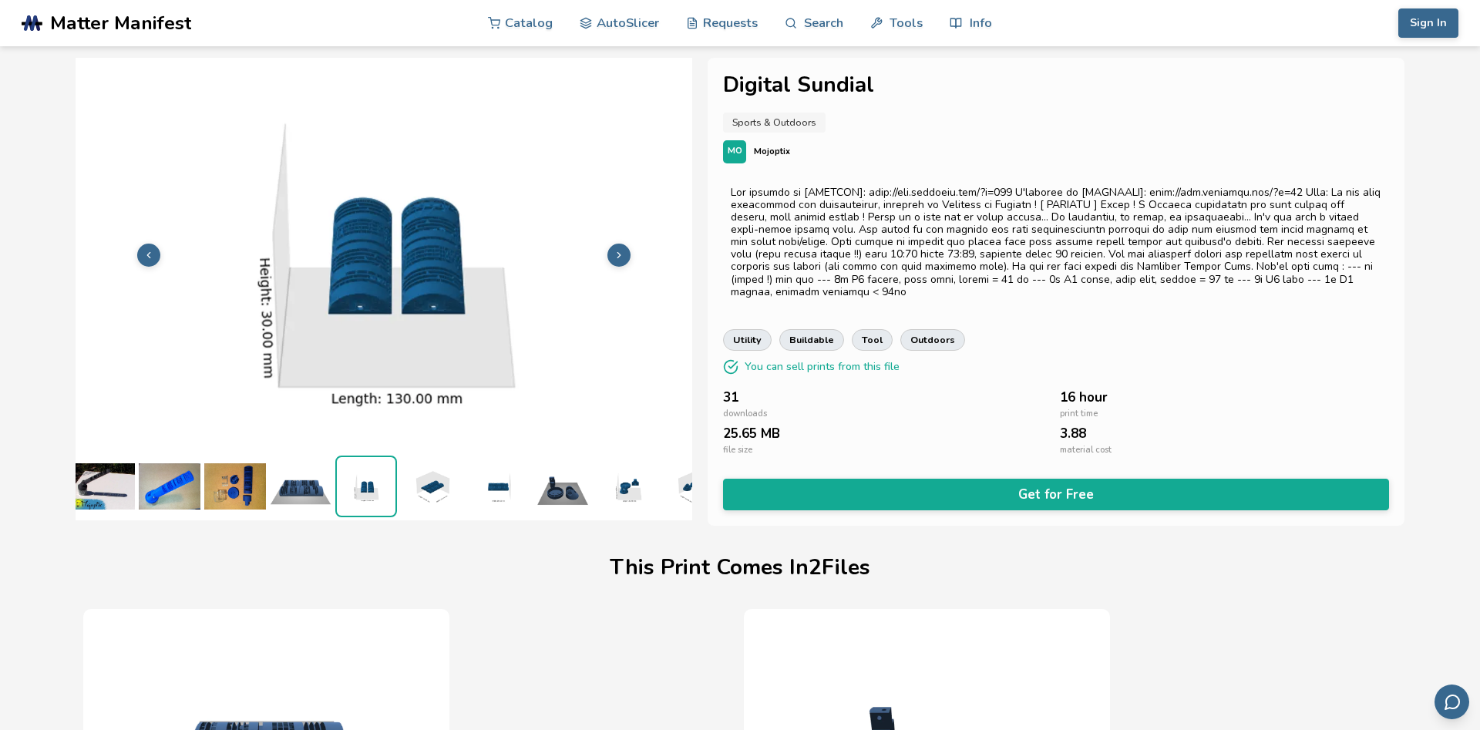
scroll to position [0, 0]
click at [144, 255] on icon at bounding box center [148, 255] width 11 height 11
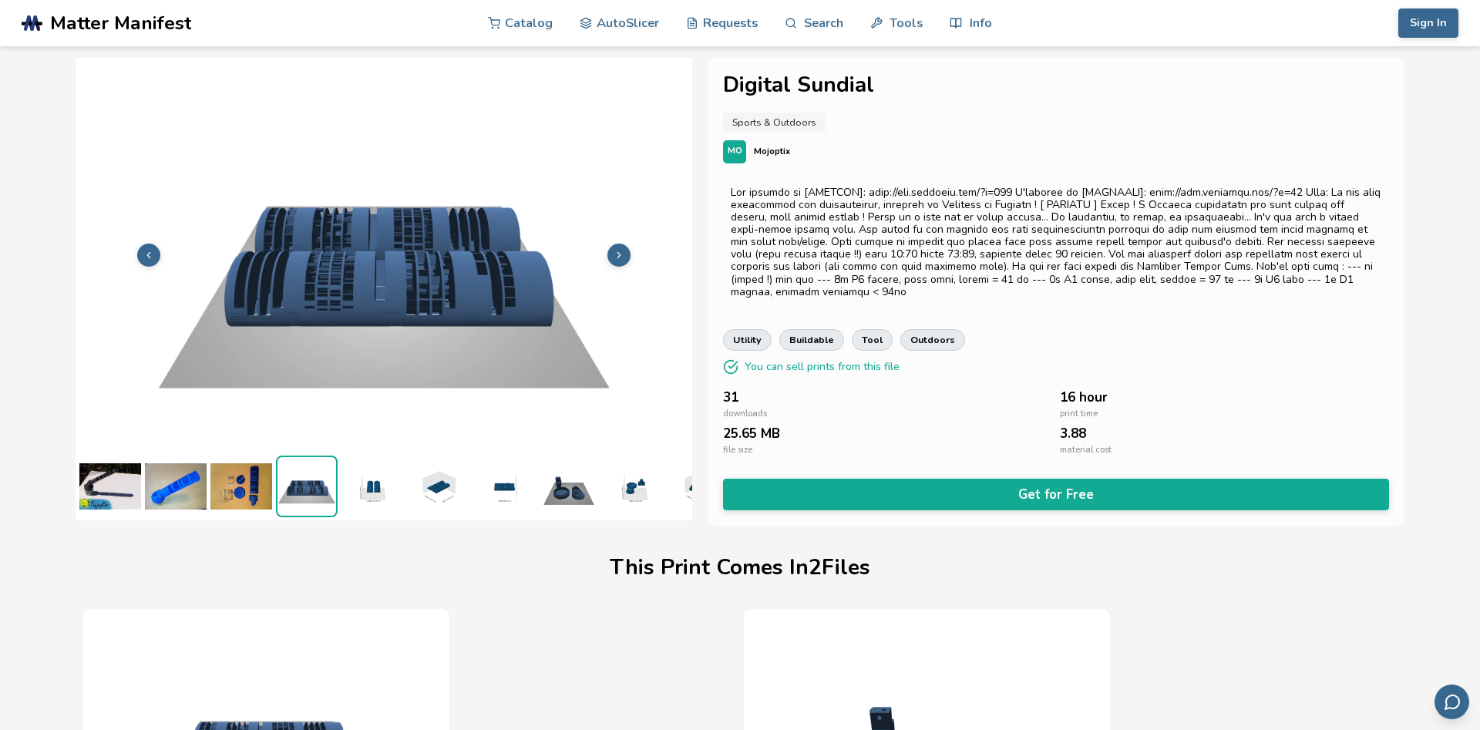
click at [144, 255] on icon at bounding box center [148, 255] width 11 height 11
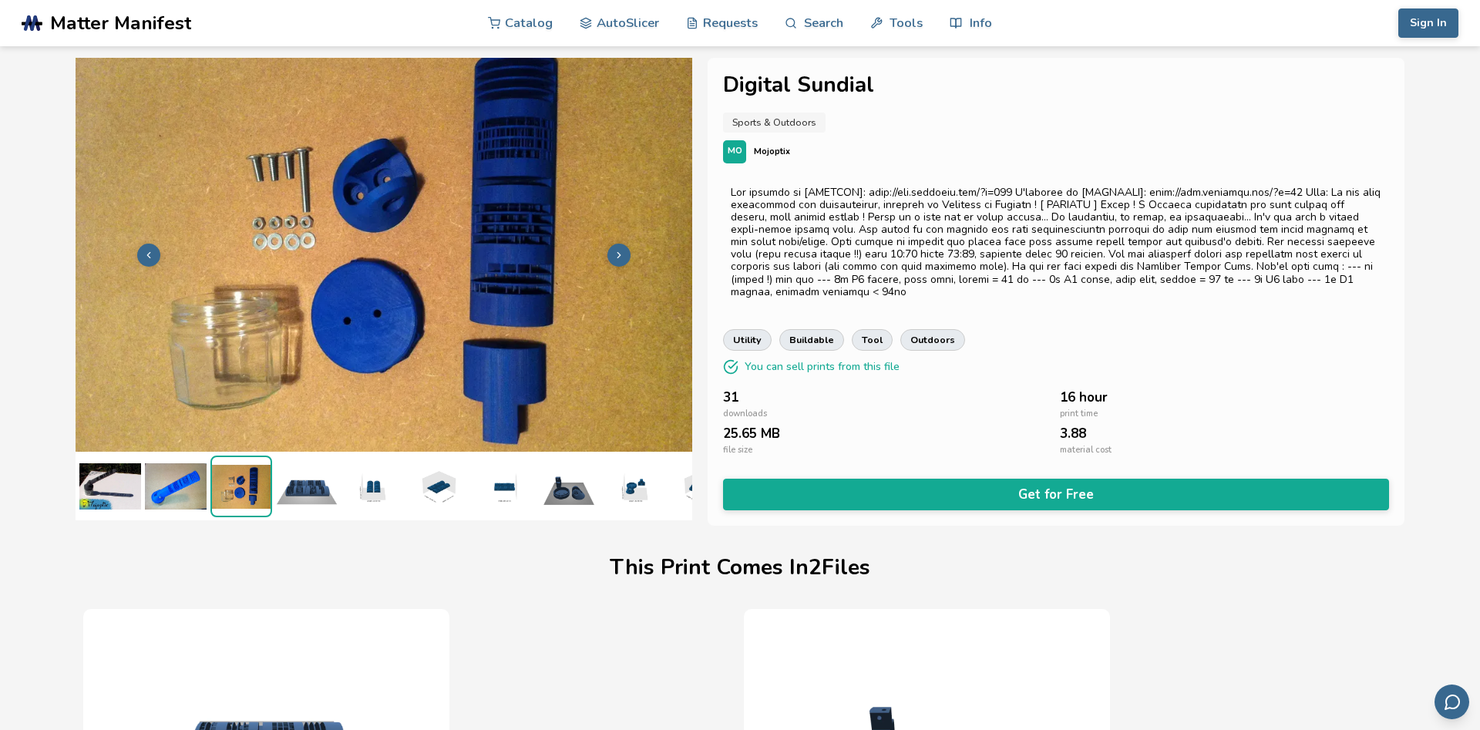
click at [144, 255] on icon at bounding box center [148, 255] width 11 height 11
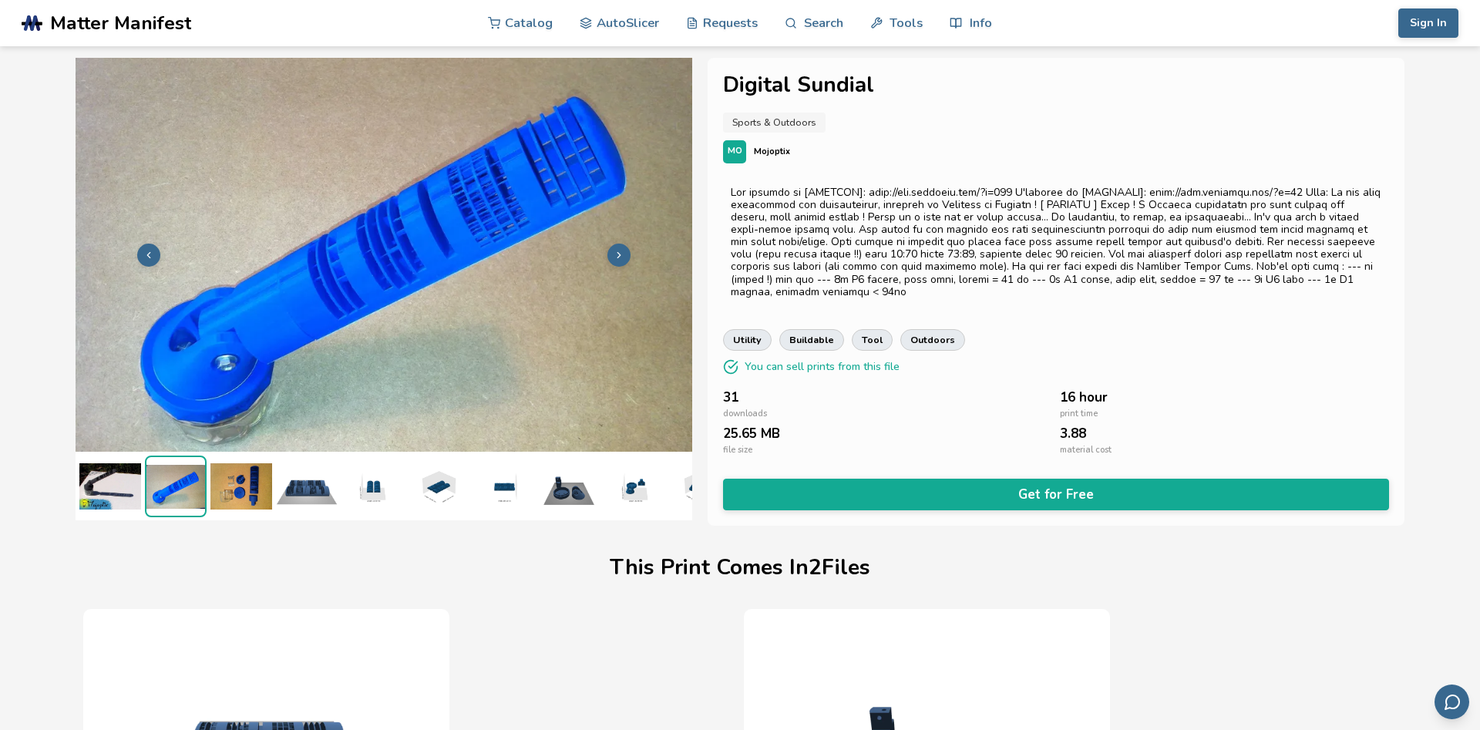
click at [144, 255] on icon at bounding box center [148, 255] width 11 height 11
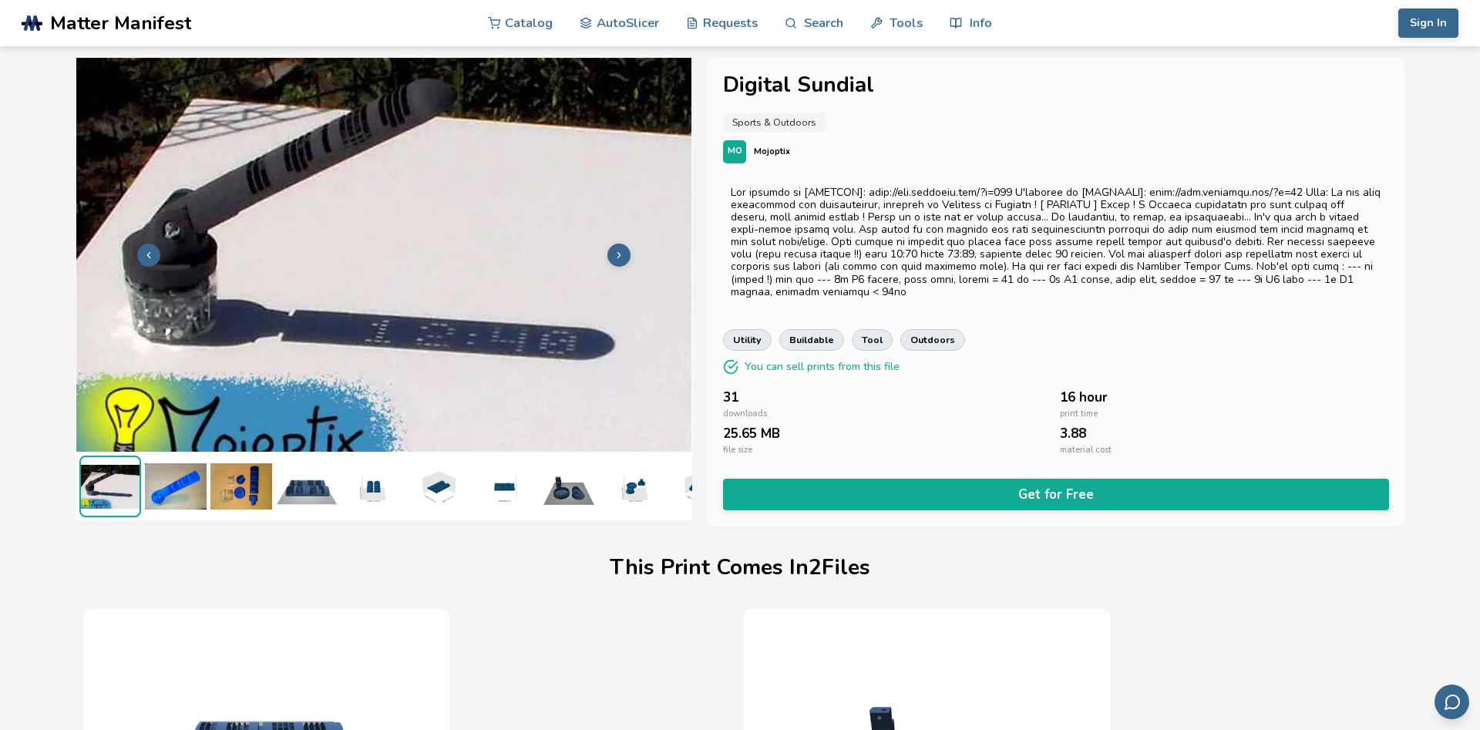
click at [170, 493] on img at bounding box center [176, 487] width 62 height 62
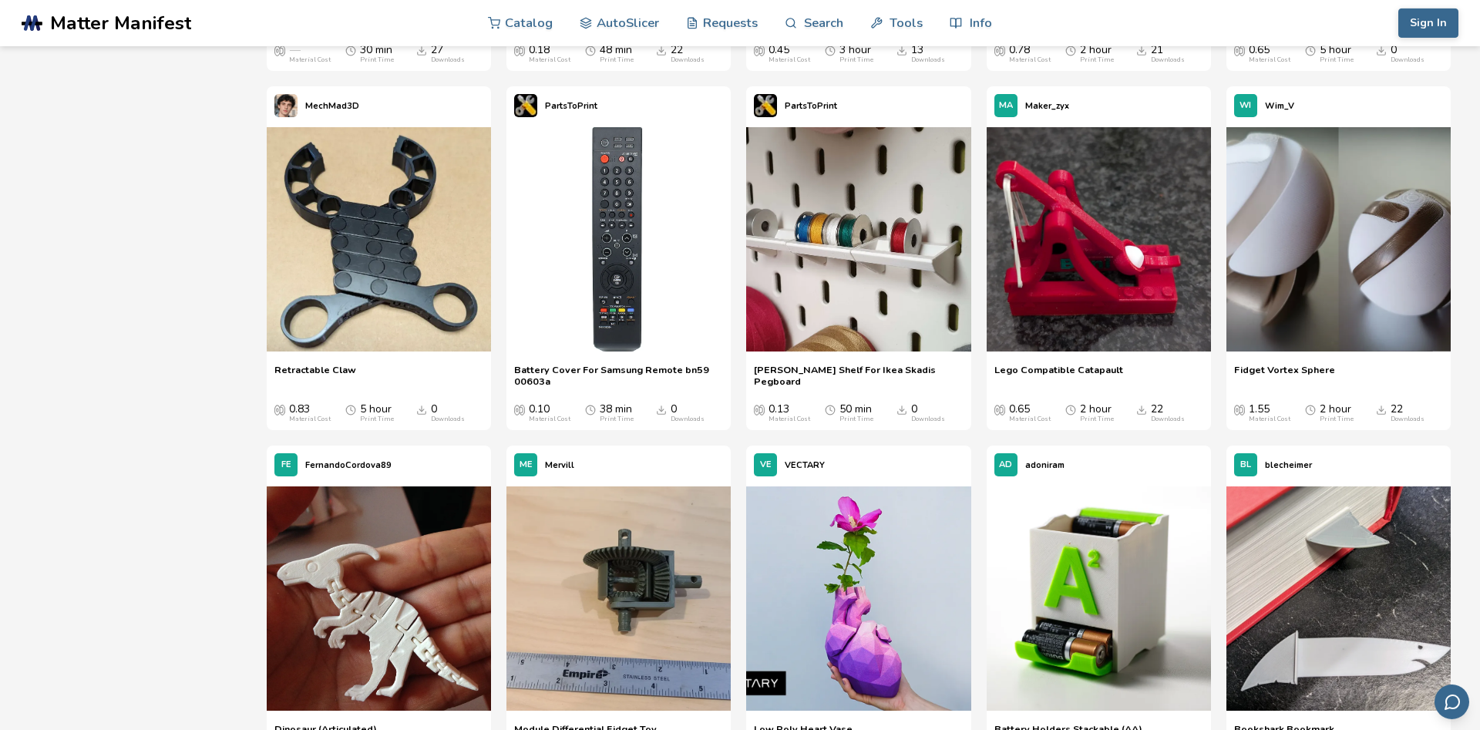
scroll to position [10234, 0]
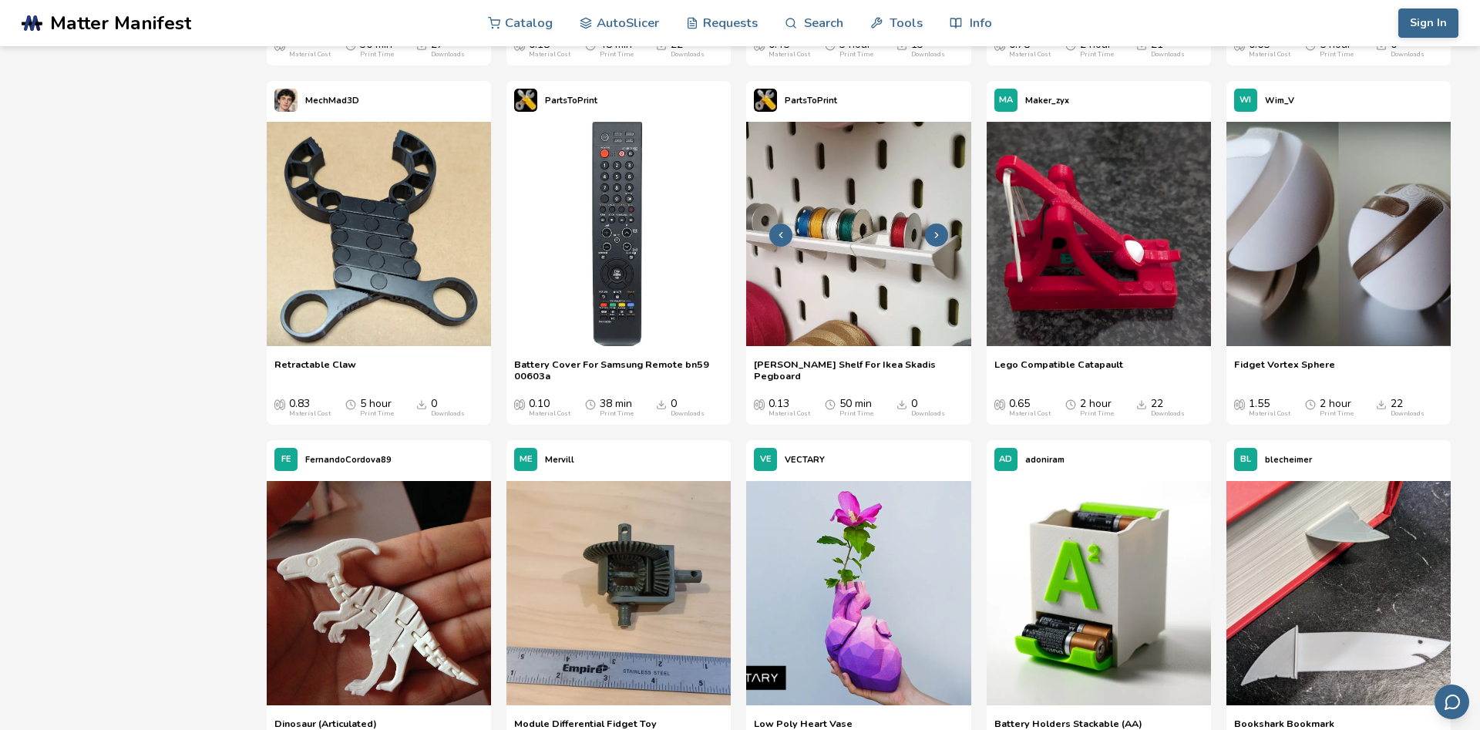
click at [846, 281] on img at bounding box center [858, 234] width 224 height 224
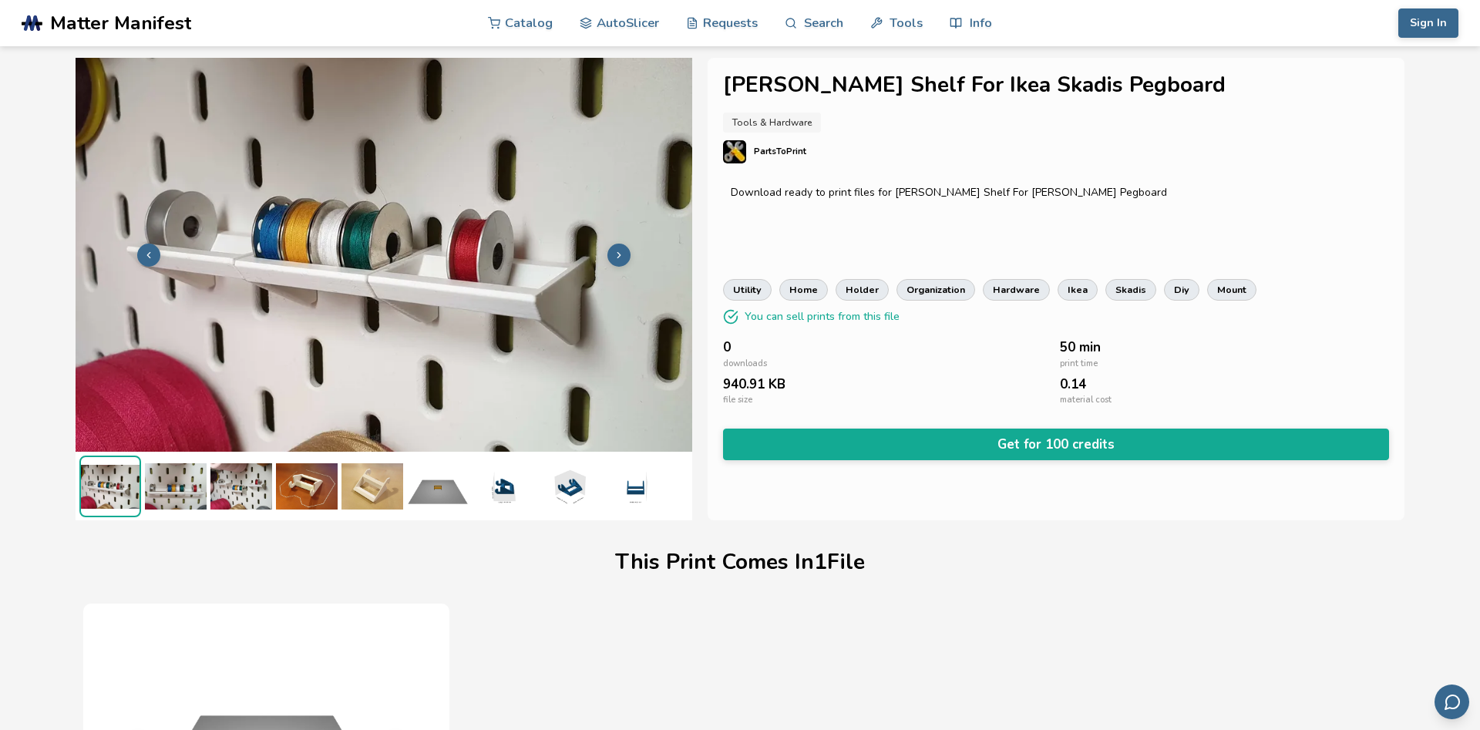
click at [618, 251] on icon at bounding box center [619, 255] width 11 height 11
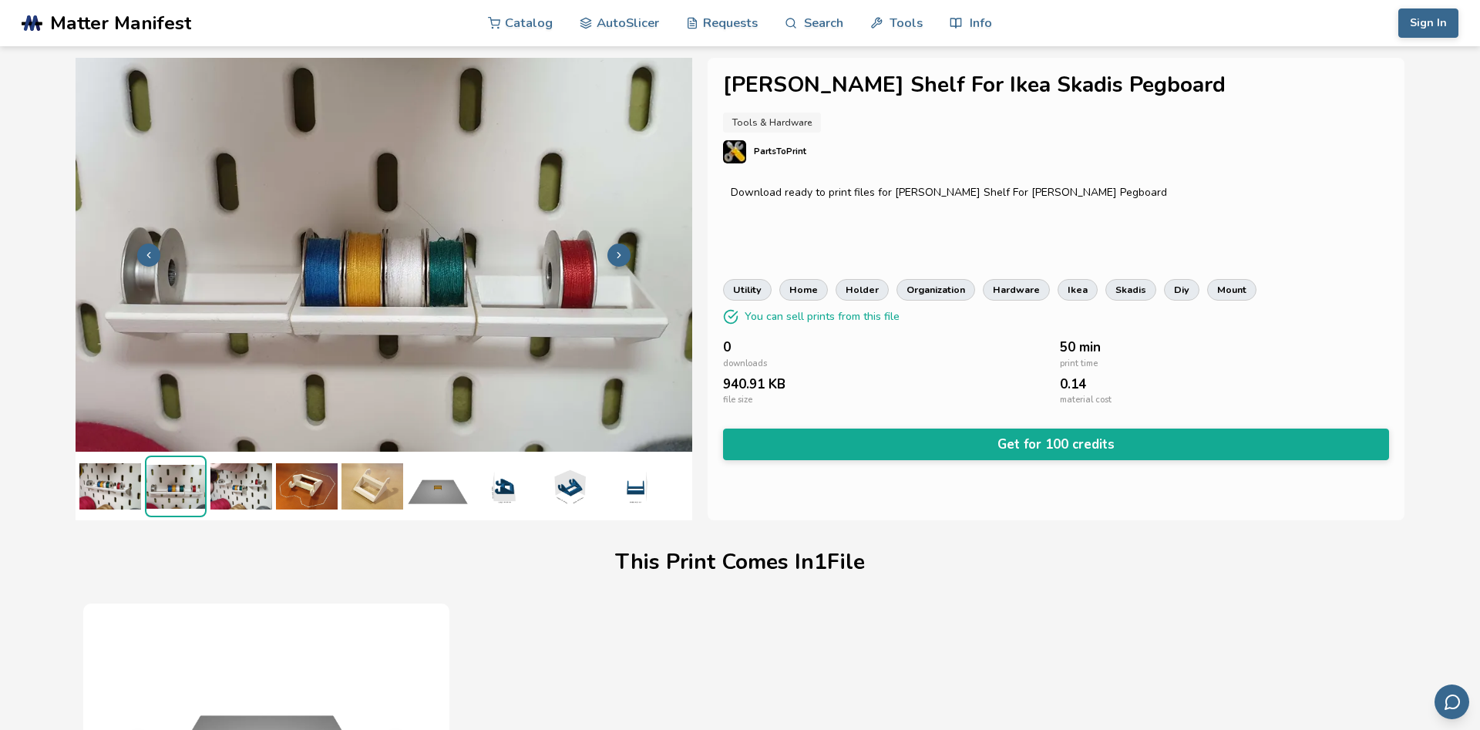
click at [618, 251] on icon at bounding box center [619, 255] width 11 height 11
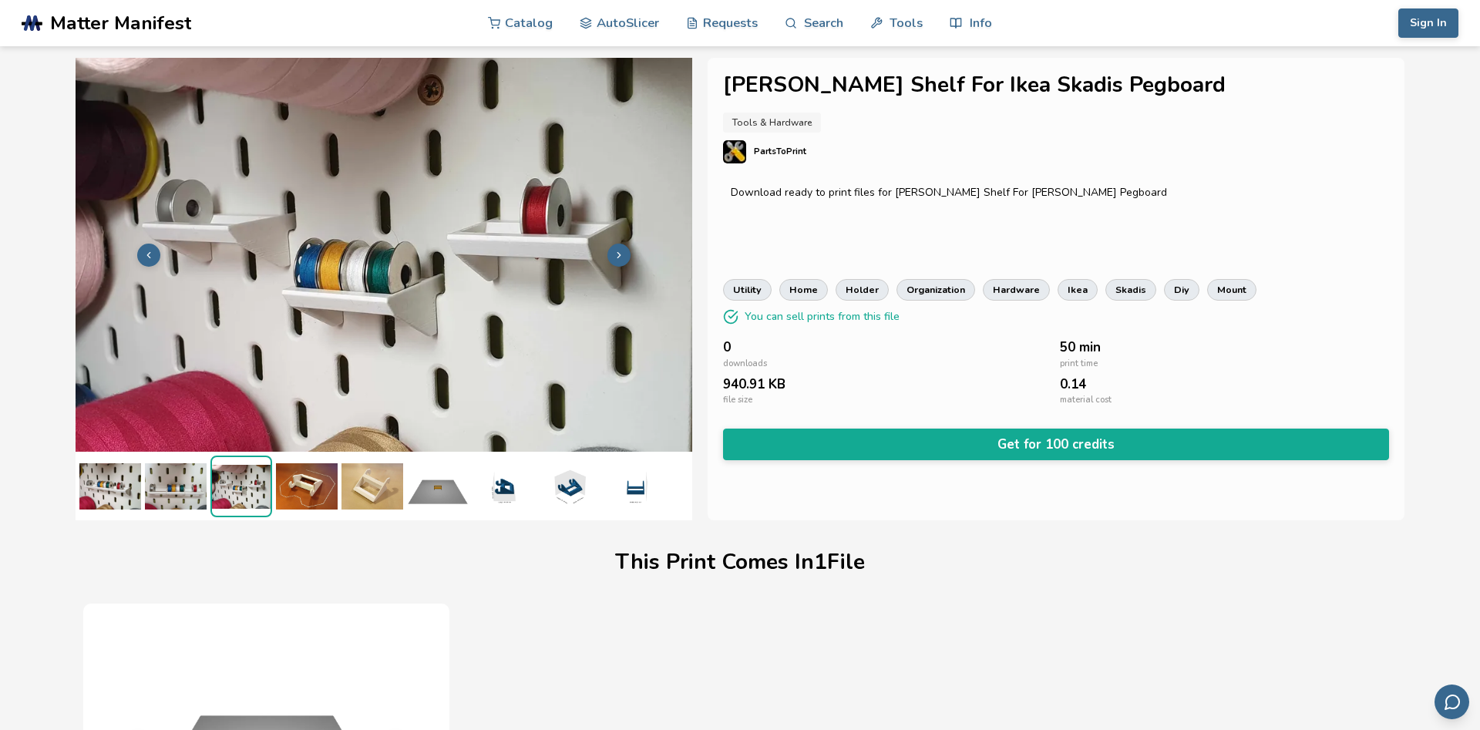
click at [618, 251] on icon at bounding box center [619, 255] width 11 height 11
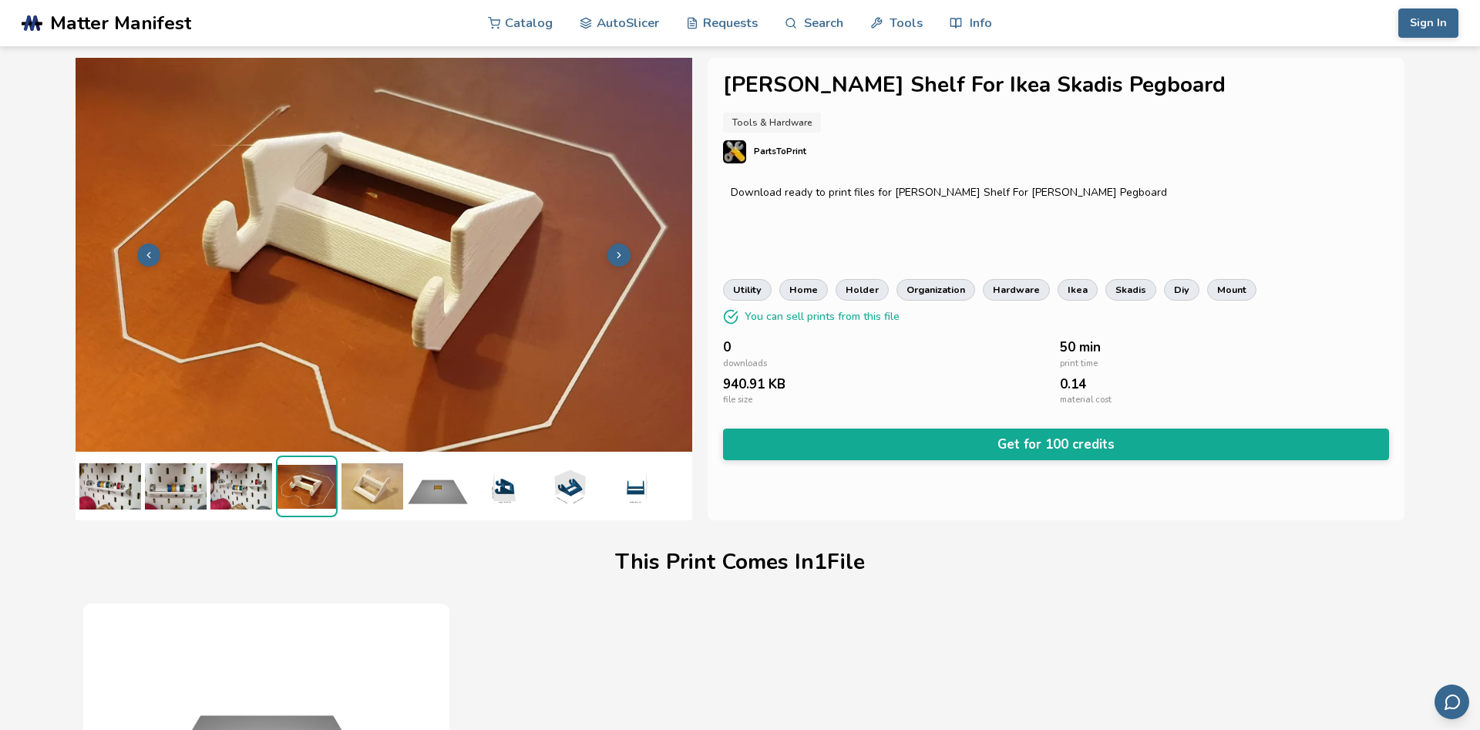
click at [618, 251] on icon at bounding box center [619, 255] width 11 height 11
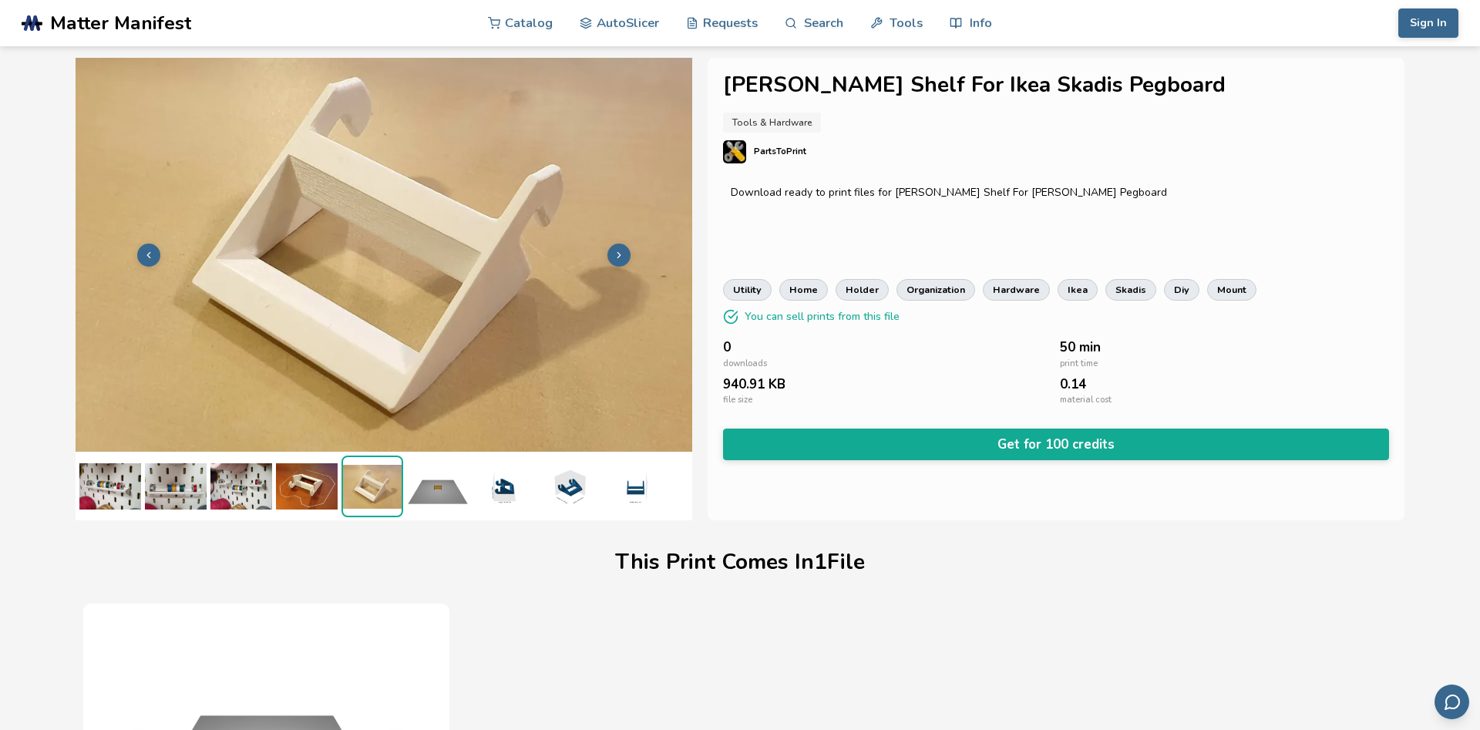
click at [618, 251] on icon at bounding box center [619, 255] width 11 height 11
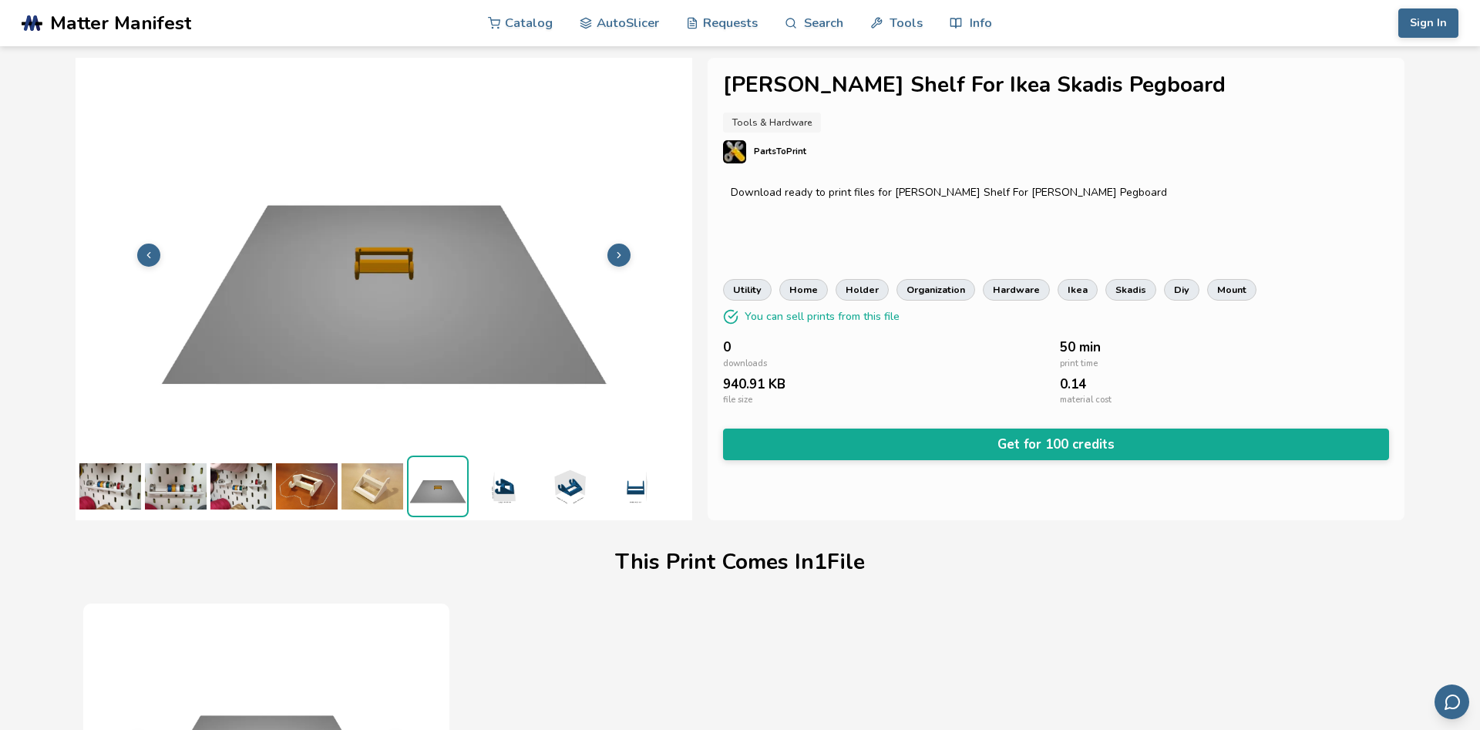
click at [618, 251] on icon at bounding box center [619, 255] width 11 height 11
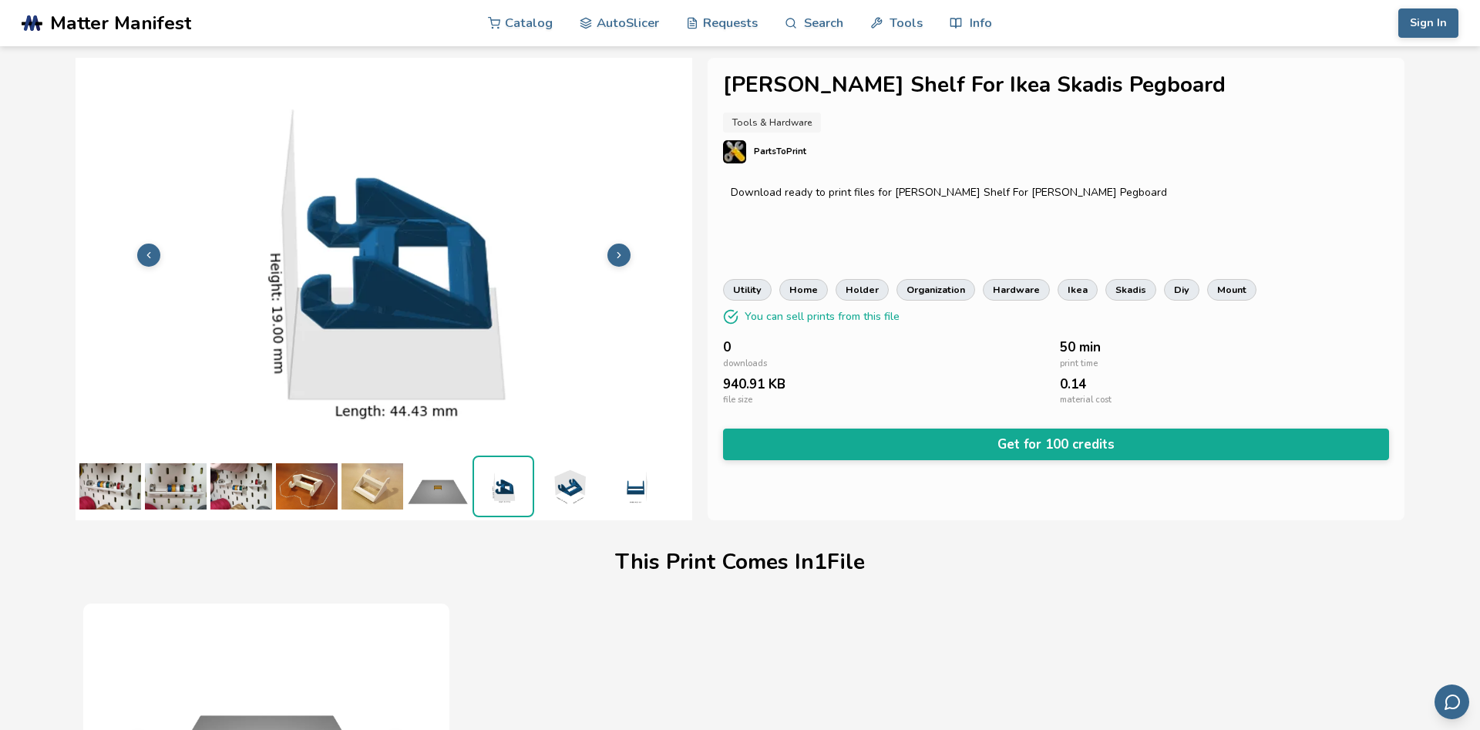
click at [618, 251] on icon at bounding box center [619, 255] width 11 height 11
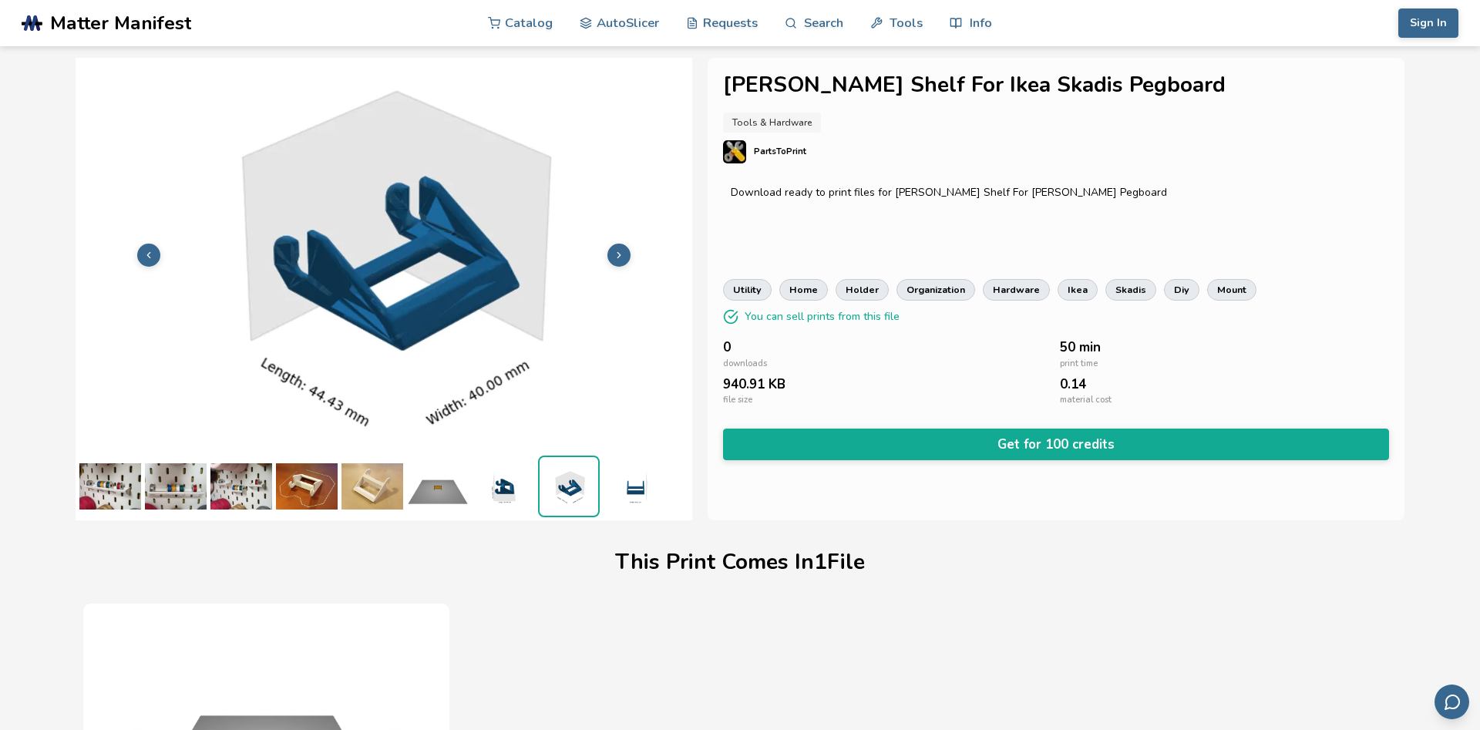
click at [618, 251] on icon at bounding box center [619, 255] width 11 height 11
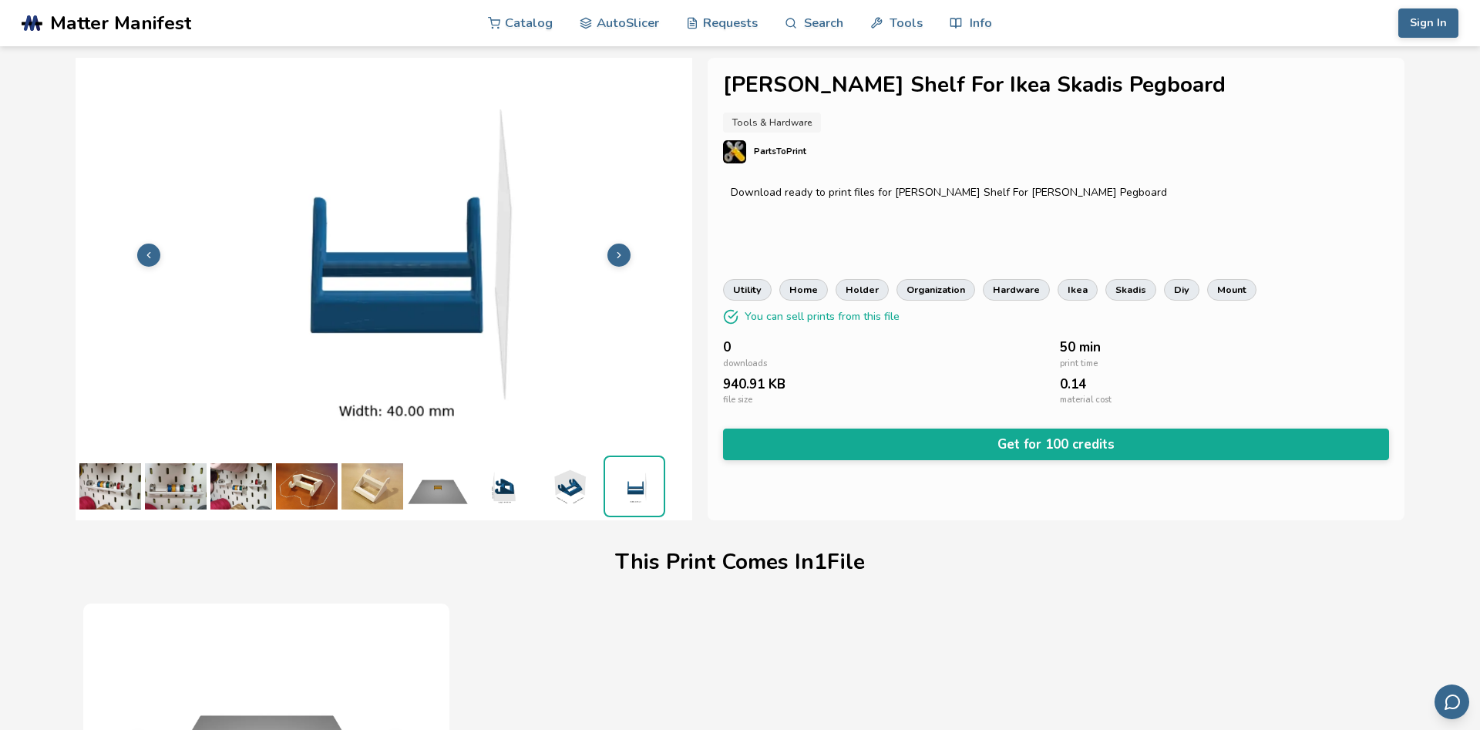
click at [618, 251] on icon at bounding box center [619, 255] width 11 height 11
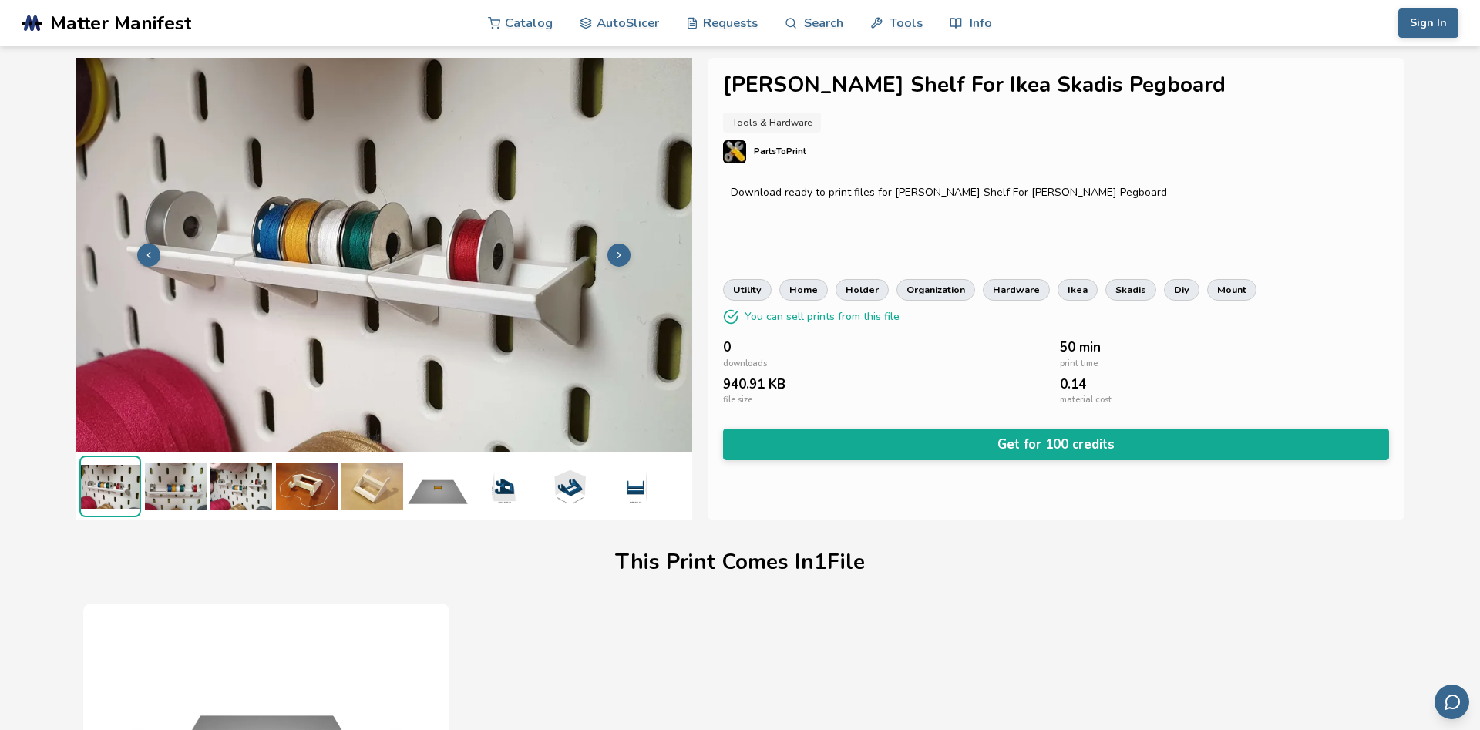
click at [618, 251] on icon at bounding box center [619, 255] width 11 height 11
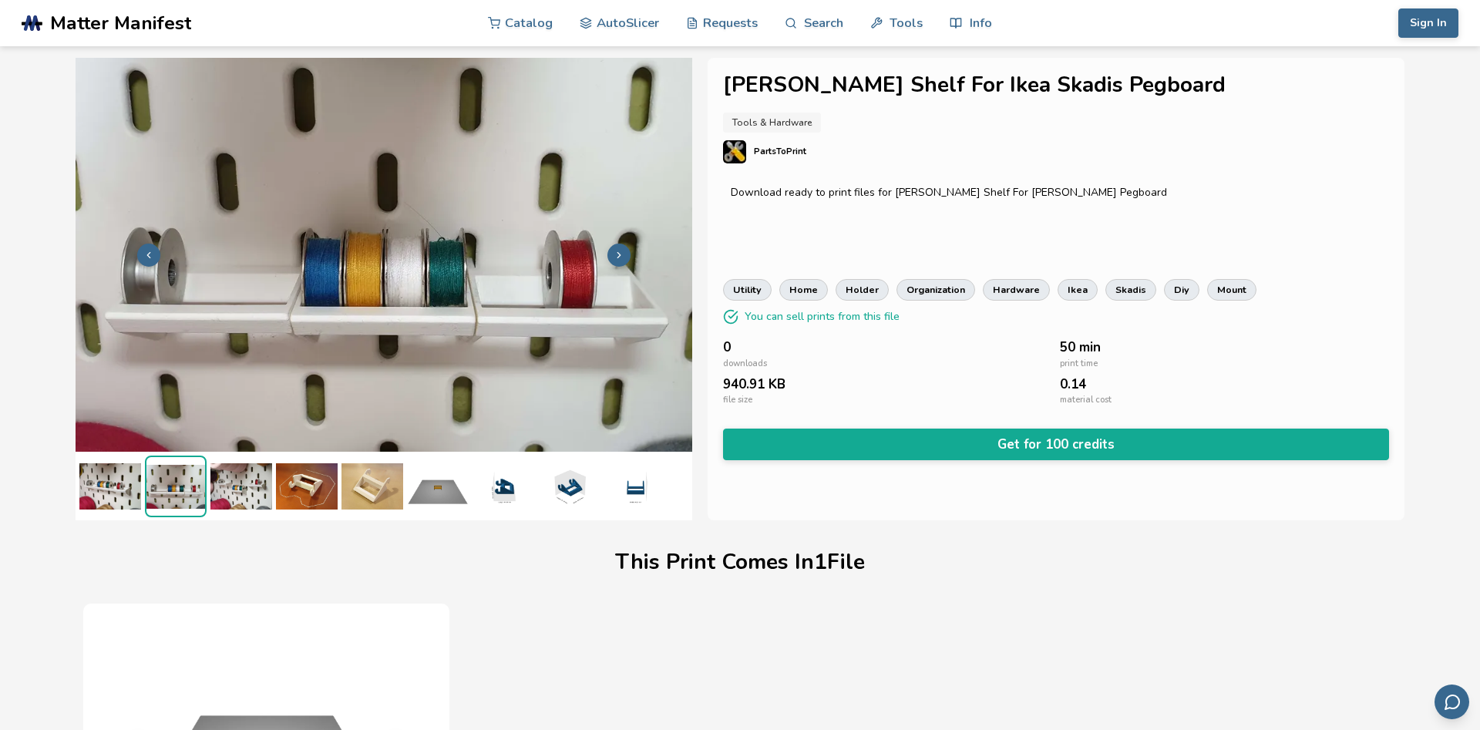
click at [618, 251] on icon at bounding box center [619, 255] width 11 height 11
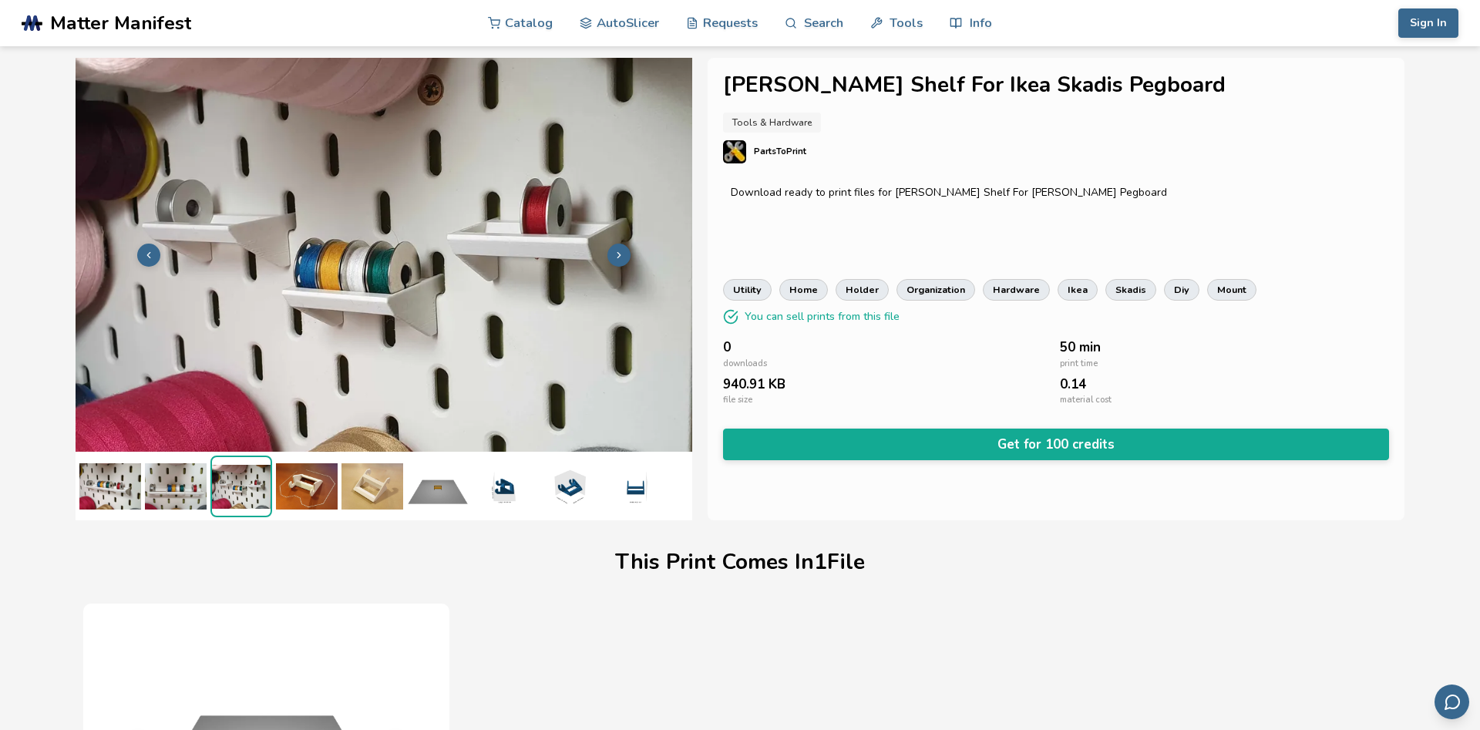
click at [618, 251] on icon at bounding box center [619, 255] width 11 height 11
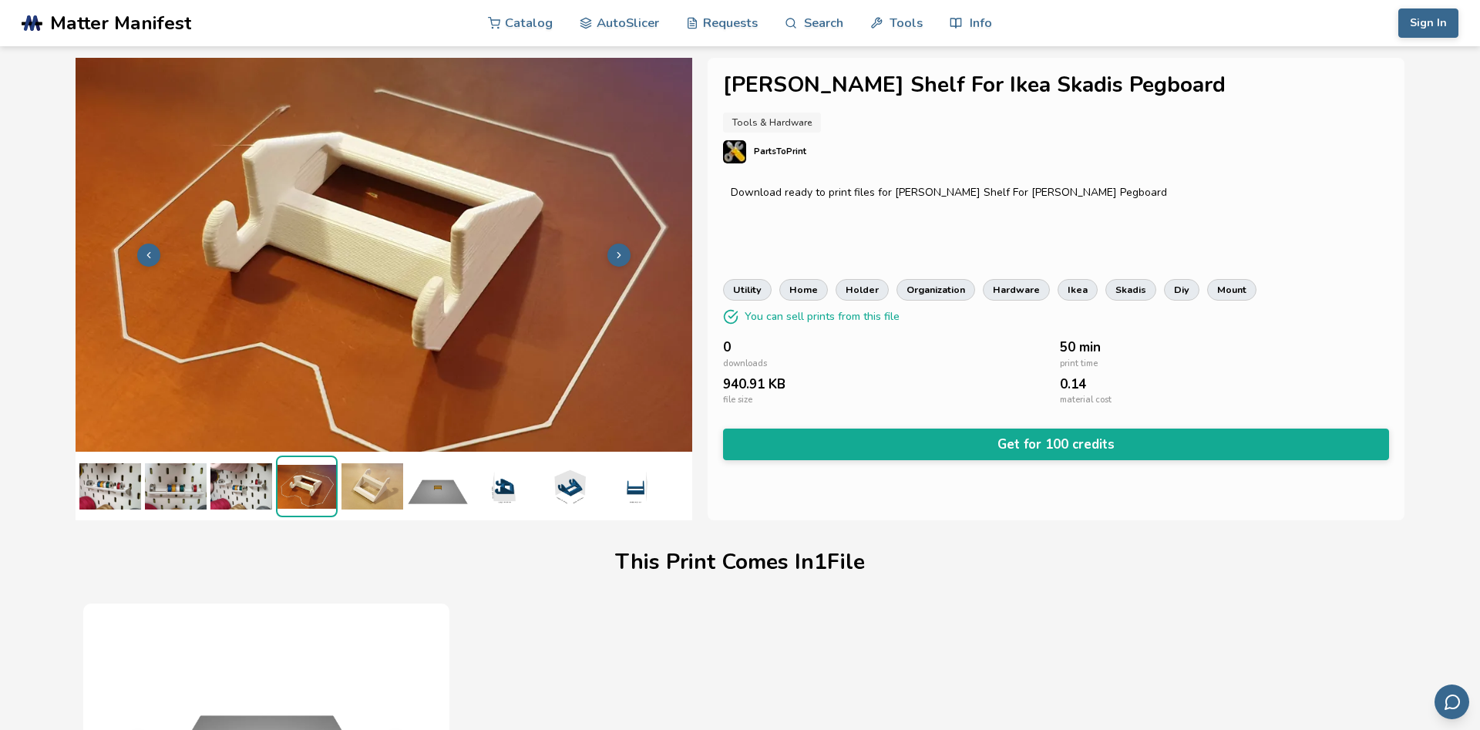
click at [618, 251] on icon at bounding box center [619, 255] width 11 height 11
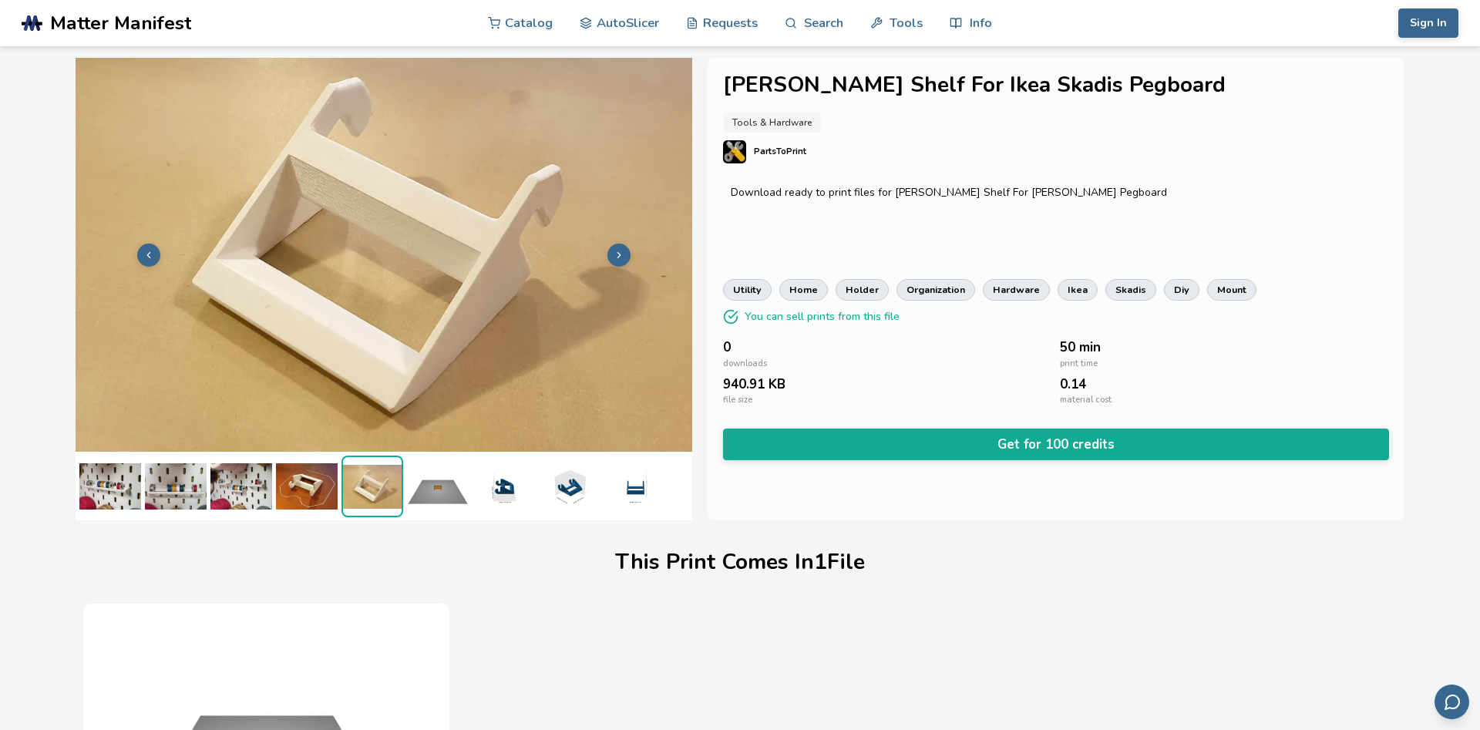
click at [618, 251] on icon at bounding box center [619, 255] width 11 height 11
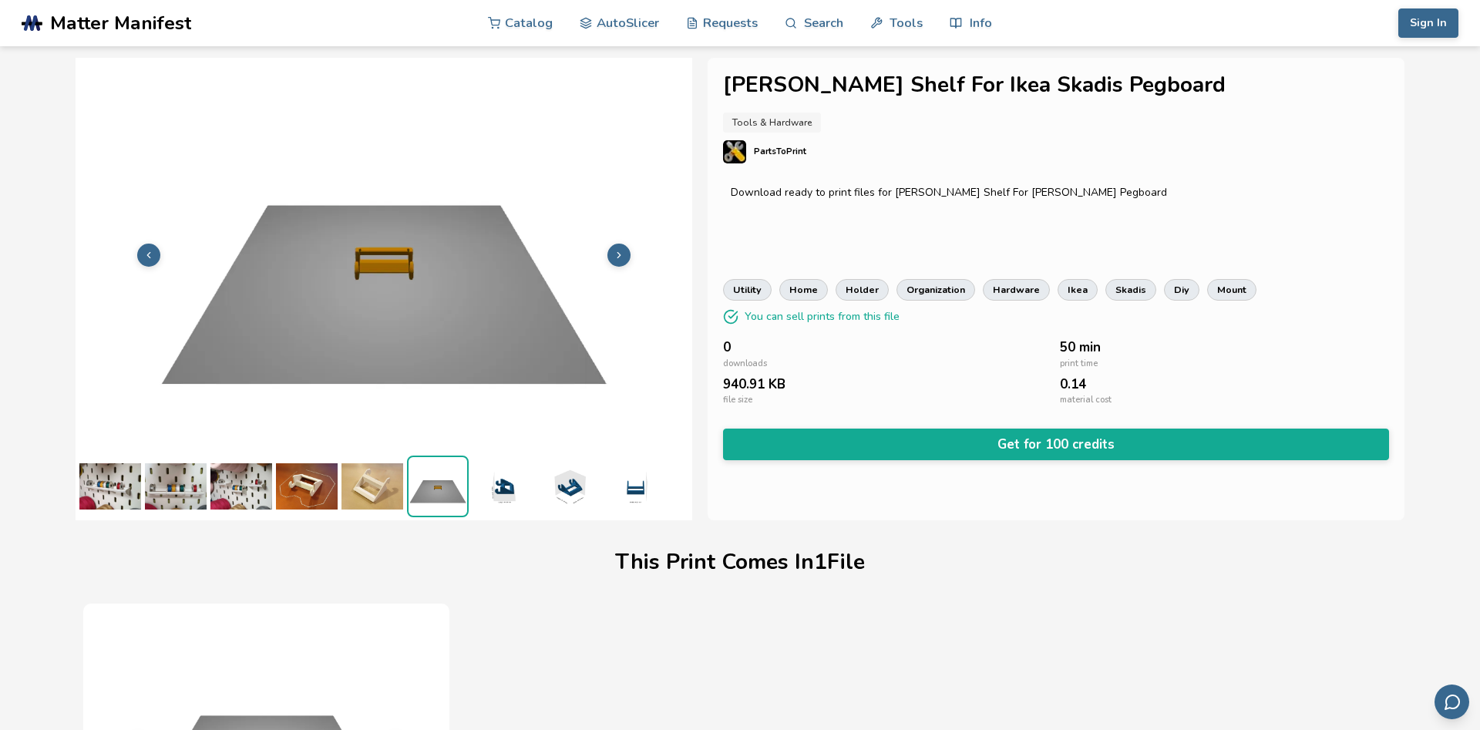
click at [618, 251] on icon at bounding box center [619, 255] width 11 height 11
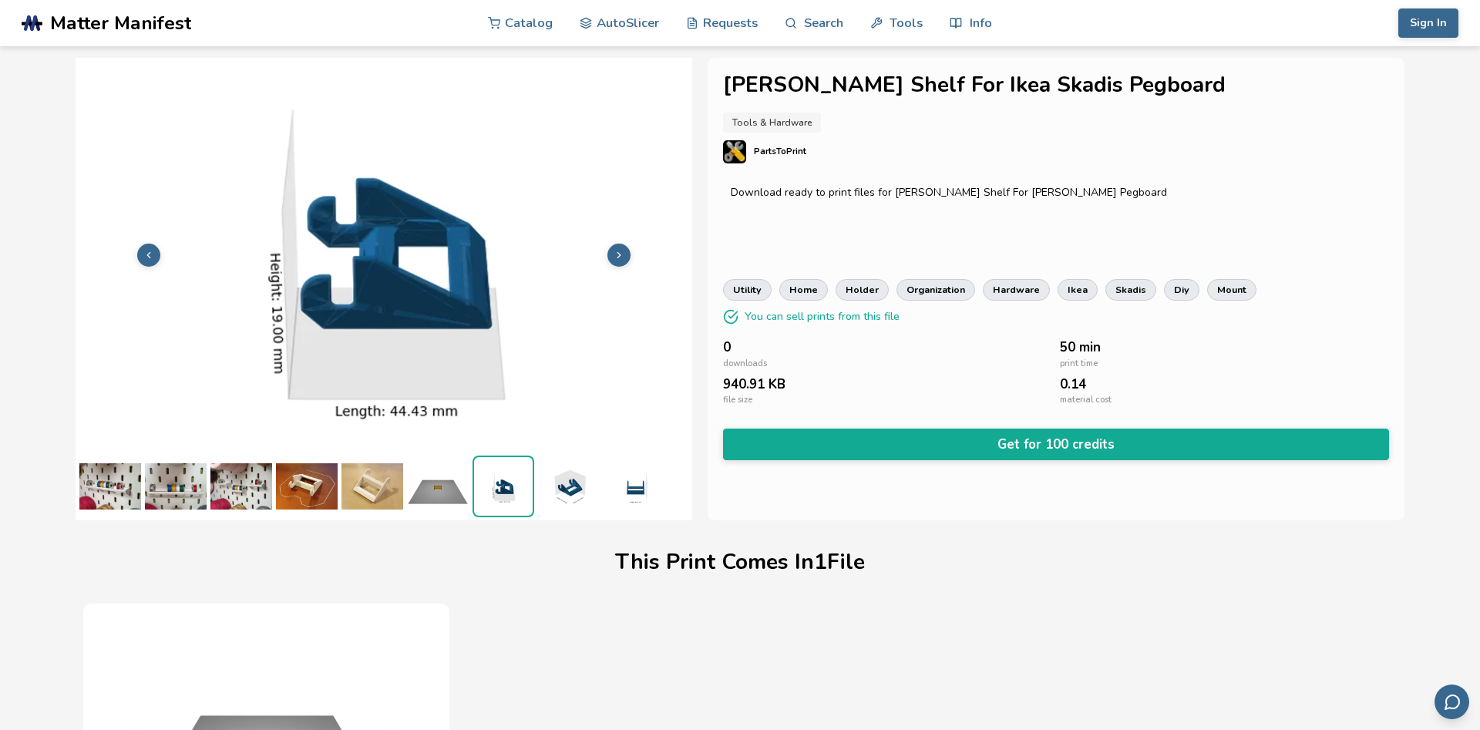
click at [618, 251] on icon at bounding box center [619, 255] width 11 height 11
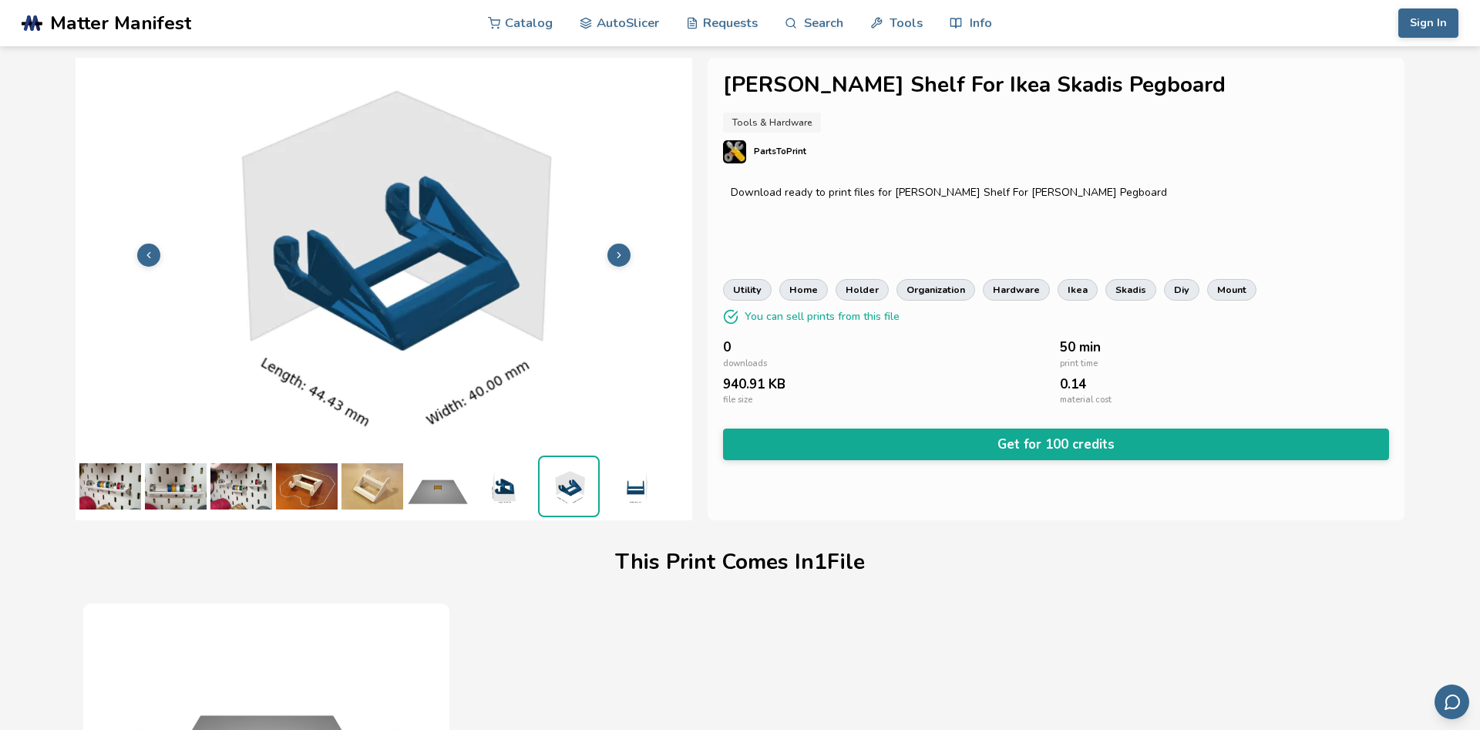
click at [618, 251] on icon at bounding box center [619, 255] width 11 height 11
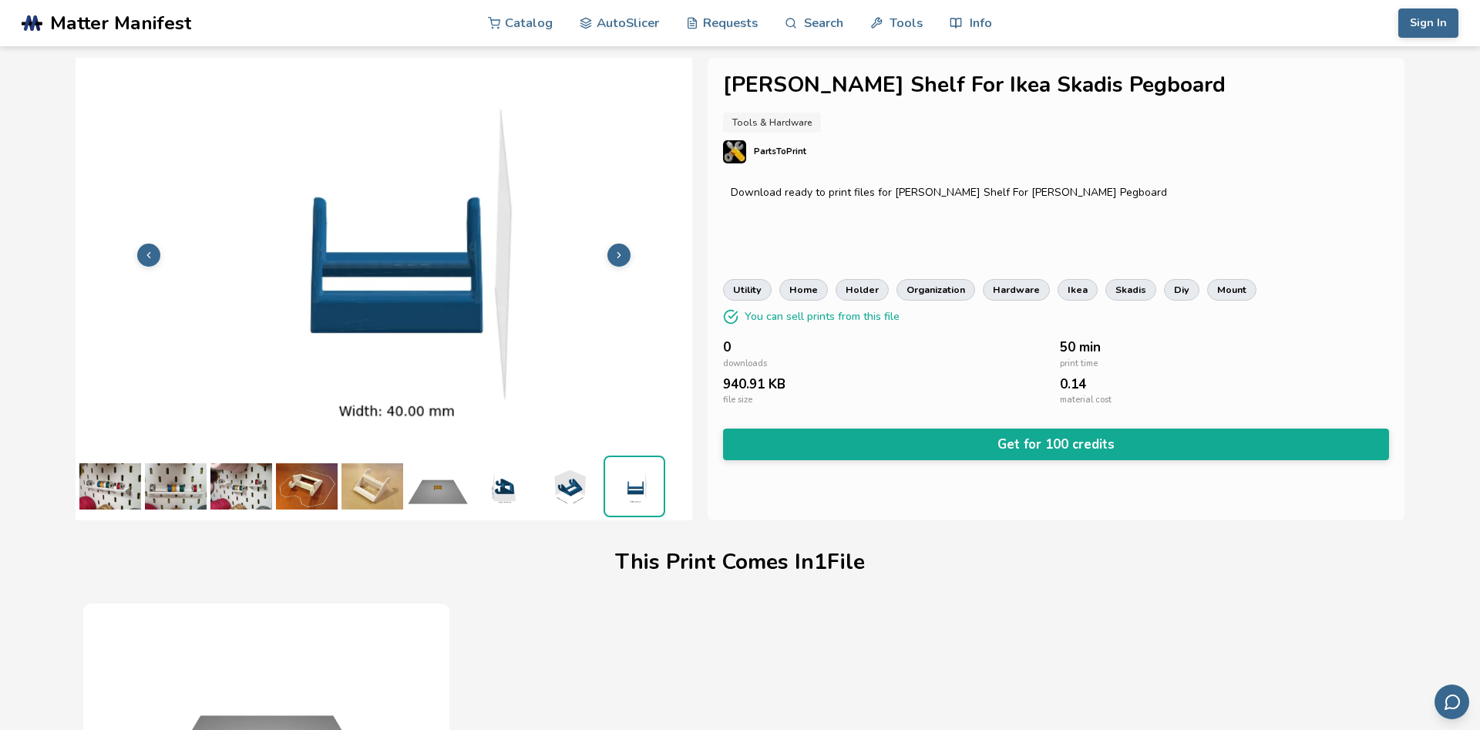
click at [618, 251] on icon at bounding box center [619, 255] width 11 height 11
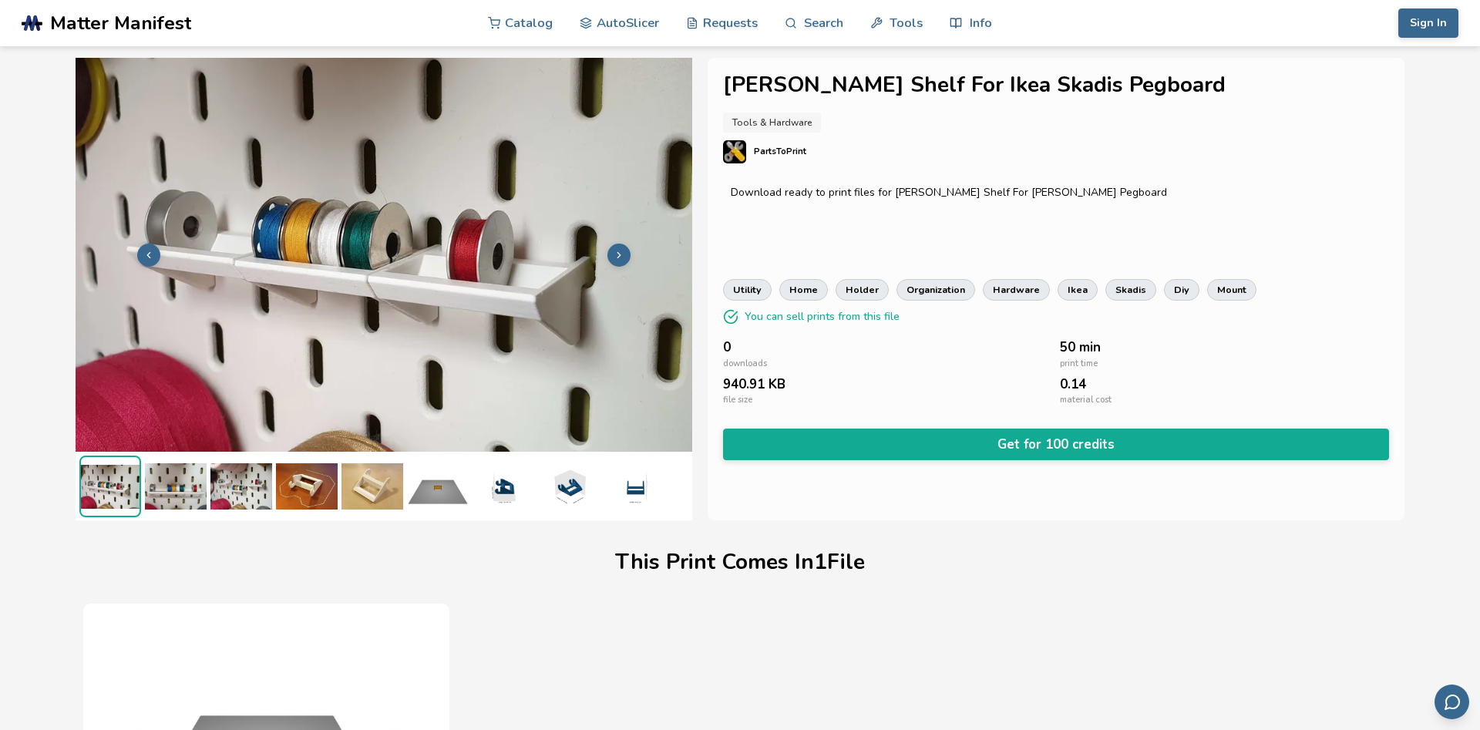
click at [312, 491] on img at bounding box center [307, 487] width 62 height 62
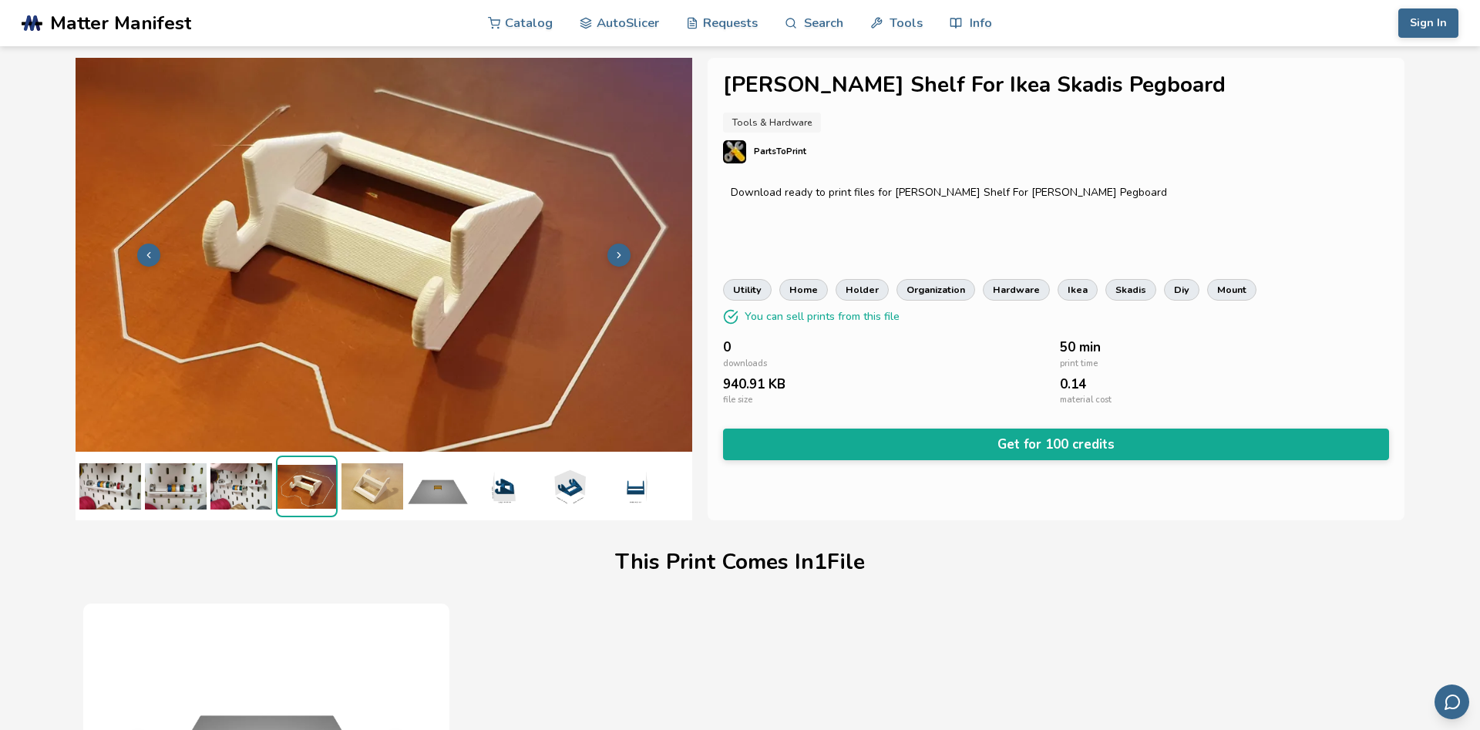
click at [368, 483] on img at bounding box center [372, 487] width 62 height 62
